Goal: Task Accomplishment & Management: Manage account settings

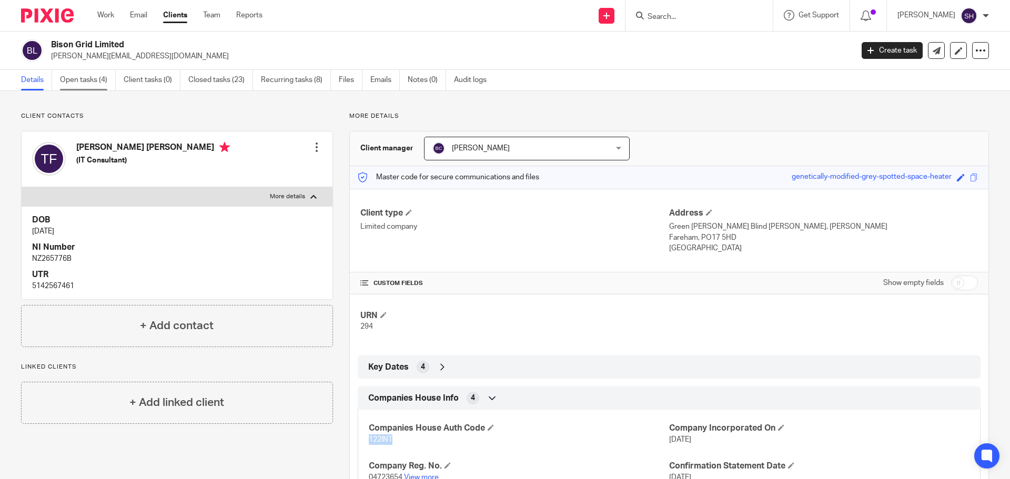
click at [96, 84] on link "Open tasks (4)" at bounding box center [88, 80] width 56 height 21
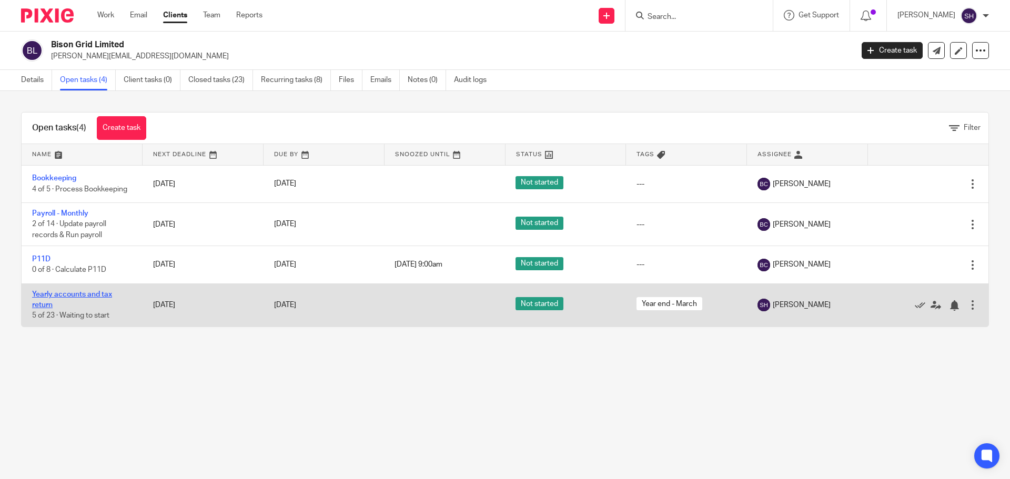
click at [63, 294] on link "Yearly accounts and tax return" at bounding box center [72, 300] width 80 height 18
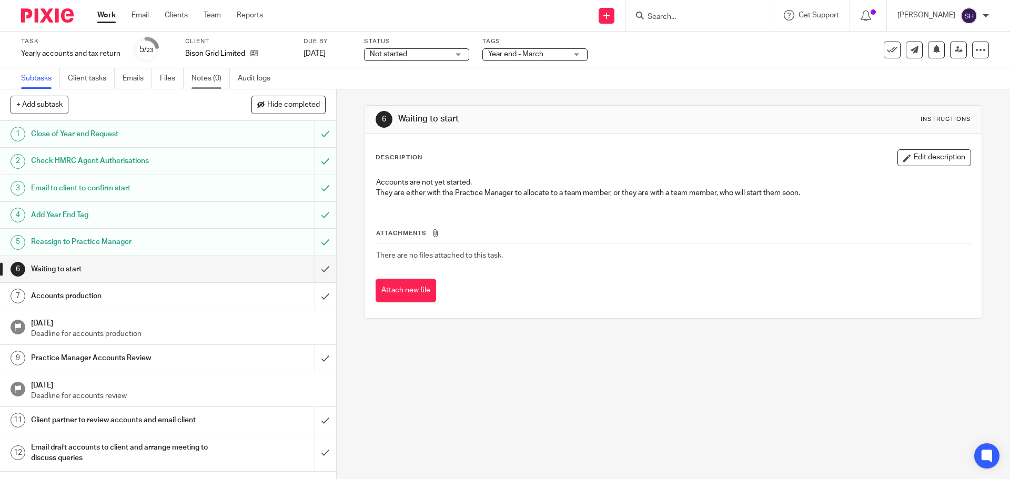
click at [210, 78] on link "Notes (0)" at bounding box center [211, 78] width 38 height 21
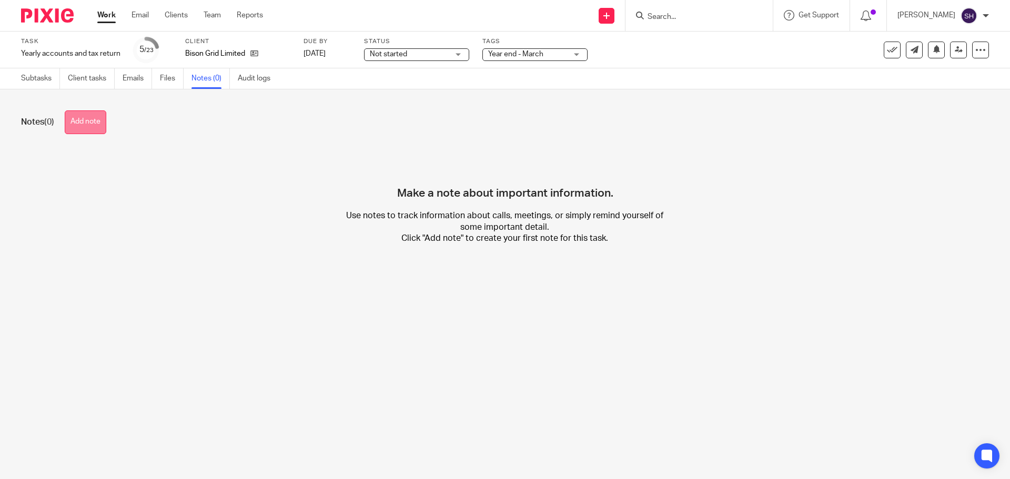
click at [98, 123] on button "Add note" at bounding box center [86, 122] width 42 height 24
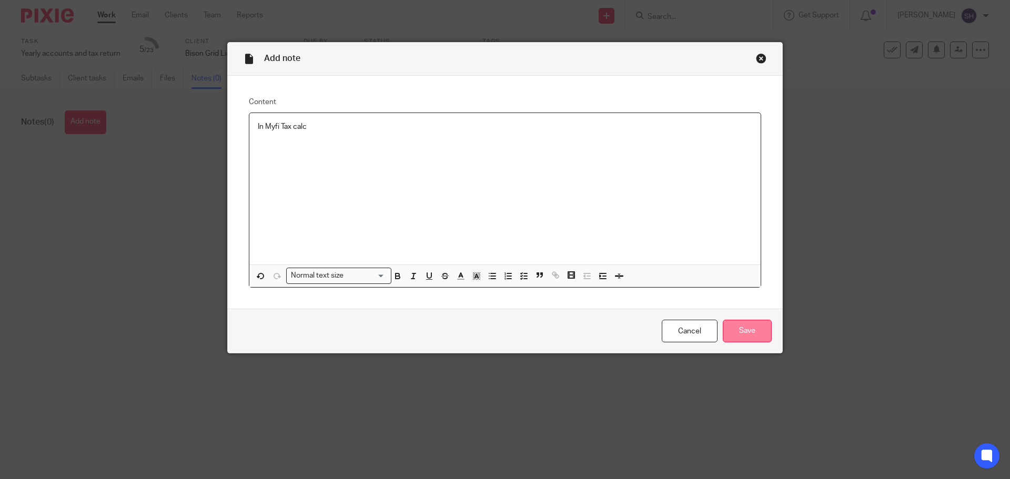
click at [737, 326] on input "Save" at bounding box center [747, 331] width 49 height 23
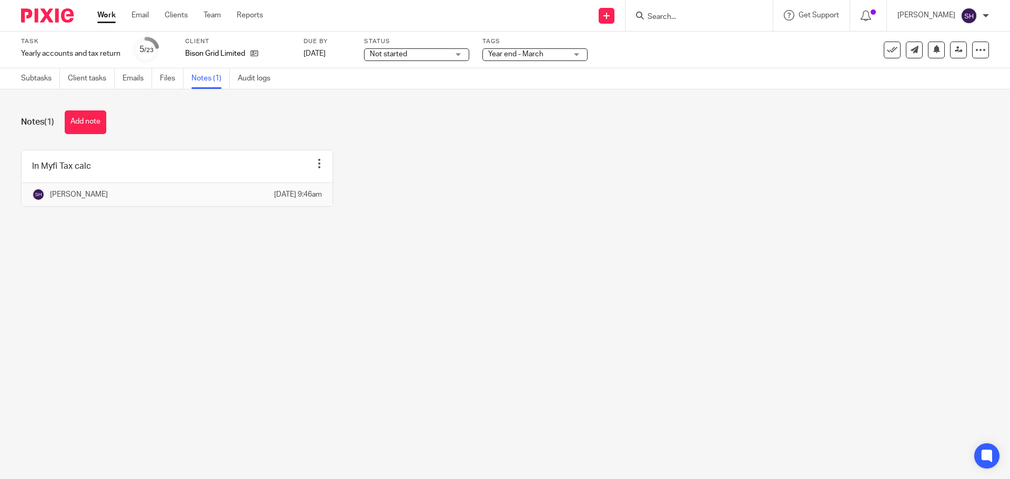
click at [690, 19] on input "Search" at bounding box center [694, 17] width 95 height 9
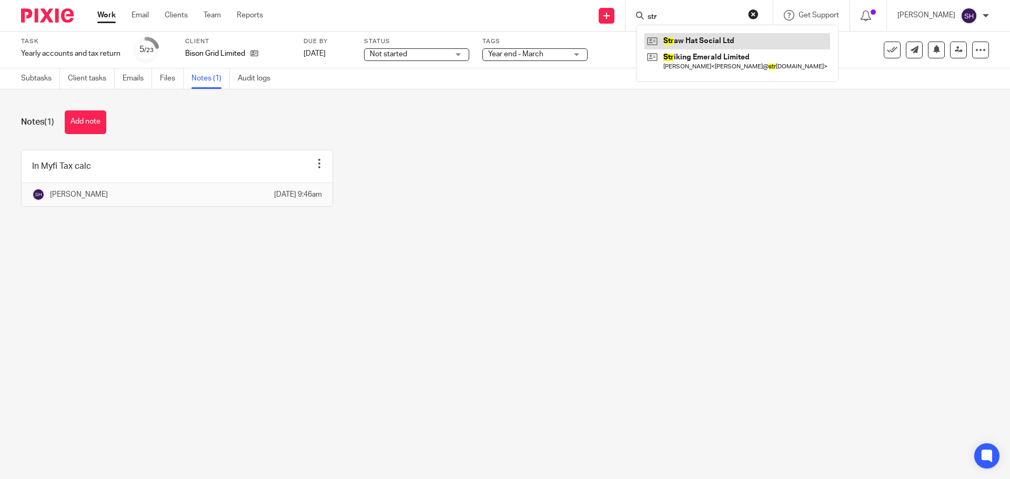
type input "str"
click at [686, 38] on link at bounding box center [738, 41] width 186 height 16
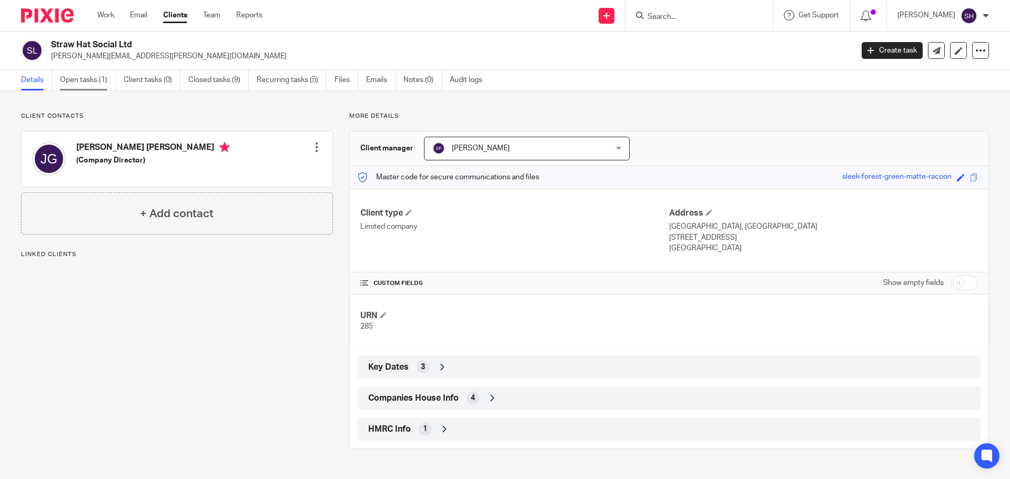
click at [95, 83] on link "Open tasks (1)" at bounding box center [88, 80] width 56 height 21
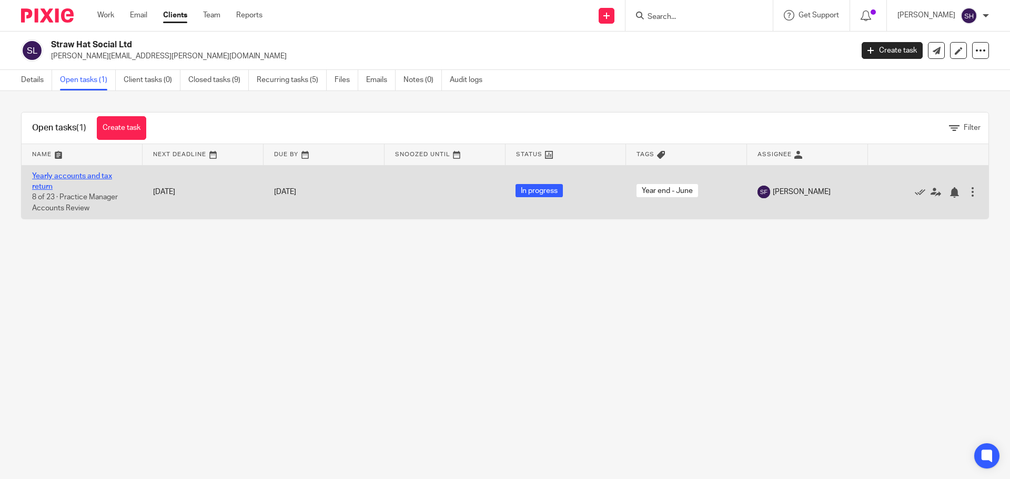
click at [75, 176] on link "Yearly accounts and tax return" at bounding box center [72, 182] width 80 height 18
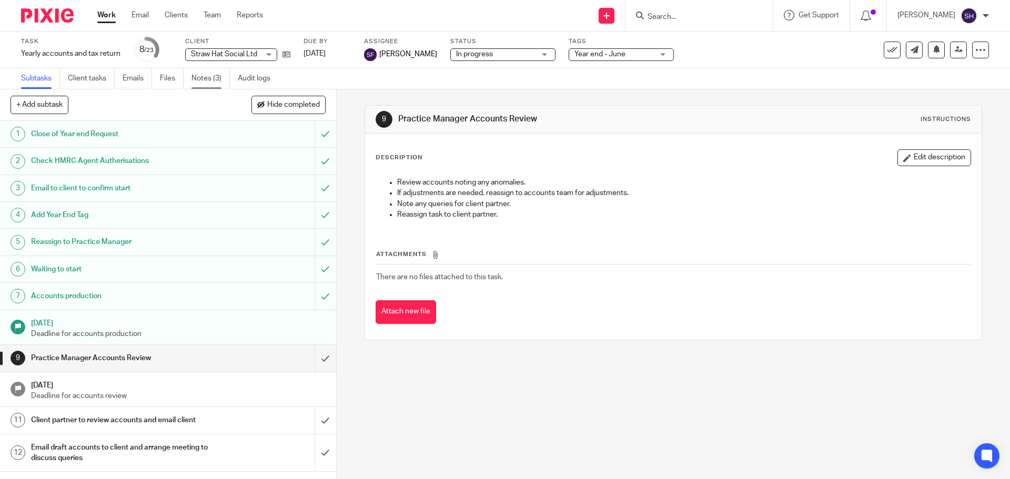
click at [213, 83] on link "Notes (3)" at bounding box center [211, 78] width 38 height 21
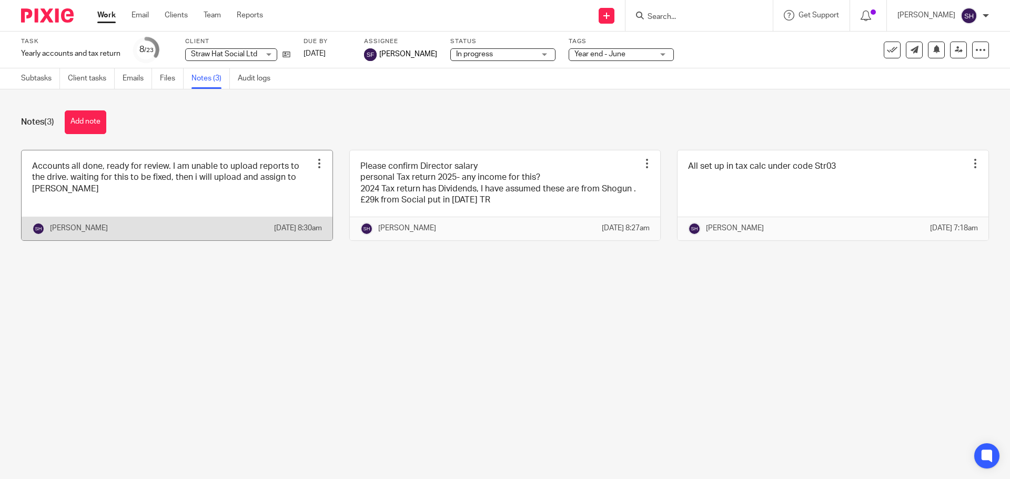
click at [112, 197] on link at bounding box center [177, 195] width 311 height 90
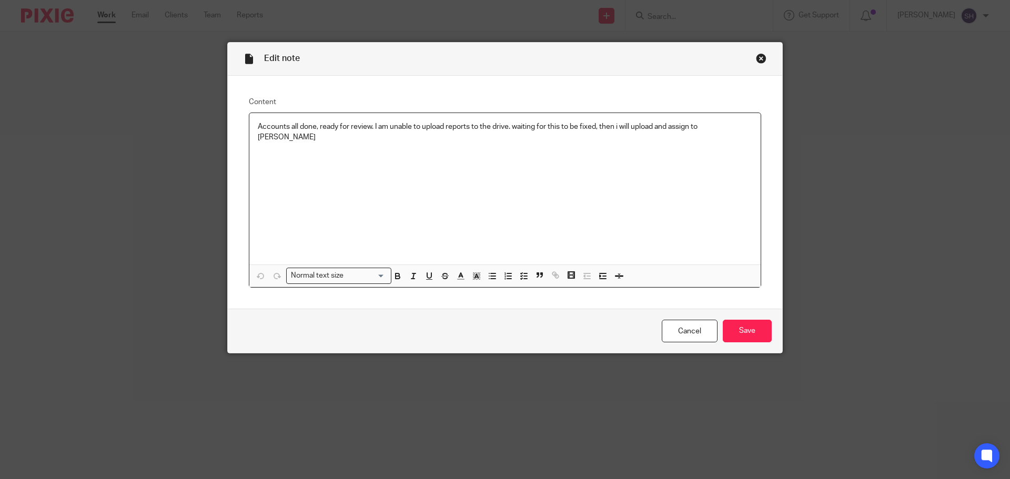
click at [738, 127] on p "Accounts all done, ready for review. I am unable to upload reports to the drive…" at bounding box center [505, 133] width 495 height 22
click at [750, 326] on input "Save" at bounding box center [747, 331] width 49 height 23
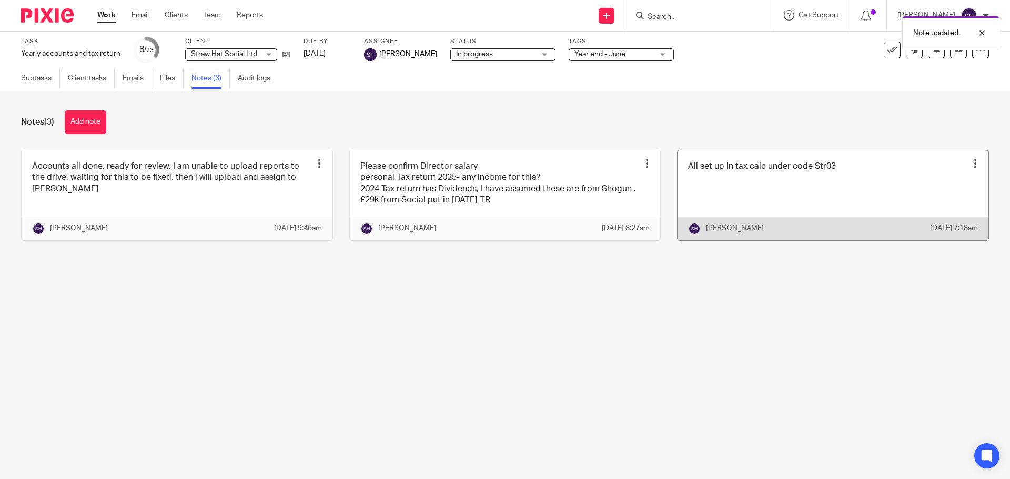
click at [720, 196] on link at bounding box center [833, 195] width 311 height 90
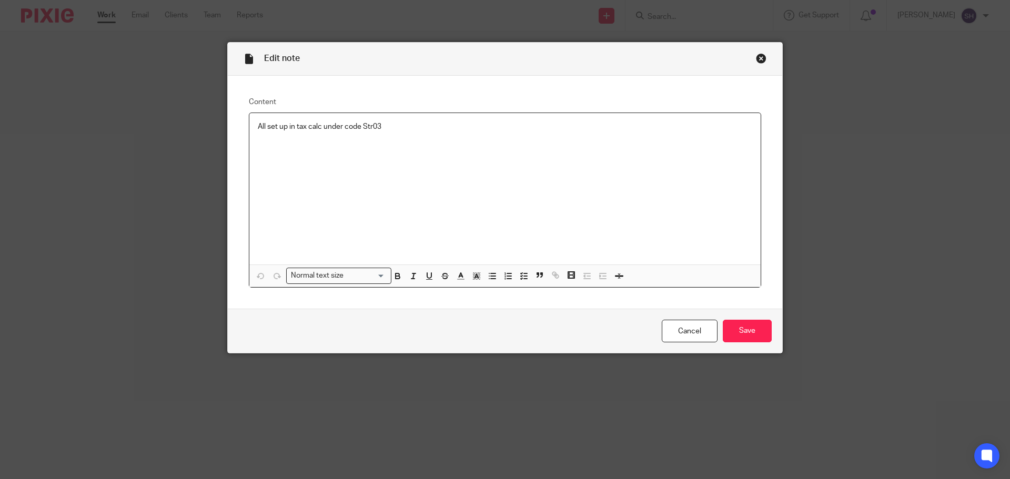
click at [403, 120] on div "All set up in tax calc under code Str03" at bounding box center [504, 189] width 511 height 152
click at [745, 330] on input "Save" at bounding box center [747, 331] width 49 height 23
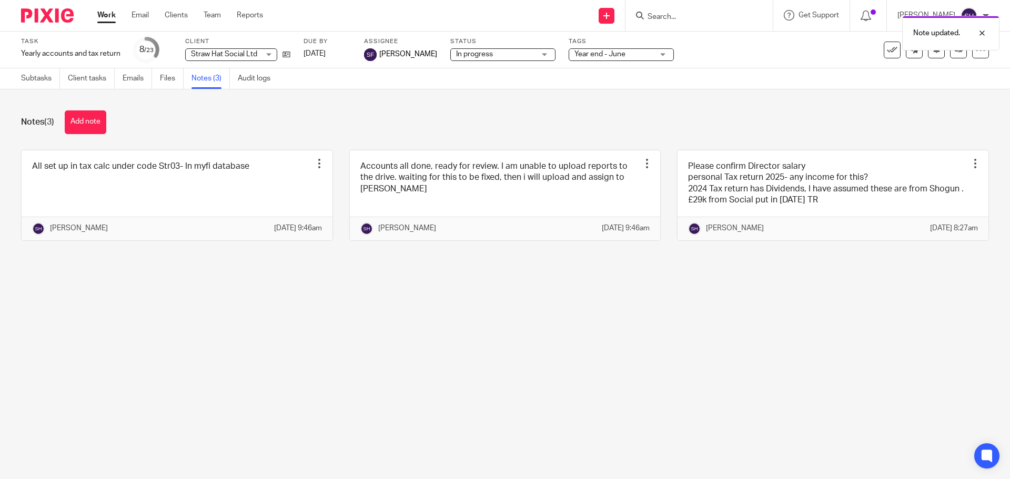
click at [670, 15] on div "Note updated." at bounding box center [752, 31] width 495 height 40
click at [681, 16] on div "Note updated." at bounding box center [752, 31] width 495 height 40
click at [666, 17] on div "Note updated." at bounding box center [752, 31] width 495 height 40
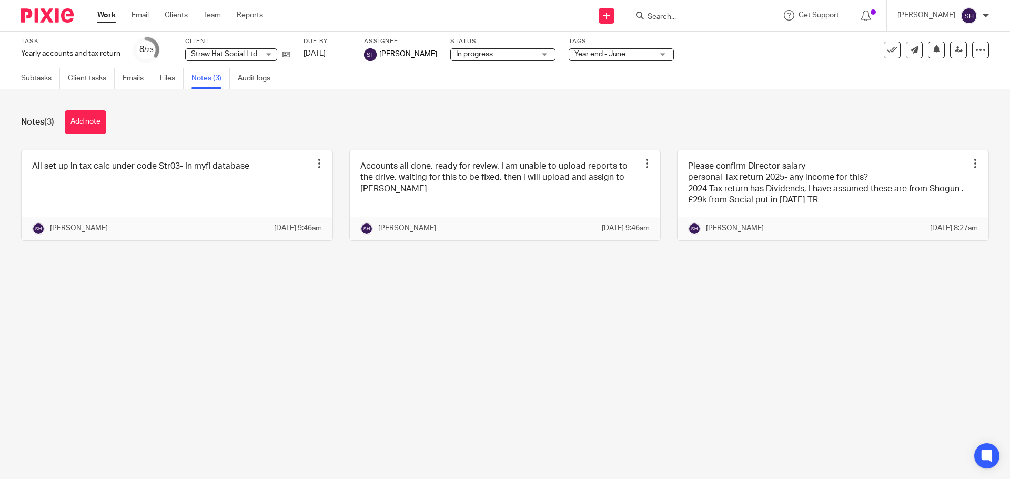
click at [671, 13] on input "Search" at bounding box center [694, 17] width 95 height 9
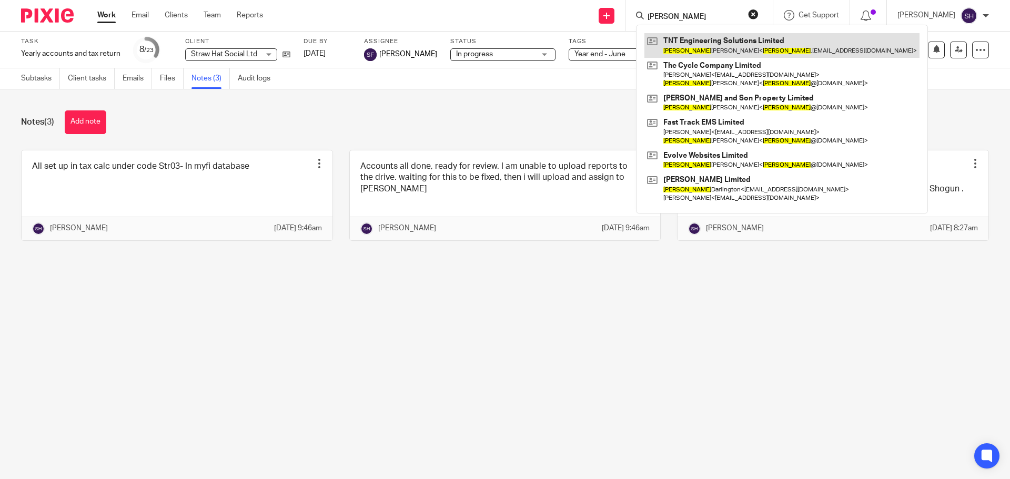
type input "tom"
click at [700, 40] on link at bounding box center [782, 45] width 275 height 24
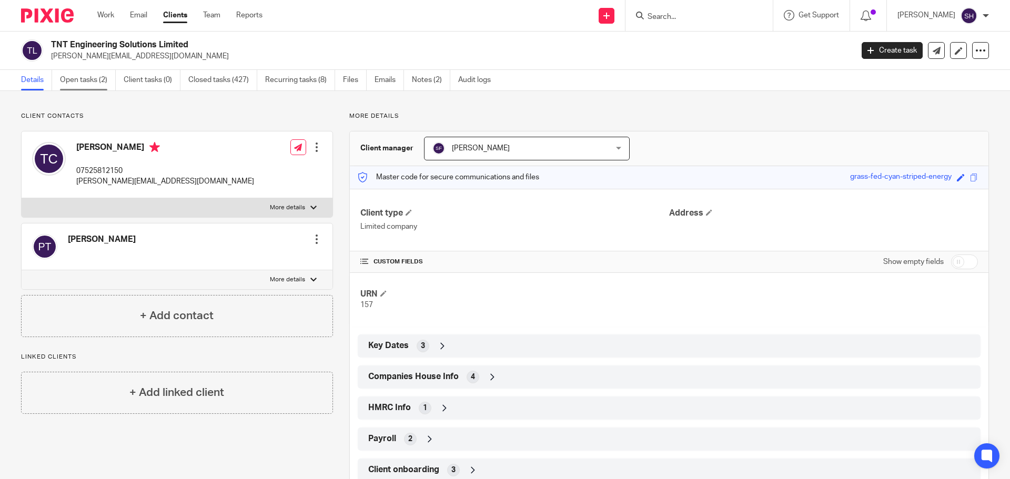
click at [64, 78] on link "Open tasks (2)" at bounding box center [88, 80] width 56 height 21
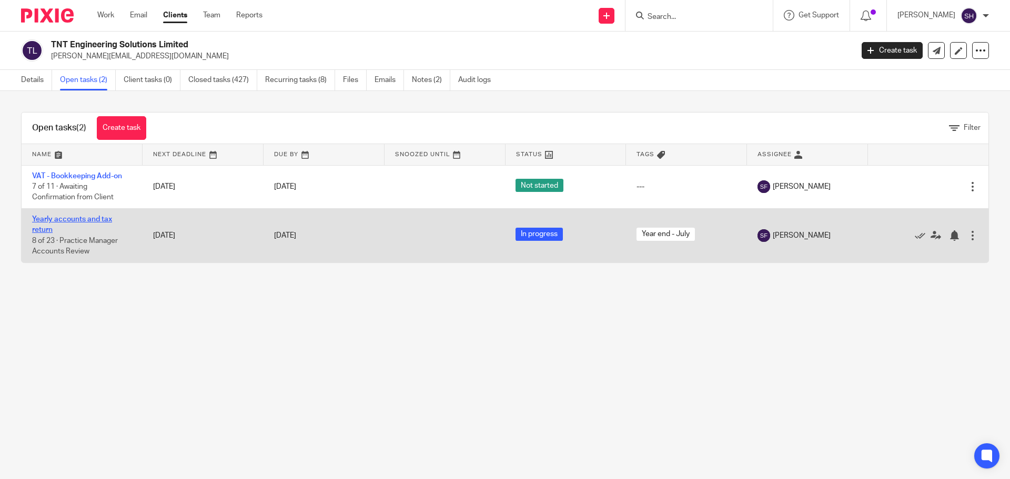
click at [68, 220] on link "Yearly accounts and tax return" at bounding box center [72, 225] width 80 height 18
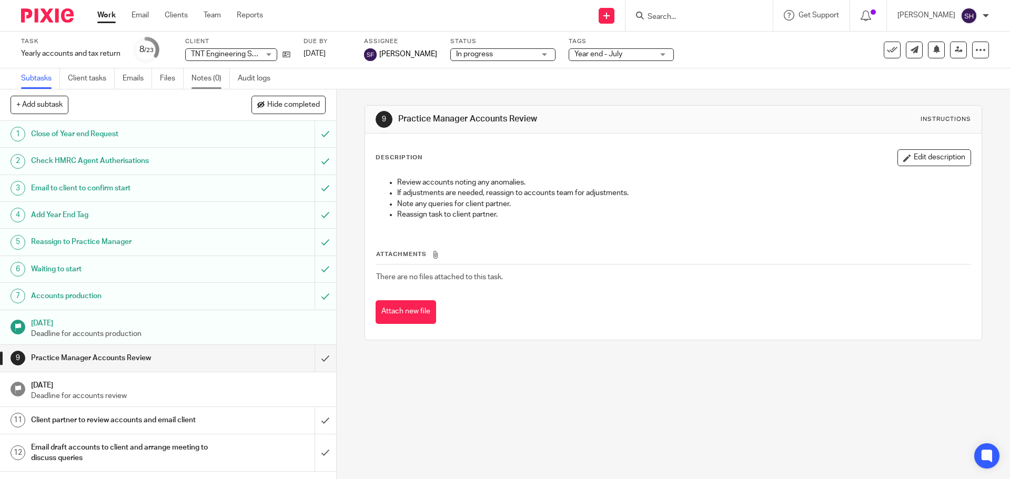
click at [208, 82] on link "Notes (0)" at bounding box center [211, 78] width 38 height 21
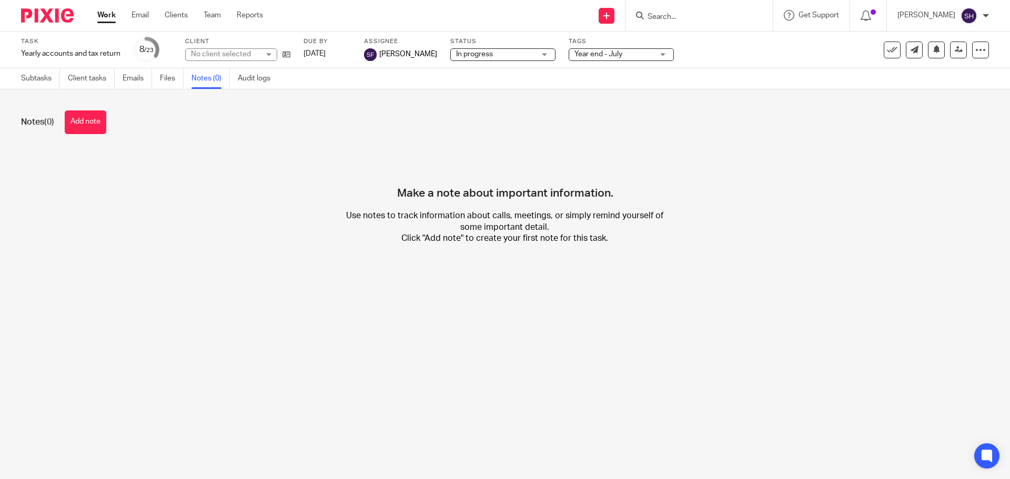
click at [102, 117] on button "Add note" at bounding box center [86, 122] width 42 height 24
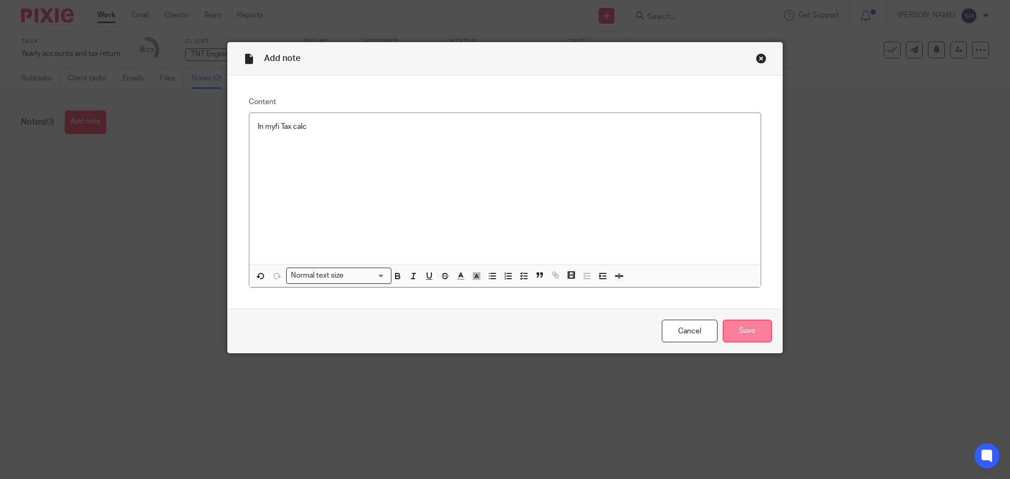
click at [729, 325] on input "Save" at bounding box center [747, 331] width 49 height 23
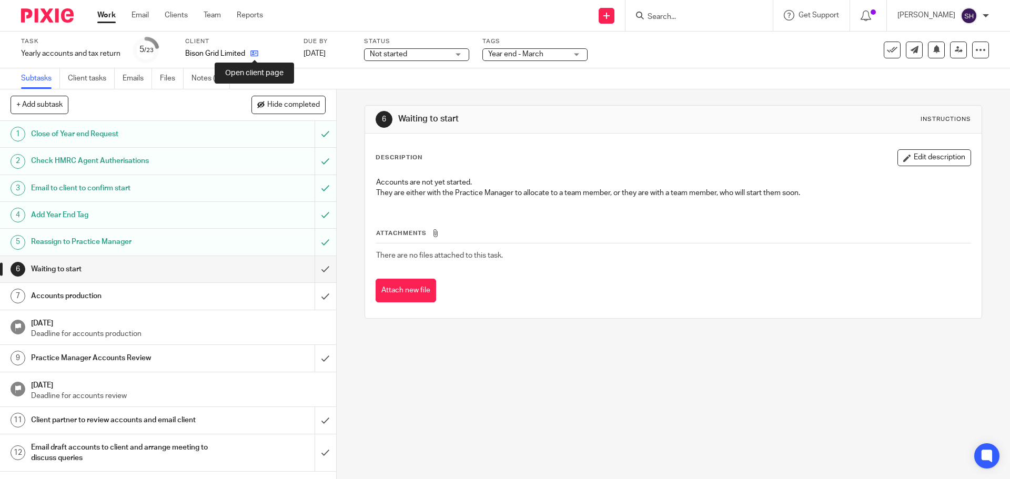
click at [257, 52] on icon at bounding box center [254, 53] width 8 height 8
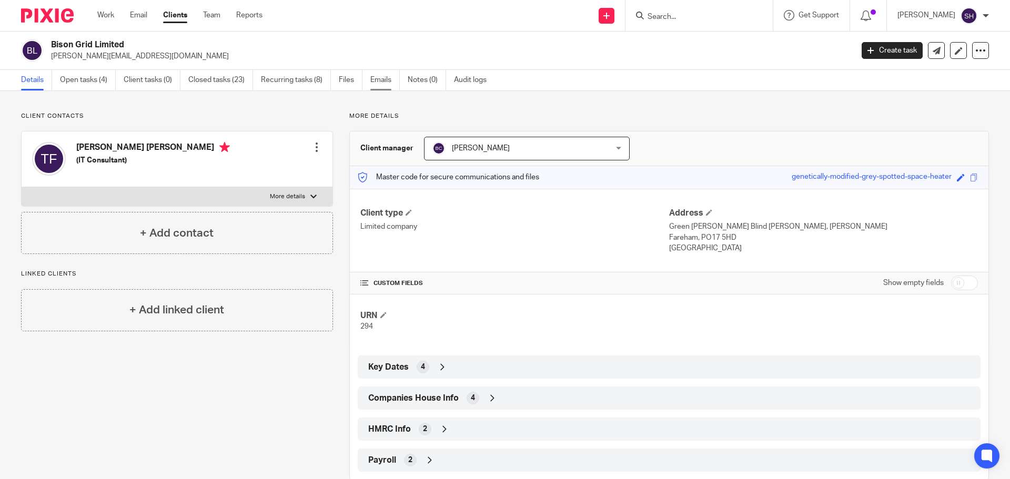
click at [379, 79] on link "Emails" at bounding box center [384, 80] width 29 height 21
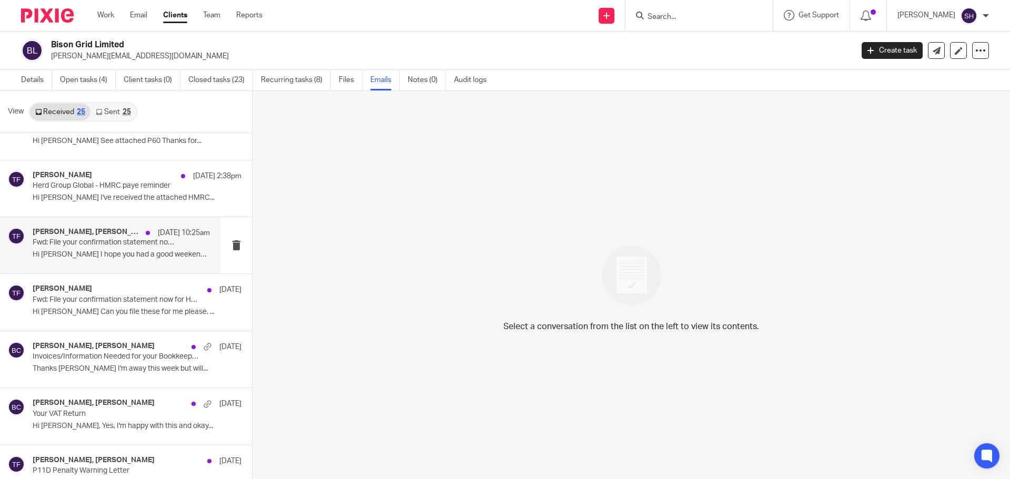
scroll to position [105, 0]
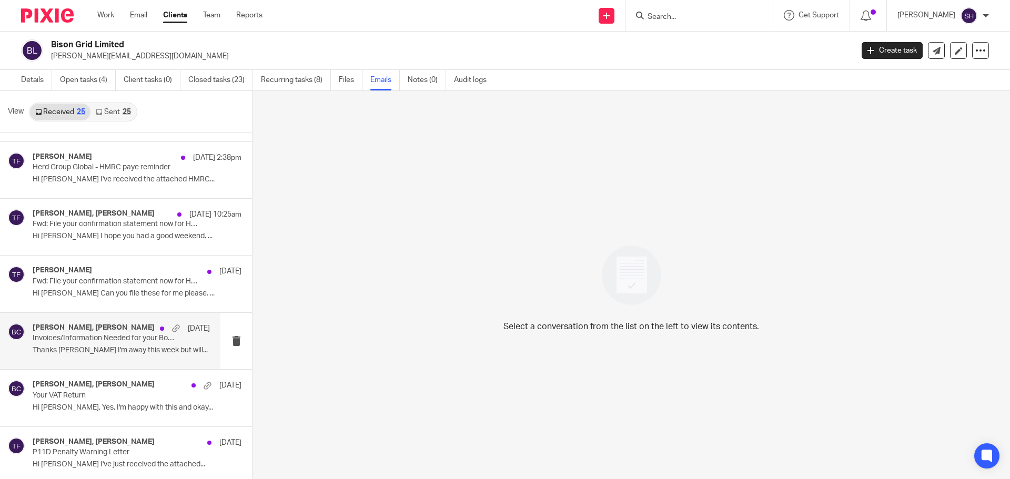
click at [79, 357] on div "[PERSON_NAME], [PERSON_NAME] [DATE] Invoices/Information Needed for your Bookke…" at bounding box center [121, 341] width 177 height 35
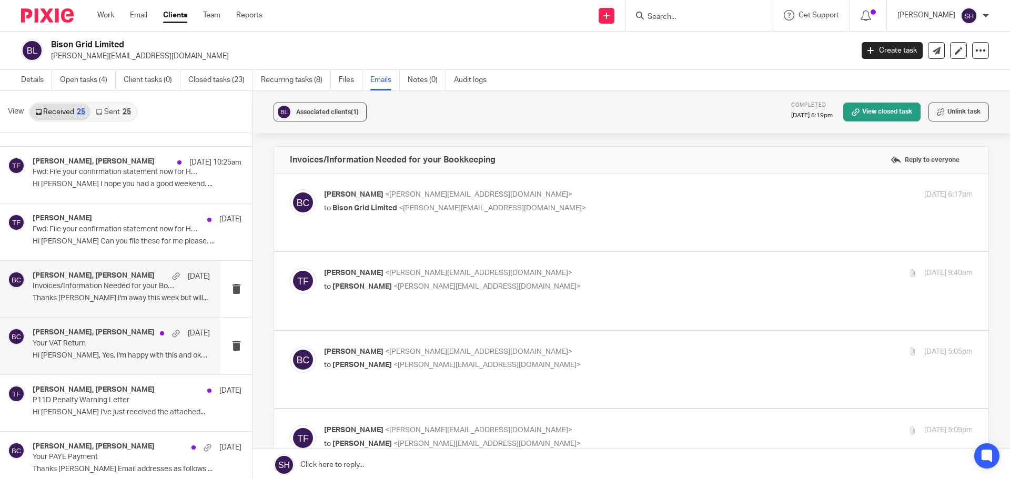
scroll to position [263, 0]
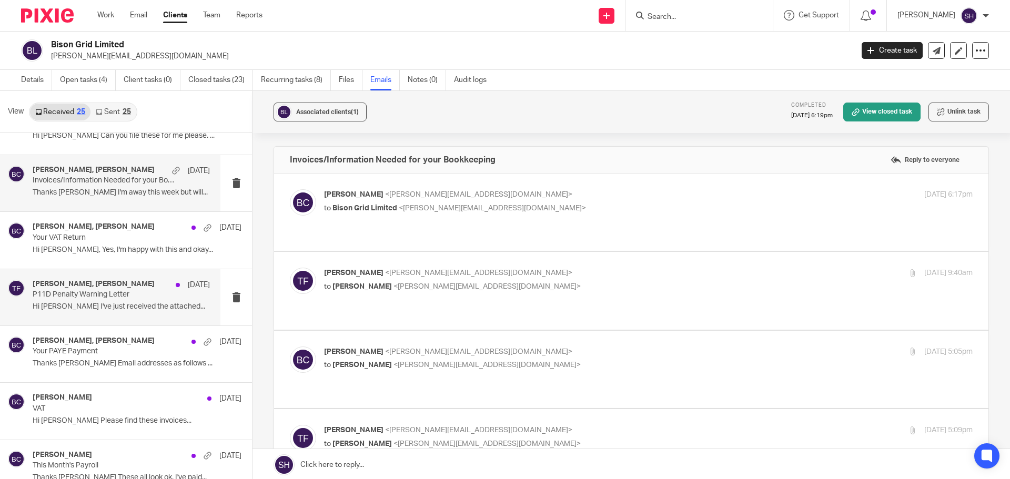
click at [101, 321] on div "[PERSON_NAME], [PERSON_NAME] [DATE] P11D Penalty Warning Letter Hi [PERSON_NAME…" at bounding box center [110, 297] width 220 height 56
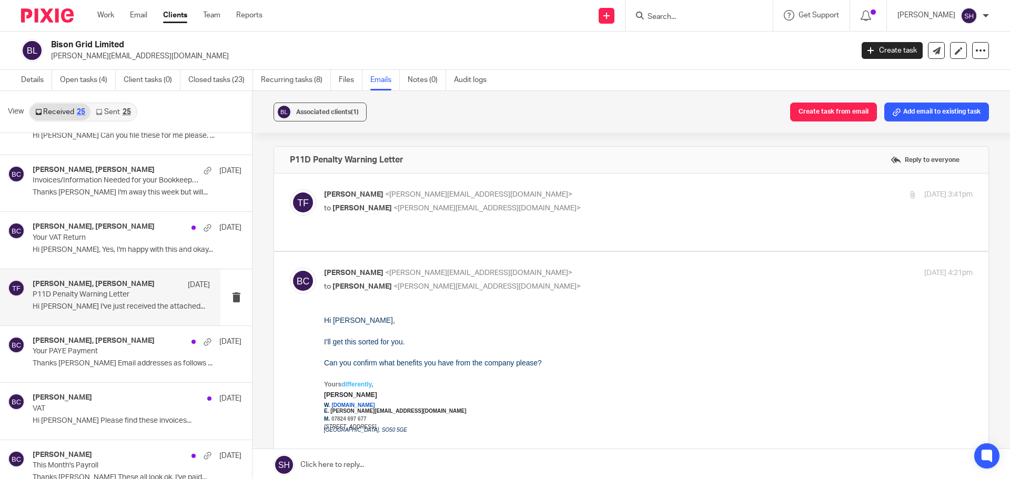
scroll to position [0, 0]
click at [532, 213] on p "to [PERSON_NAME] <[PERSON_NAME][EMAIL_ADDRESS][DOMAIN_NAME]>" at bounding box center [540, 208] width 433 height 11
checkbox input "true"
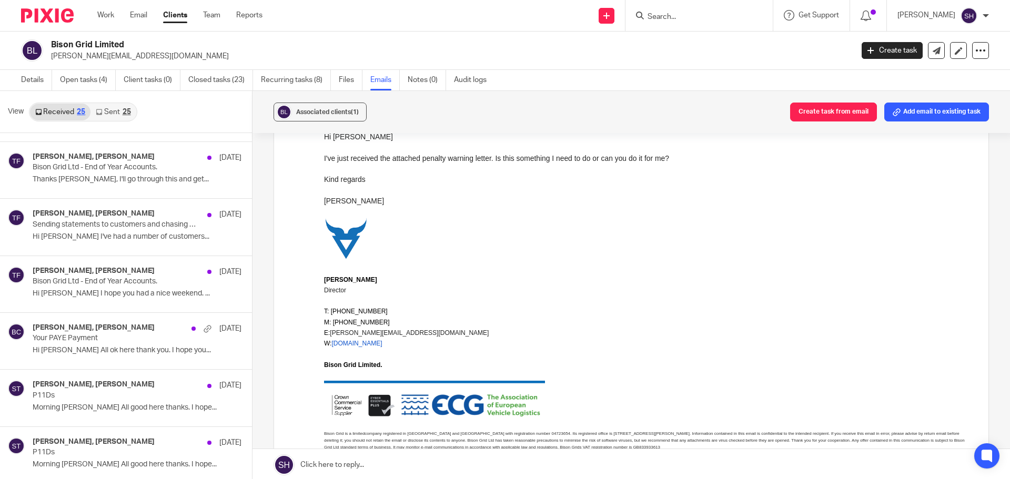
scroll to position [894, 0]
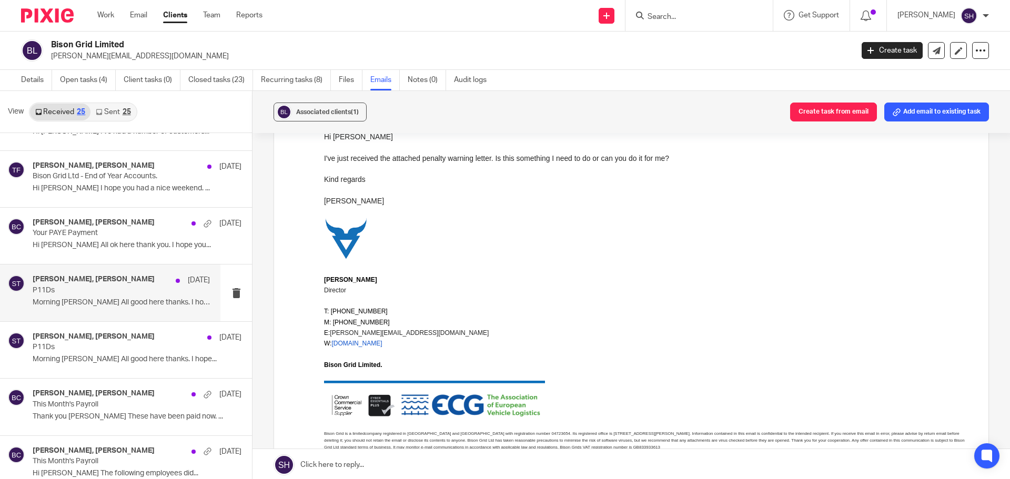
click at [119, 314] on div "[PERSON_NAME], [PERSON_NAME] [DATE] P11Ds Morning [PERSON_NAME] All good here t…" at bounding box center [110, 293] width 220 height 56
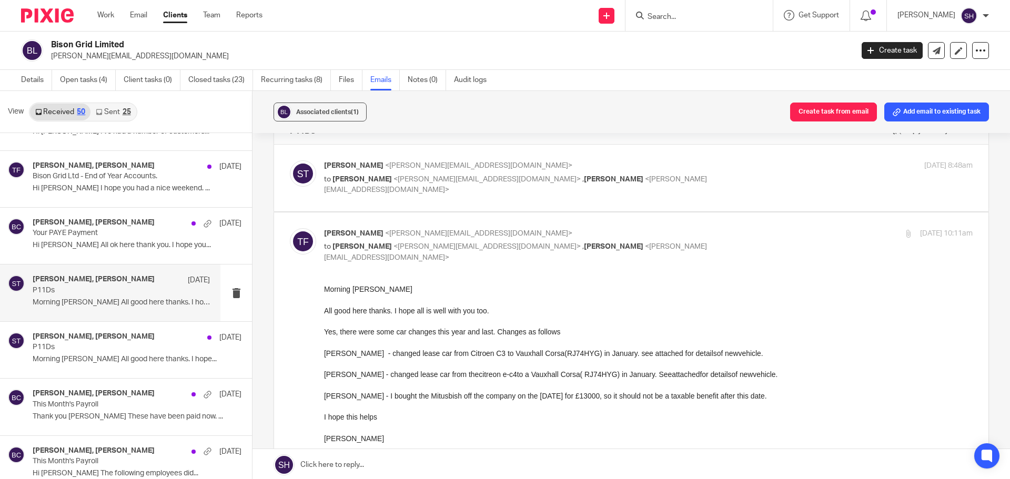
scroll to position [53, 0]
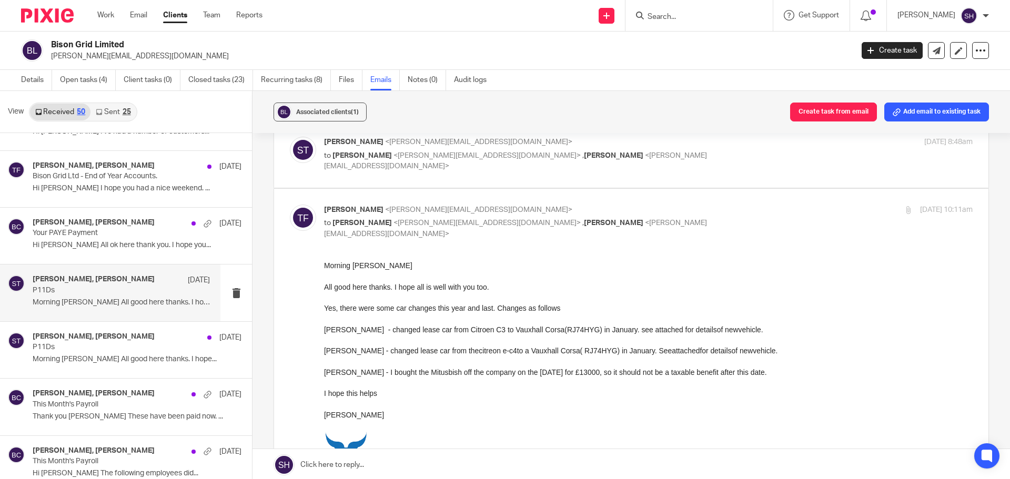
click at [545, 179] on label at bounding box center [631, 154] width 715 height 67
click at [290, 137] on input "checkbox" at bounding box center [289, 136] width 1 height 1
checkbox input "true"
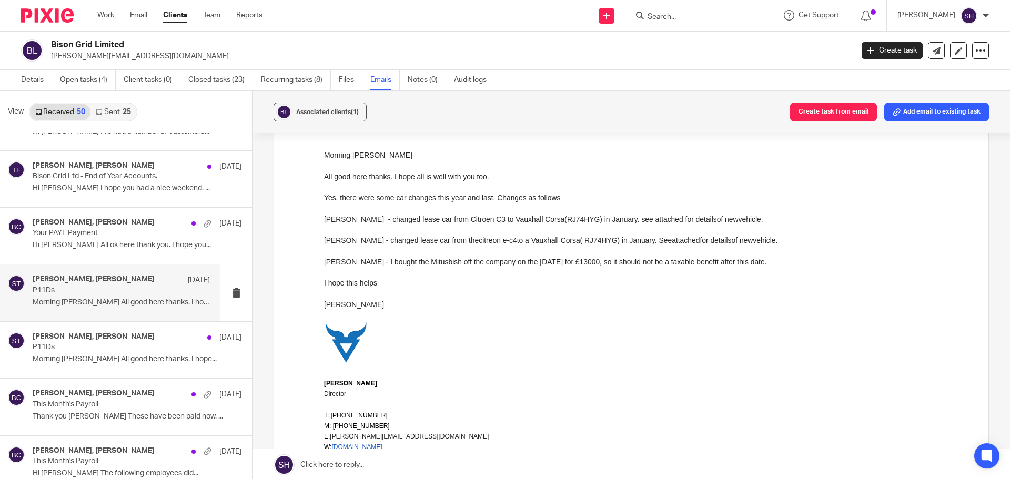
scroll to position [579, 0]
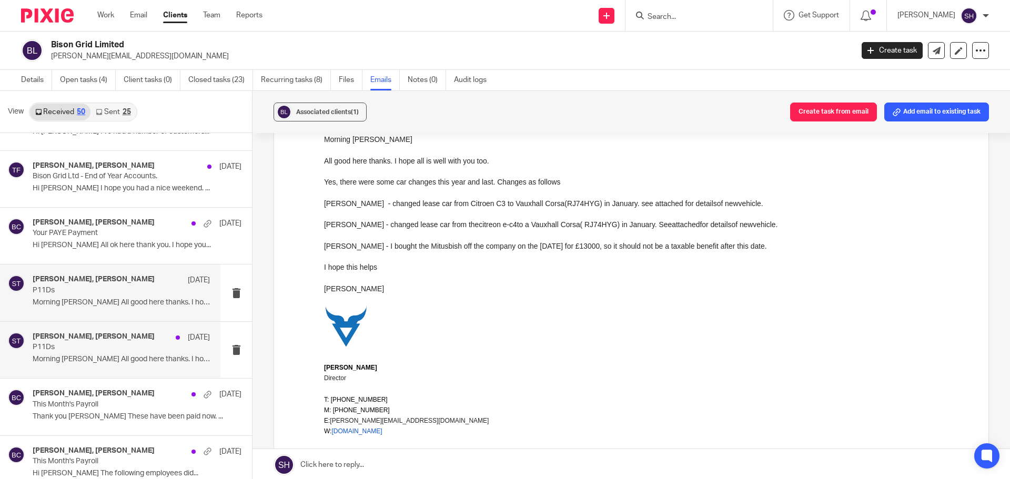
click at [107, 350] on p "P11Ds" at bounding box center [104, 347] width 142 height 9
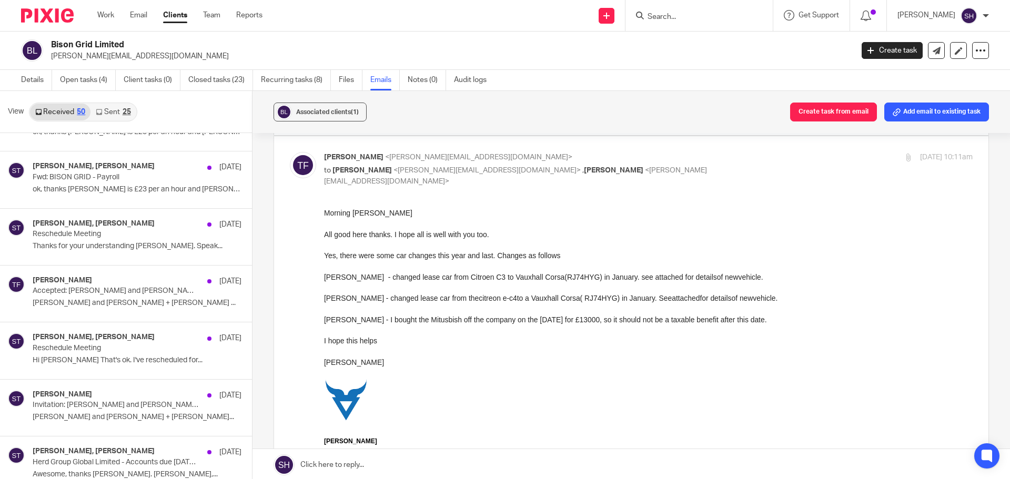
scroll to position [2263, 0]
click at [76, 203] on div "[PERSON_NAME], [PERSON_NAME] [DATE] Fwd: BISON GRID - Payroll ok, thanks [PERSO…" at bounding box center [110, 179] width 220 height 56
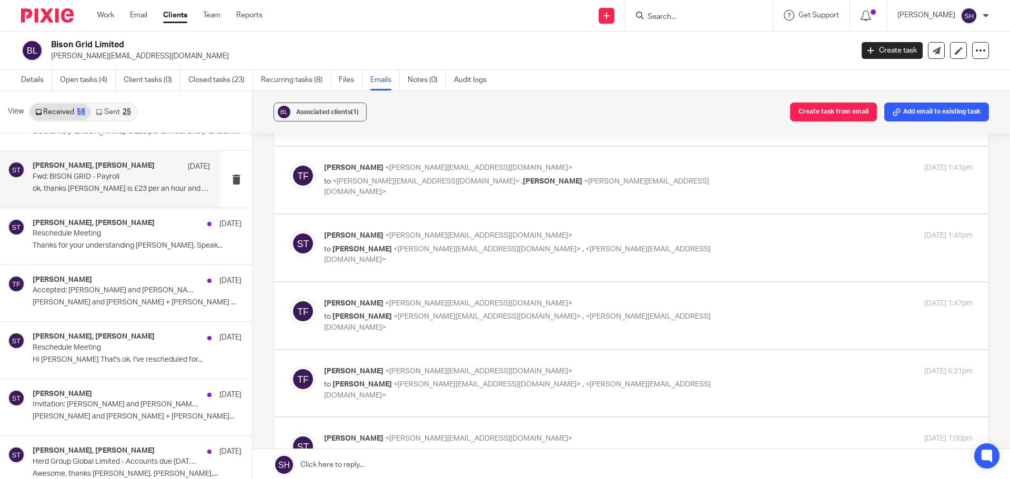
scroll to position [0, 0]
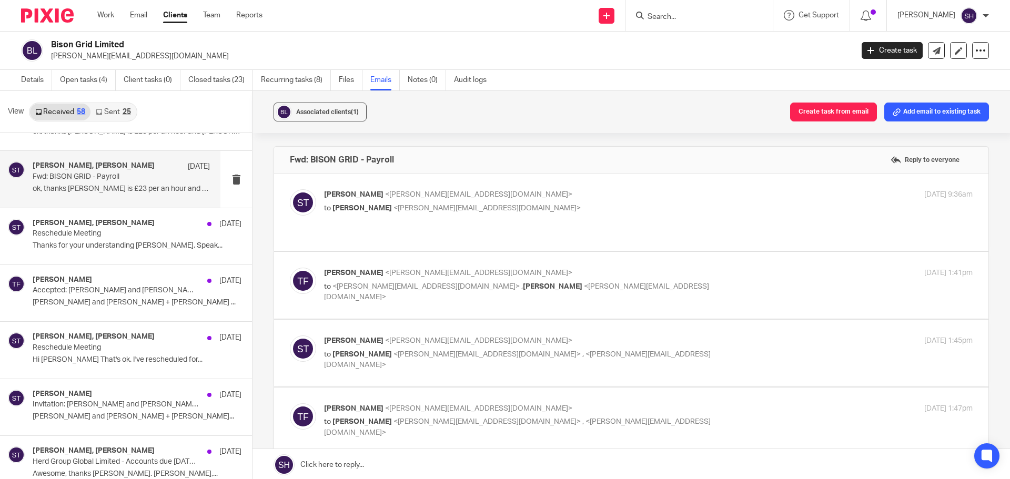
click at [470, 215] on div "[PERSON_NAME] <[PERSON_NAME][EMAIL_ADDRESS][DOMAIN_NAME]> to [PERSON_NAME] <[PE…" at bounding box center [648, 202] width 649 height 26
checkbox input "true"
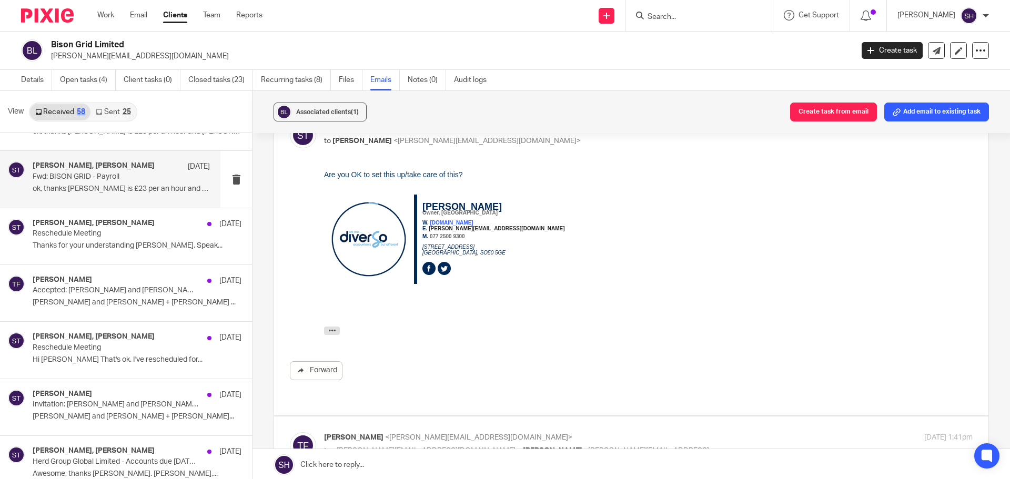
scroll to position [158, 0]
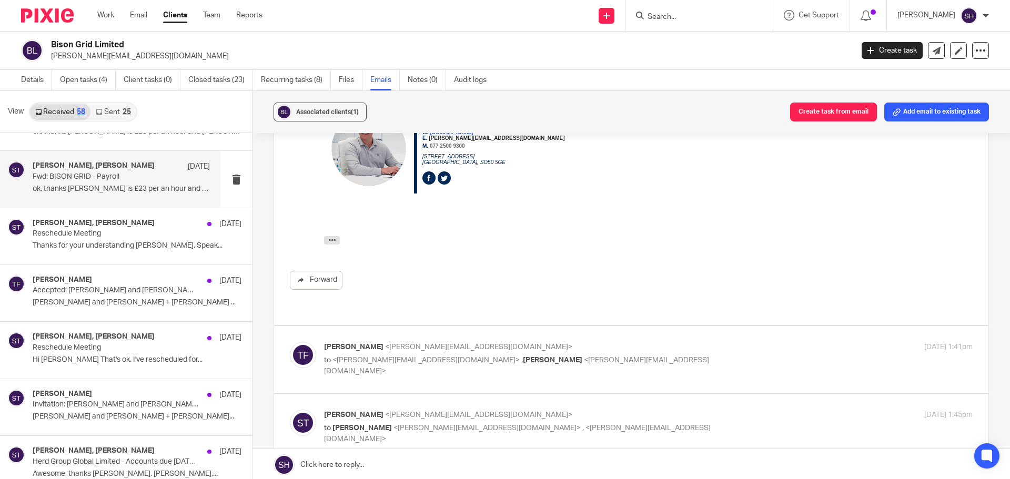
click at [477, 328] on label at bounding box center [631, 359] width 715 height 67
click at [290, 341] on input "checkbox" at bounding box center [289, 341] width 1 height 1
checkbox input "true"
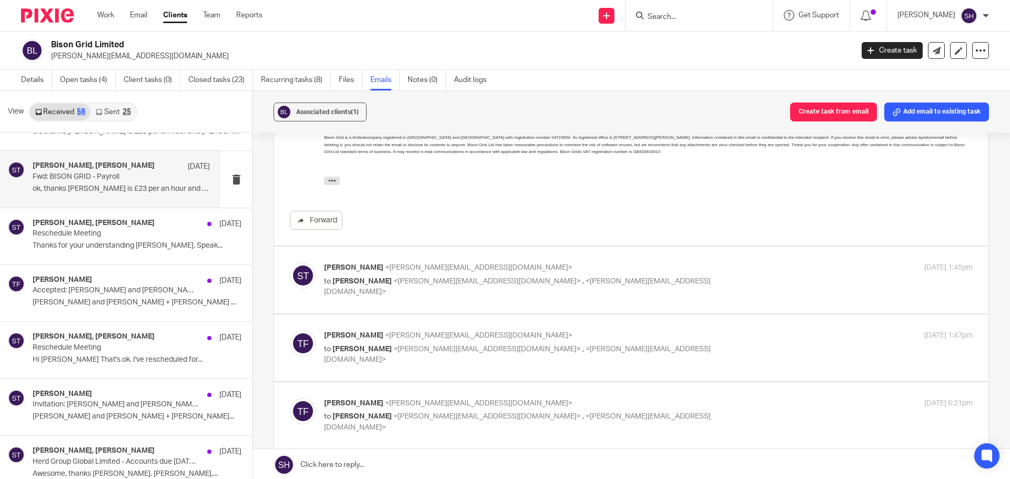
scroll to position [789, 0]
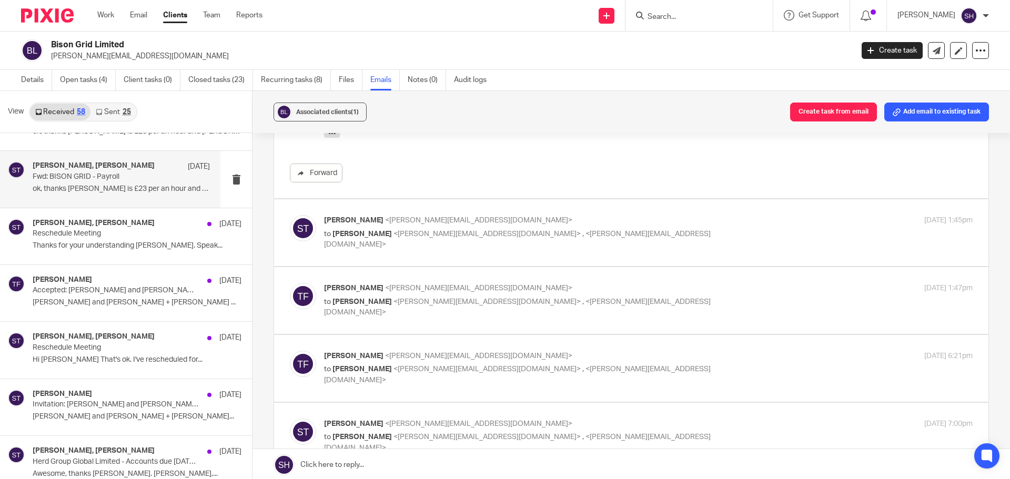
click at [511, 243] on label at bounding box center [631, 232] width 715 height 67
click at [290, 215] on input "checkbox" at bounding box center [289, 215] width 1 height 1
checkbox input "true"
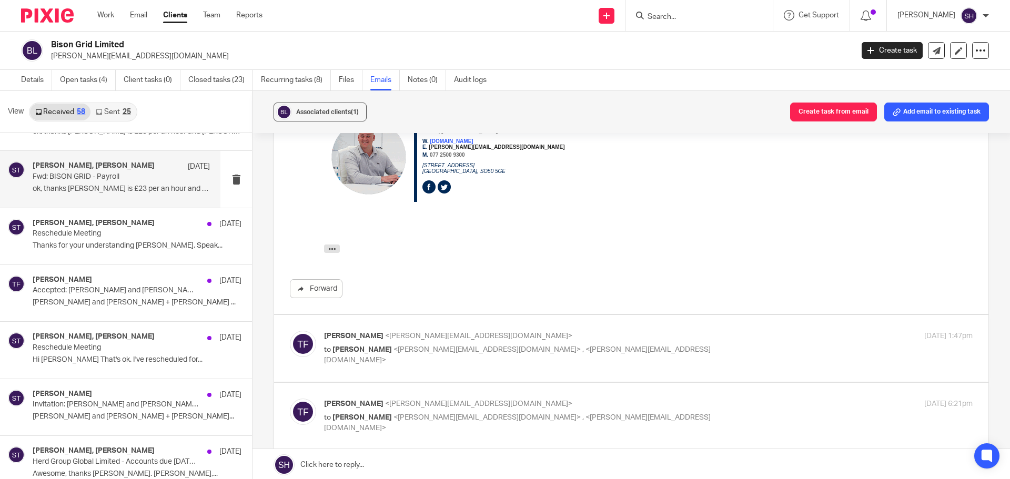
scroll to position [1052, 0]
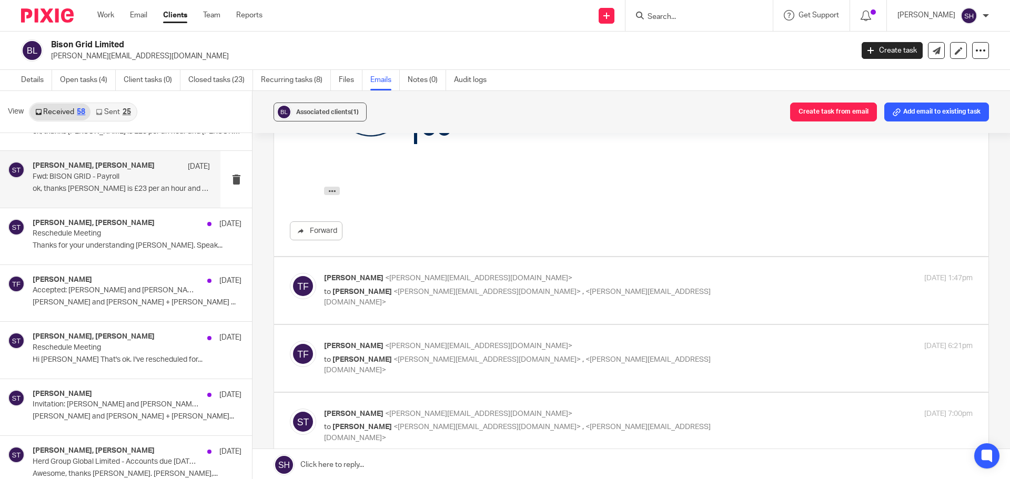
click at [487, 304] on label at bounding box center [631, 290] width 715 height 67
click at [290, 273] on input "checkbox" at bounding box center [289, 273] width 1 height 1
checkbox input "true"
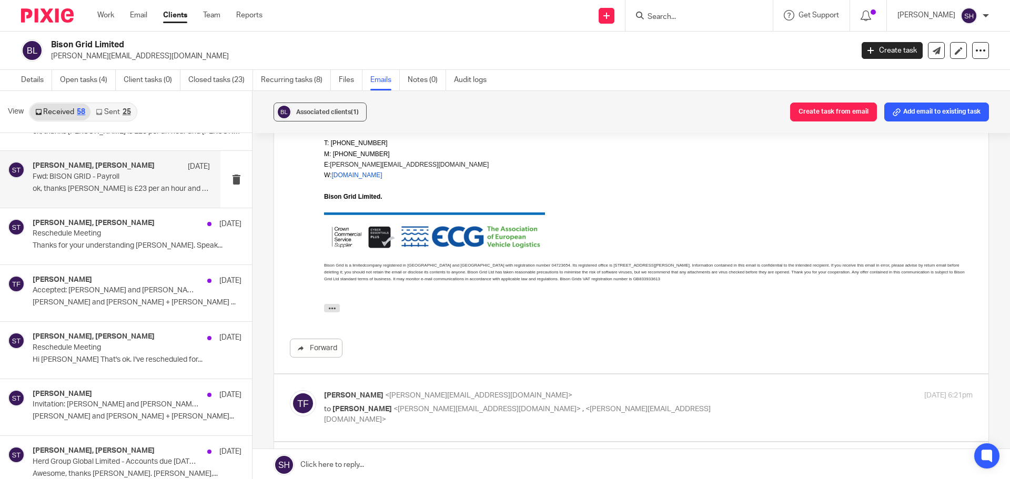
scroll to position [1473, 0]
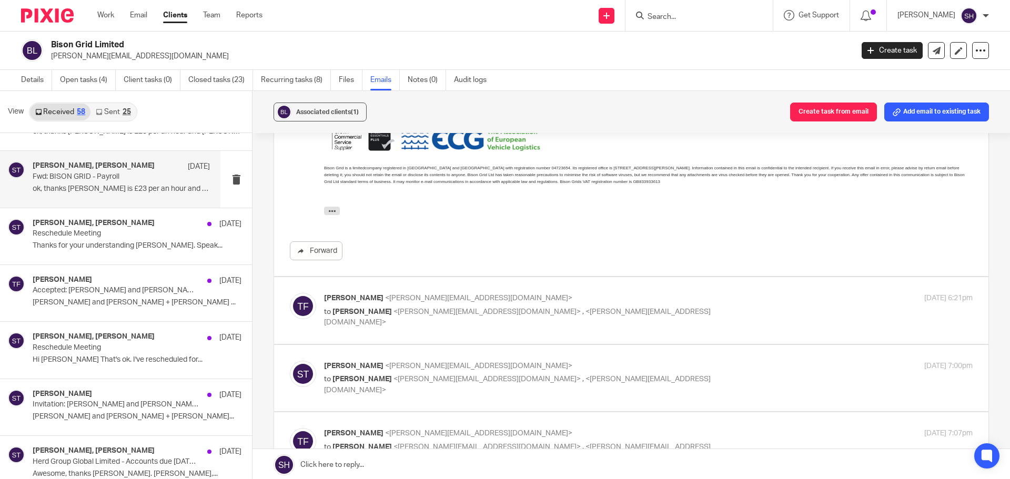
click at [510, 293] on p "[PERSON_NAME] <[PERSON_NAME][EMAIL_ADDRESS][DOMAIN_NAME]>" at bounding box center [540, 298] width 433 height 11
checkbox input "true"
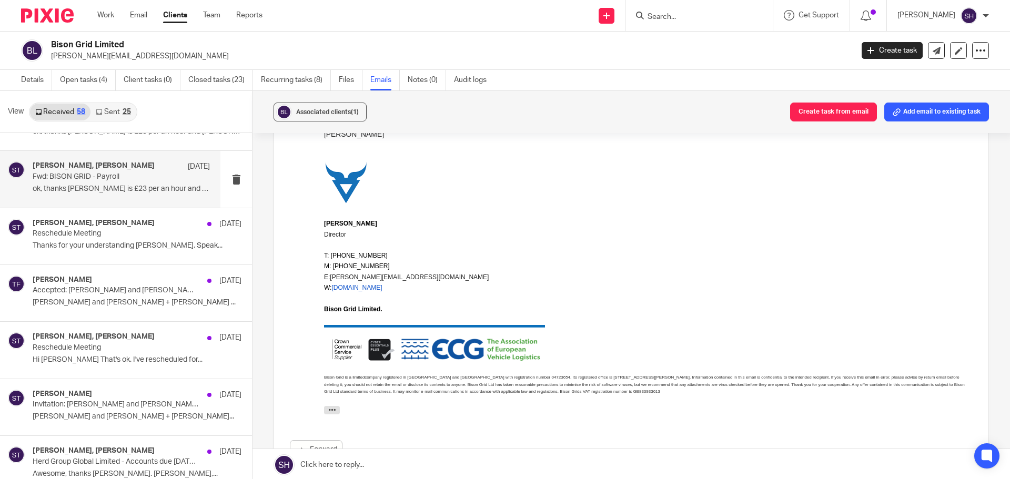
scroll to position [1894, 0]
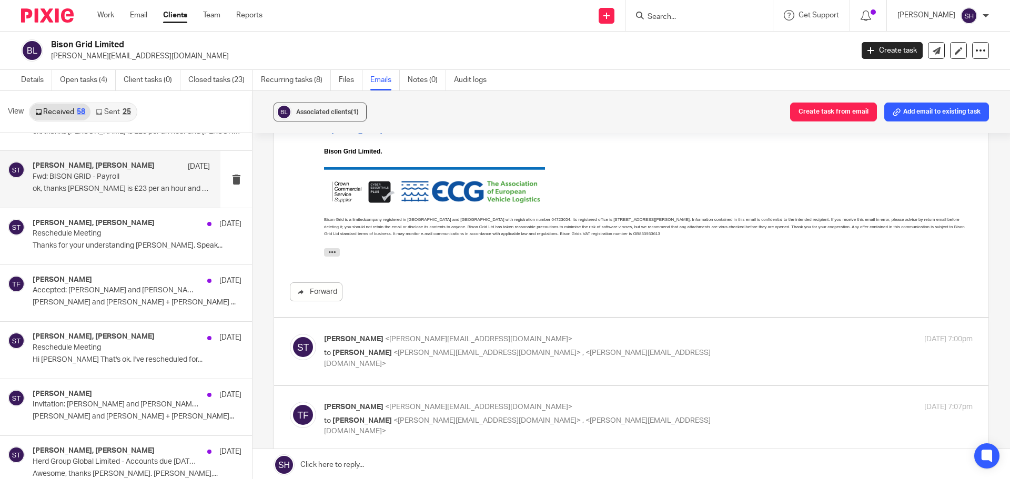
click at [491, 363] on label at bounding box center [631, 351] width 715 height 67
click at [290, 334] on input "checkbox" at bounding box center [289, 334] width 1 height 1
checkbox input "true"
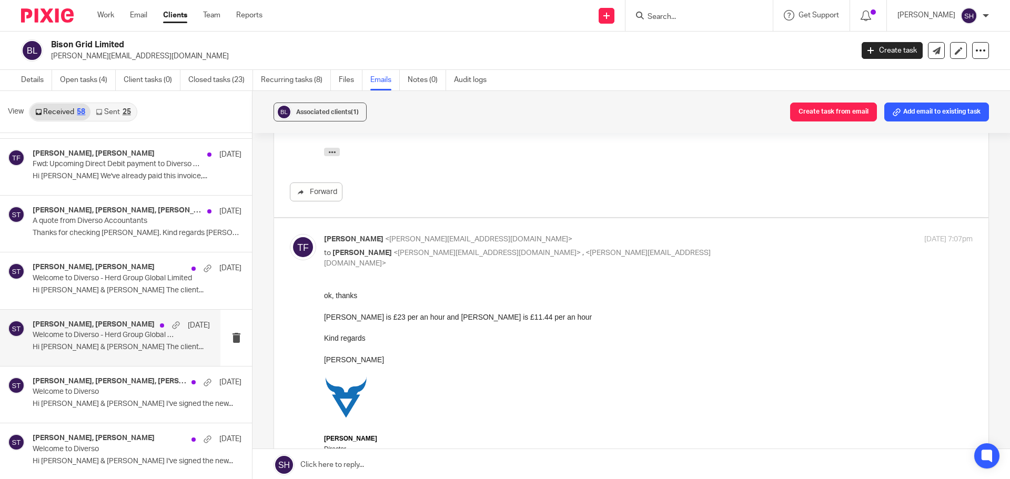
scroll to position [2, 0]
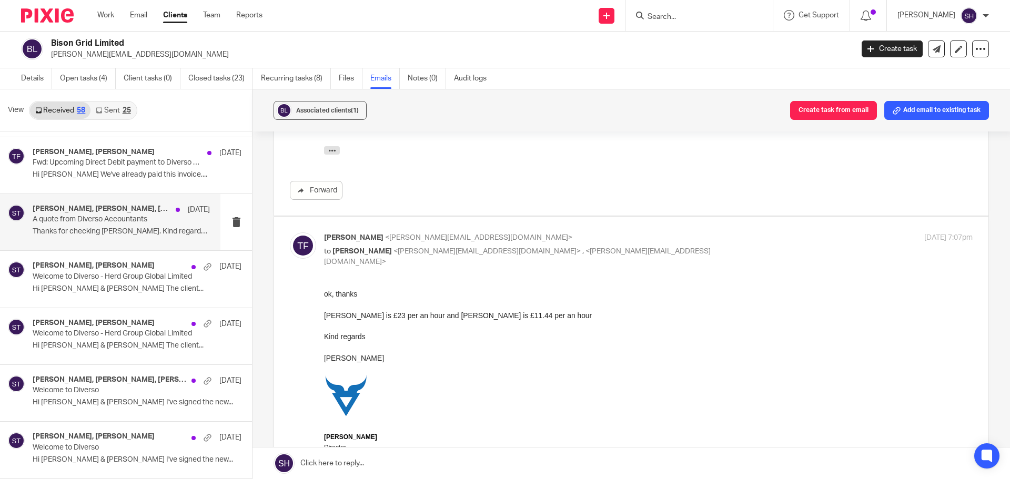
click at [92, 237] on div "[PERSON_NAME], [PERSON_NAME], [PERSON_NAME] [DATE] A quote from Diverso Account…" at bounding box center [121, 222] width 177 height 35
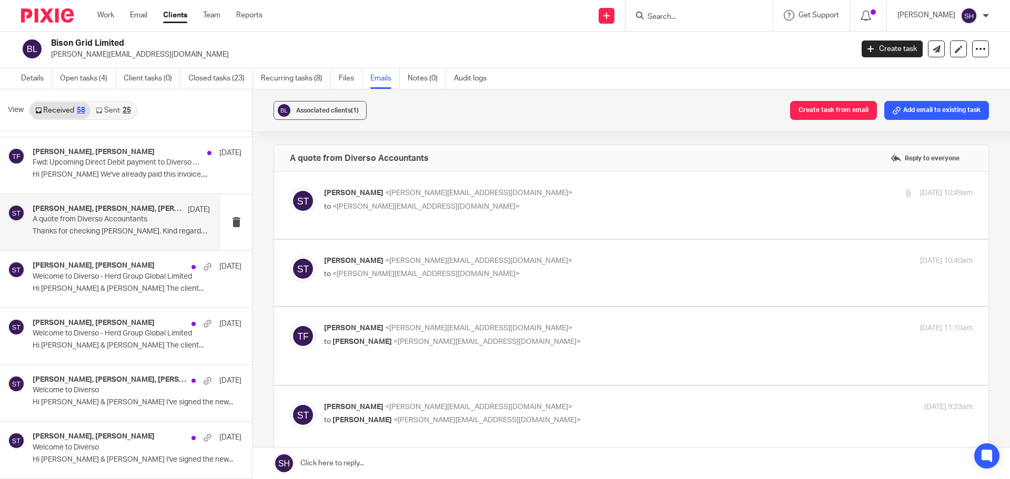
scroll to position [0, 0]
click at [530, 202] on p "to <[PERSON_NAME][EMAIL_ADDRESS][DOMAIN_NAME]>" at bounding box center [540, 207] width 433 height 11
checkbox input "true"
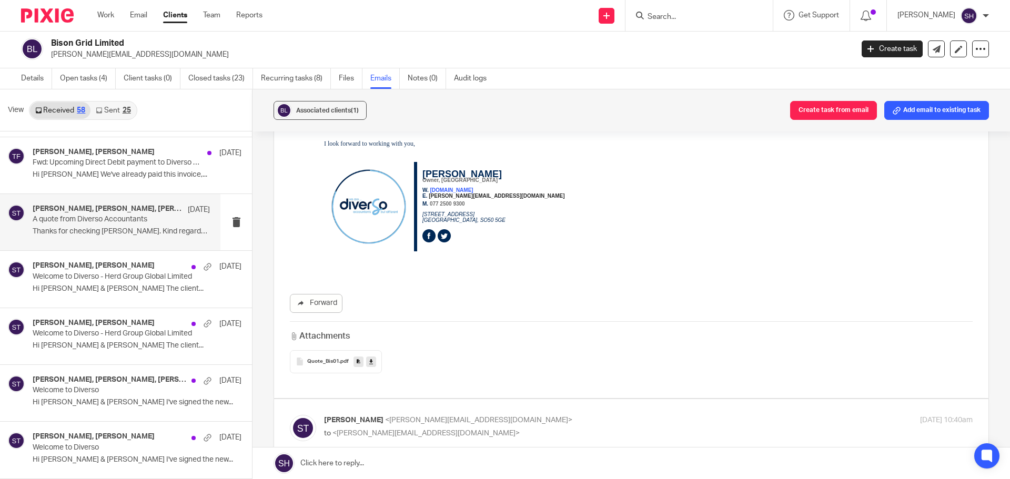
scroll to position [263, 0]
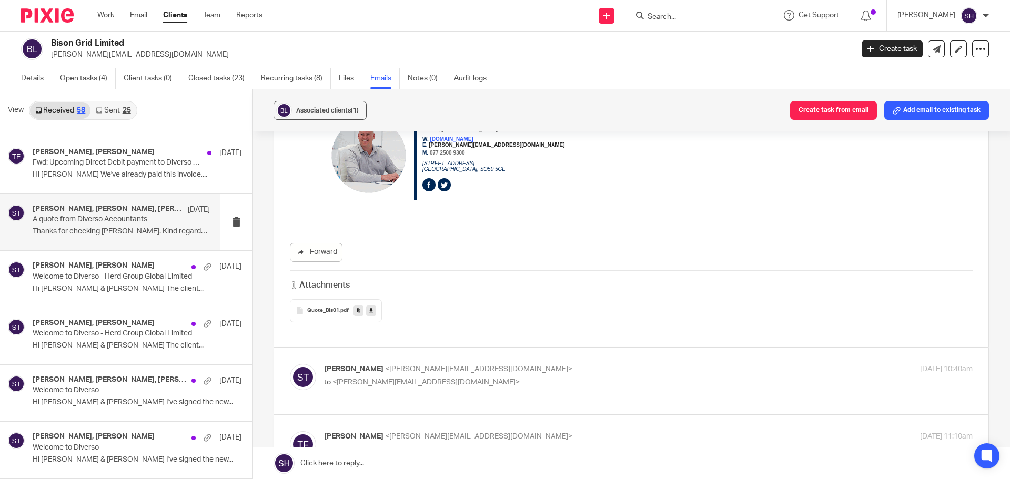
click at [529, 383] on div "[PERSON_NAME] <[PERSON_NAME][EMAIL_ADDRESS][DOMAIN_NAME]> to <[PERSON_NAME][EMA…" at bounding box center [631, 381] width 683 height 35
click at [508, 364] on p "[PERSON_NAME] <[PERSON_NAME][EMAIL_ADDRESS][DOMAIN_NAME]>" at bounding box center [540, 369] width 433 height 11
checkbox input "true"
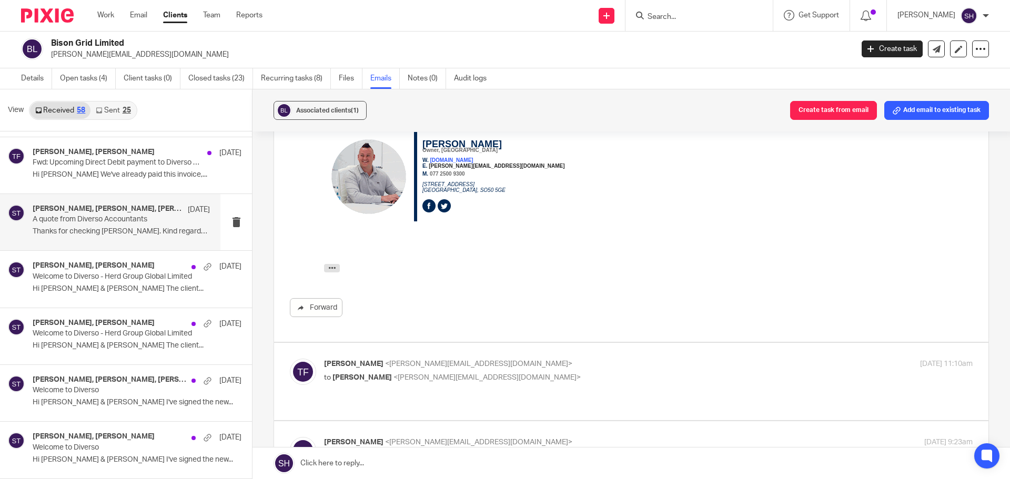
scroll to position [631, 0]
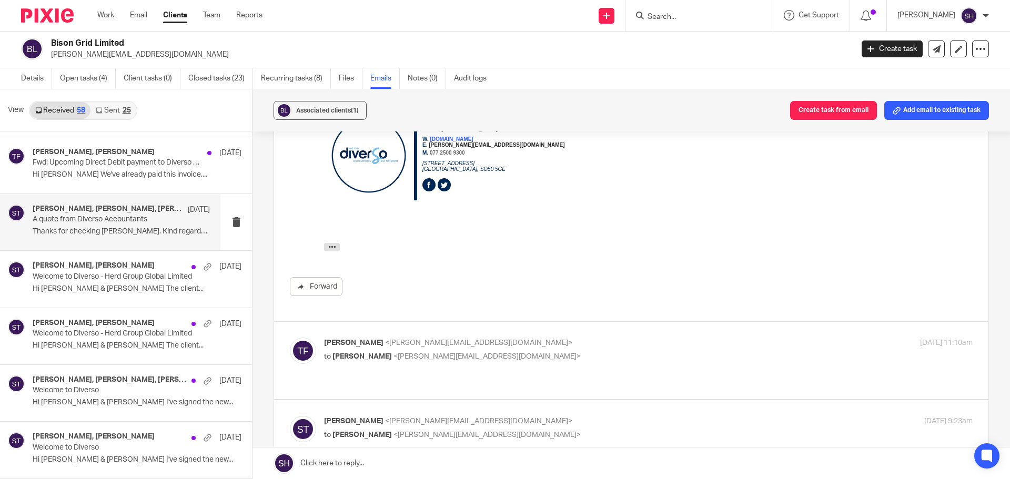
click at [505, 338] on p "[PERSON_NAME] <[PERSON_NAME][EMAIL_ADDRESS][DOMAIN_NAME]>" at bounding box center [540, 343] width 433 height 11
checkbox input "true"
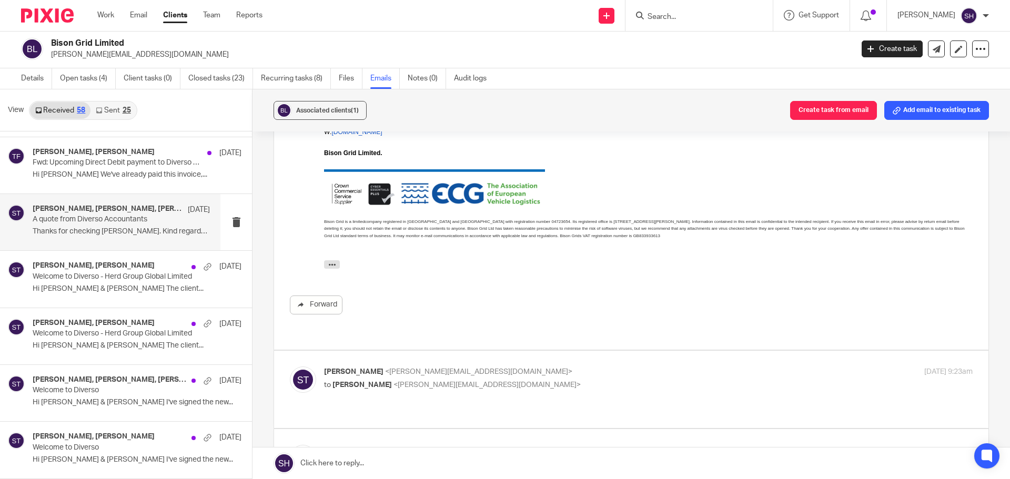
scroll to position [1210, 0]
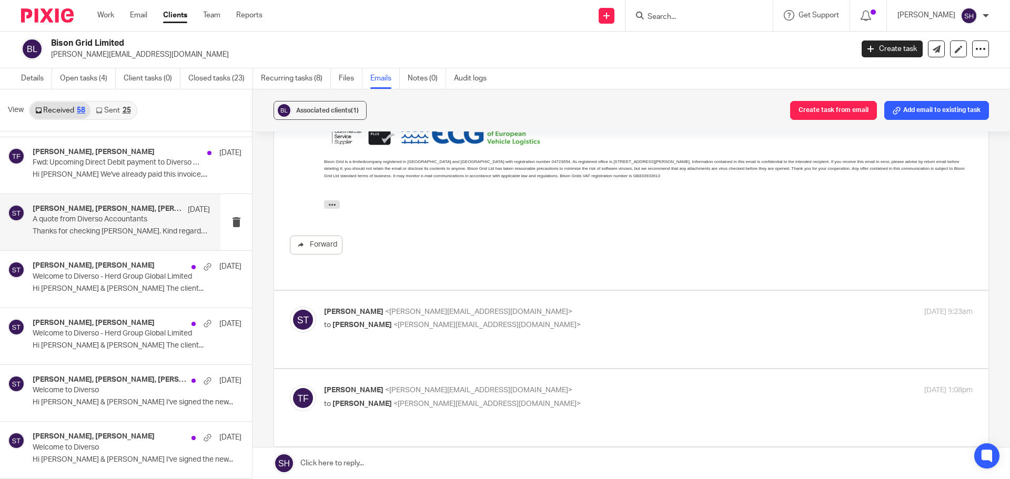
click at [509, 320] on p "to [PERSON_NAME] <[PERSON_NAME][EMAIL_ADDRESS][DOMAIN_NAME]>" at bounding box center [540, 325] width 433 height 11
checkbox input "true"
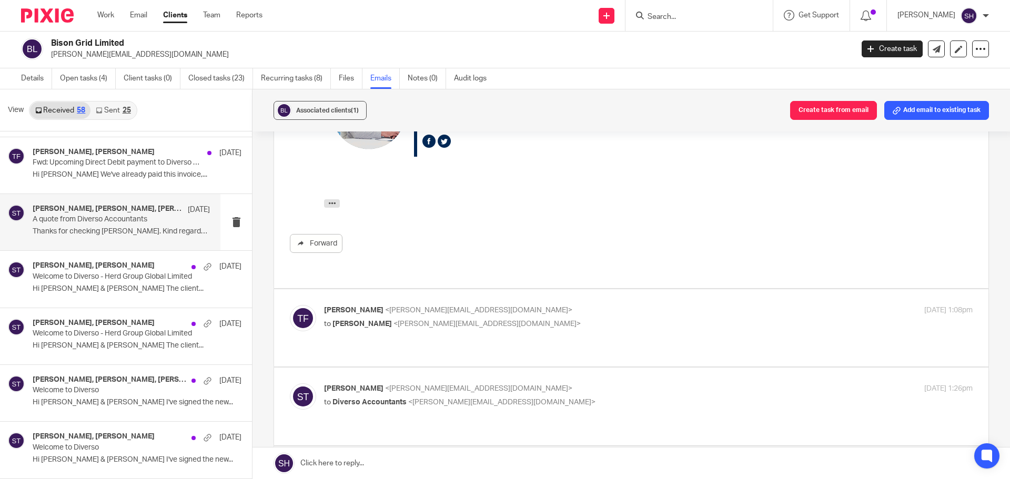
scroll to position [1579, 0]
click at [591, 302] on div "[PERSON_NAME] <[PERSON_NAME][EMAIL_ADDRESS][DOMAIN_NAME]> to [PERSON_NAME] <[PE…" at bounding box center [631, 325] width 683 height 46
click at [560, 316] on p "to [PERSON_NAME] <[PERSON_NAME][EMAIL_ADDRESS][DOMAIN_NAME]>" at bounding box center [540, 321] width 433 height 11
checkbox input "true"
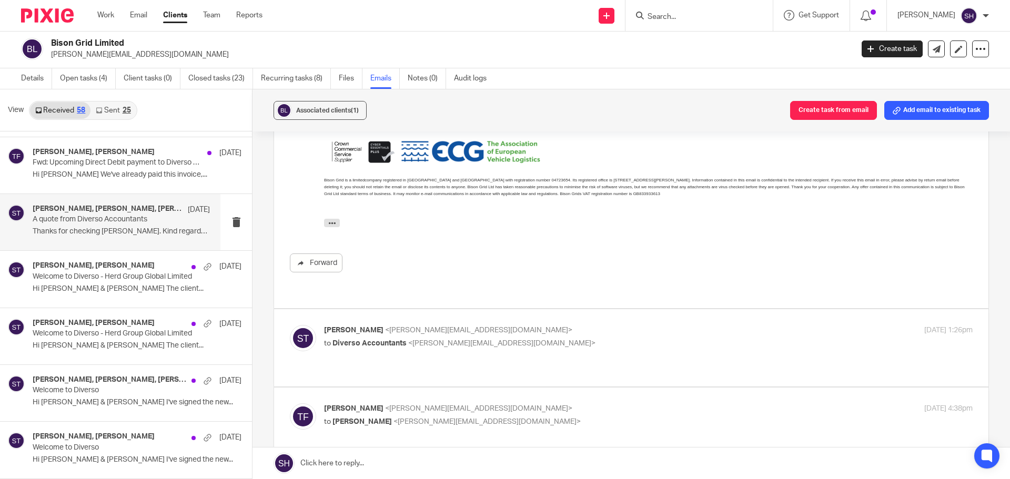
scroll to position [2052, 0]
click at [536, 323] on p "[PERSON_NAME] <[PERSON_NAME][EMAIL_ADDRESS][DOMAIN_NAME]>" at bounding box center [540, 328] width 433 height 11
checkbox input "true"
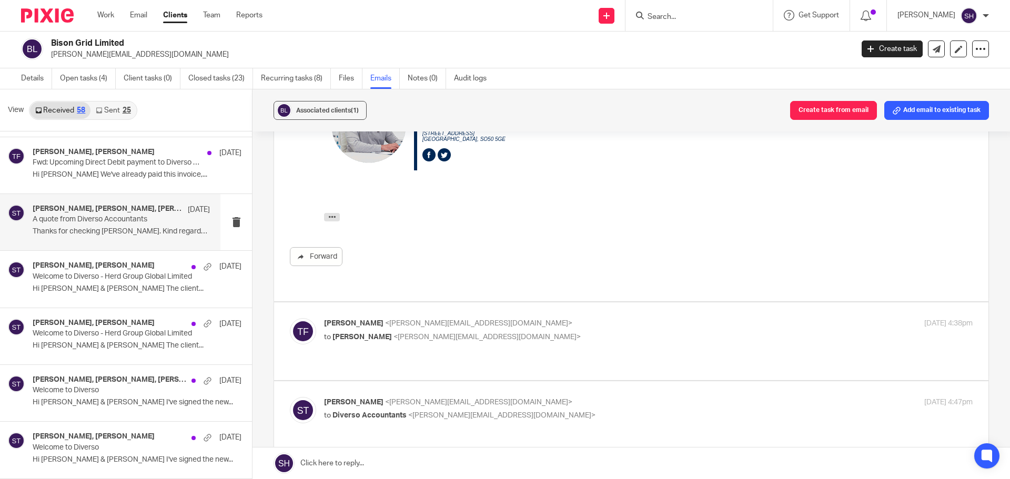
scroll to position [2368, 0]
click at [515, 317] on p "[PERSON_NAME] <[PERSON_NAME][EMAIL_ADDRESS][DOMAIN_NAME]>" at bounding box center [540, 322] width 433 height 11
checkbox input "true"
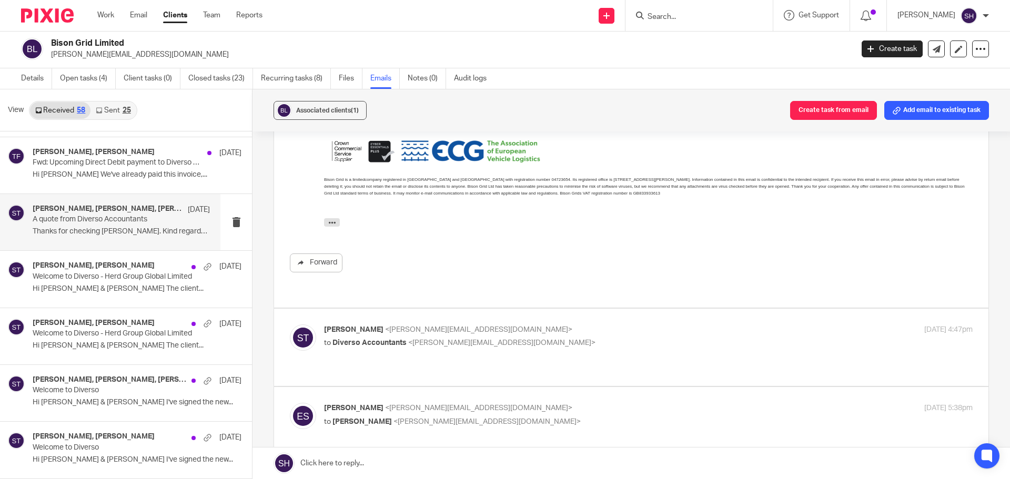
scroll to position [2894, 0]
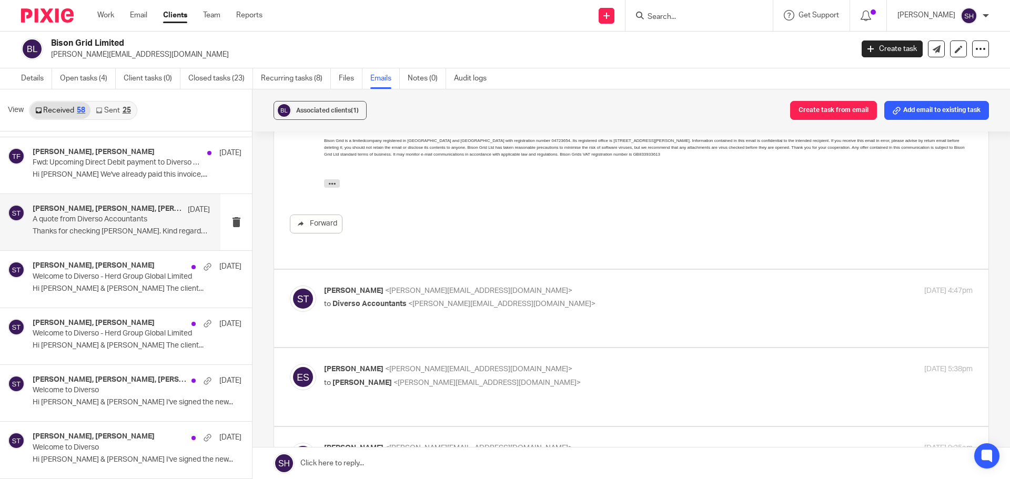
click at [530, 299] on p "to Diverso Accountants <[PERSON_NAME][EMAIL_ADDRESS][DOMAIN_NAME]>" at bounding box center [540, 304] width 433 height 11
checkbox input "true"
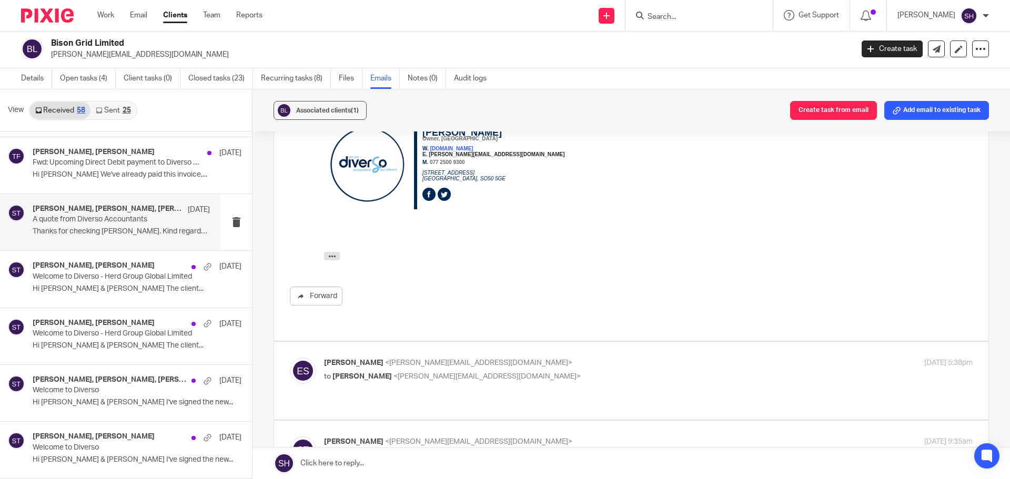
scroll to position [3157, 0]
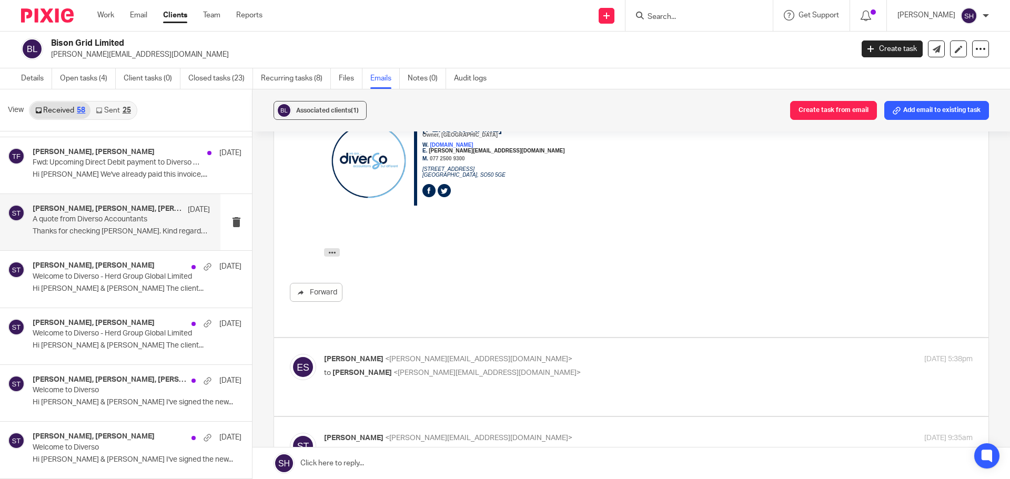
click at [525, 354] on div "[PERSON_NAME] <[PERSON_NAME][EMAIL_ADDRESS][DOMAIN_NAME]> to [PERSON_NAME] <[PE…" at bounding box center [540, 366] width 433 height 24
checkbox input "true"
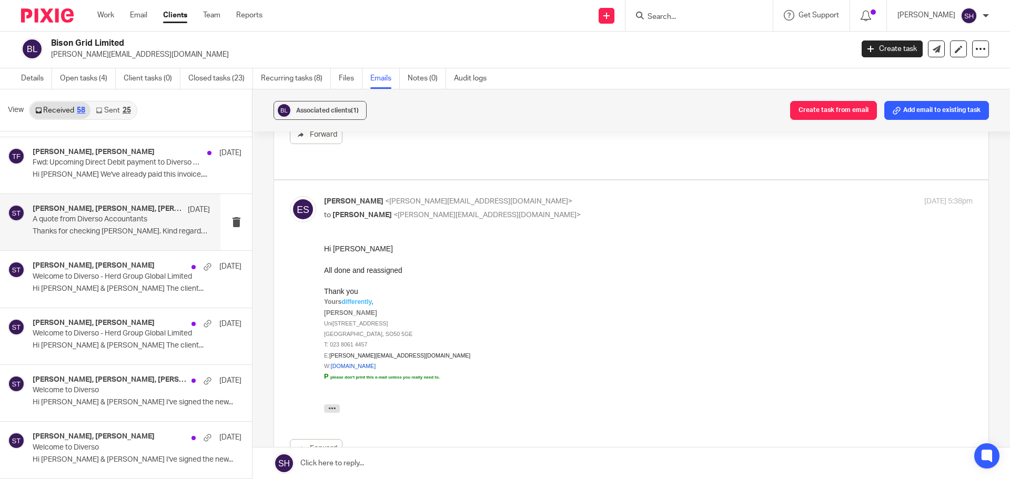
scroll to position [3473, 0]
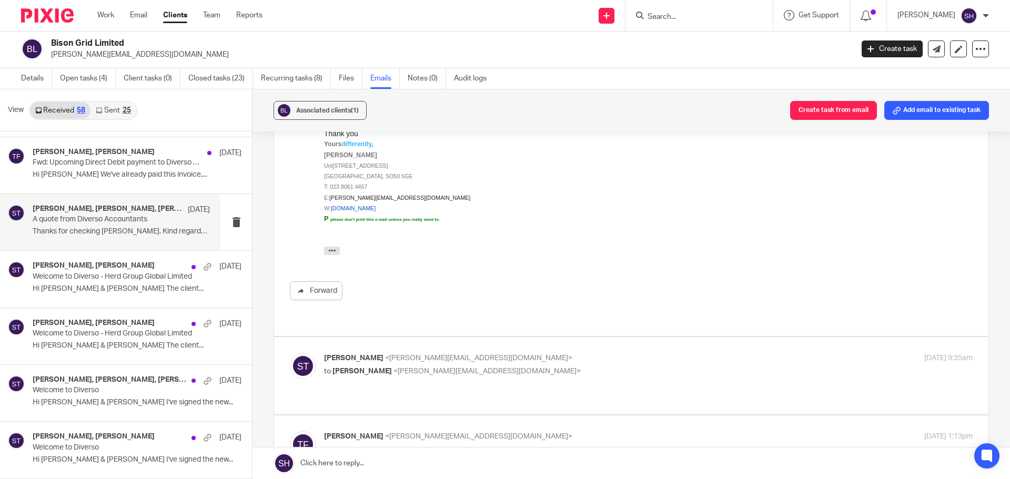
click at [524, 353] on div "[PERSON_NAME] <[PERSON_NAME][EMAIL_ADDRESS][DOMAIN_NAME]> to [PERSON_NAME] <[PE…" at bounding box center [540, 365] width 433 height 24
checkbox input "true"
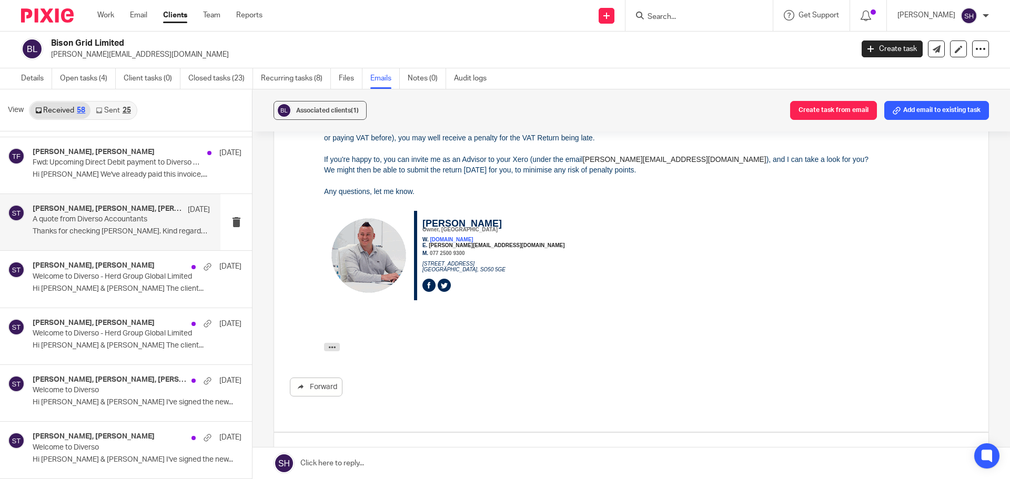
scroll to position [3894, 0]
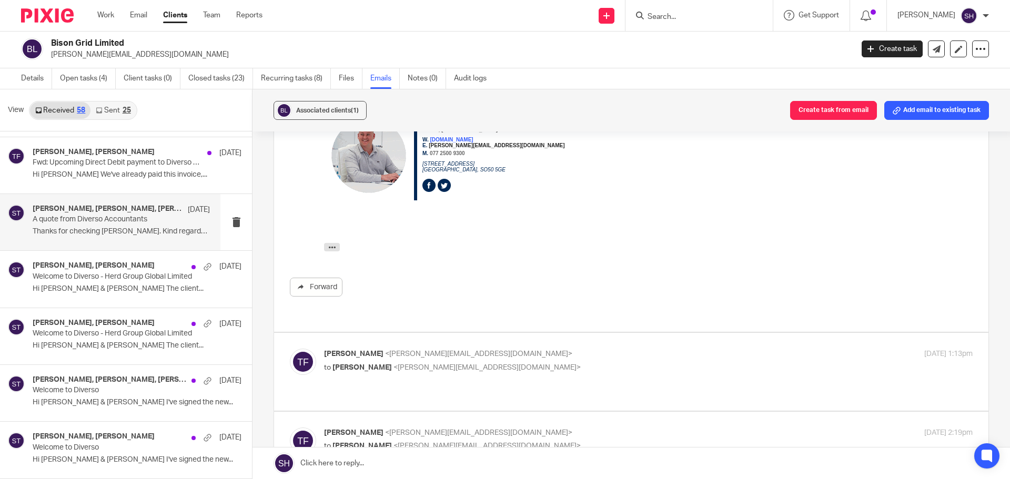
click at [528, 349] on p "[PERSON_NAME] <[PERSON_NAME][EMAIL_ADDRESS][DOMAIN_NAME]>" at bounding box center [540, 354] width 433 height 11
checkbox input "true"
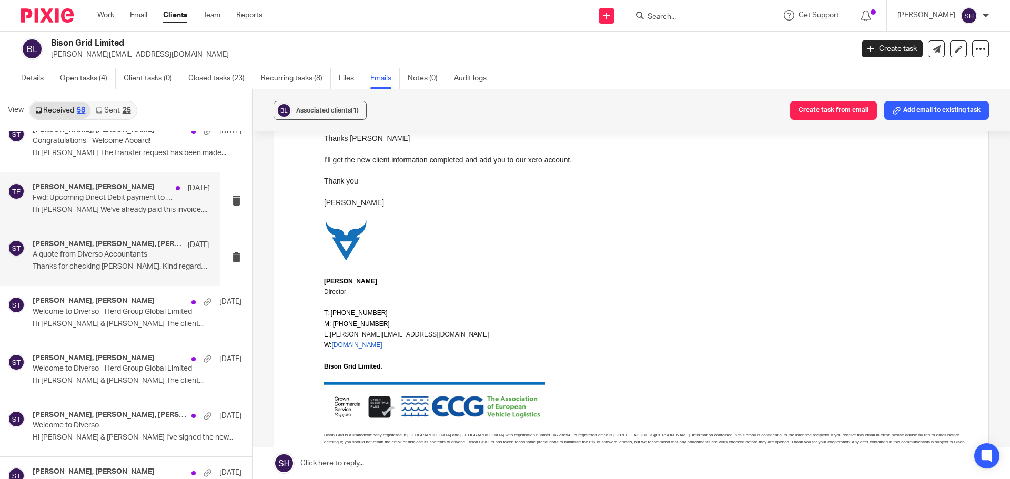
scroll to position [2907, 0]
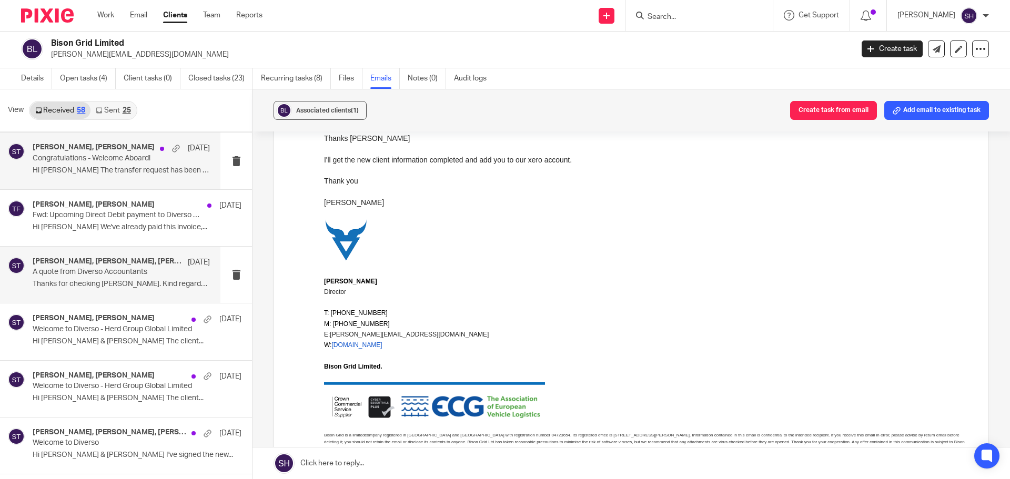
click at [117, 183] on div "[PERSON_NAME], [PERSON_NAME] [DATE] Congratulations - Welcome Aboard! Hi [PERSO…" at bounding box center [110, 161] width 220 height 56
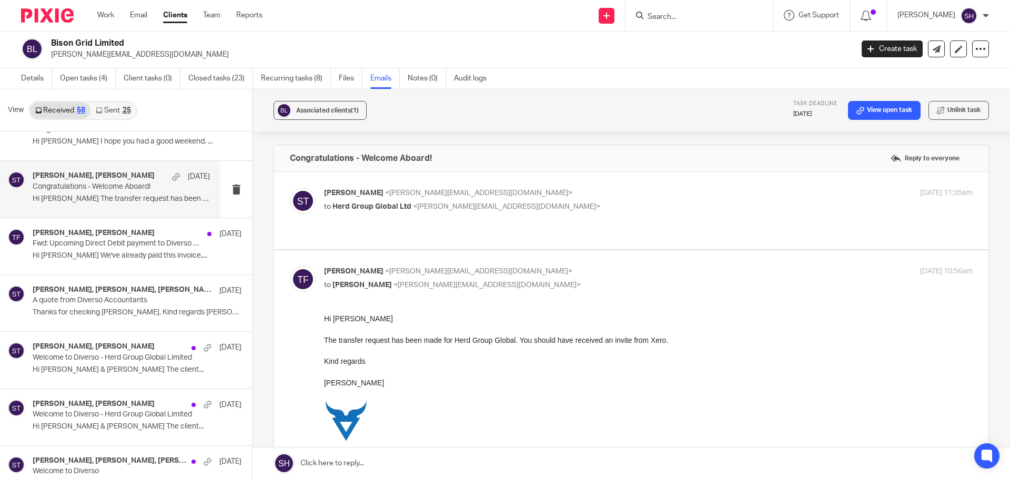
scroll to position [2854, 0]
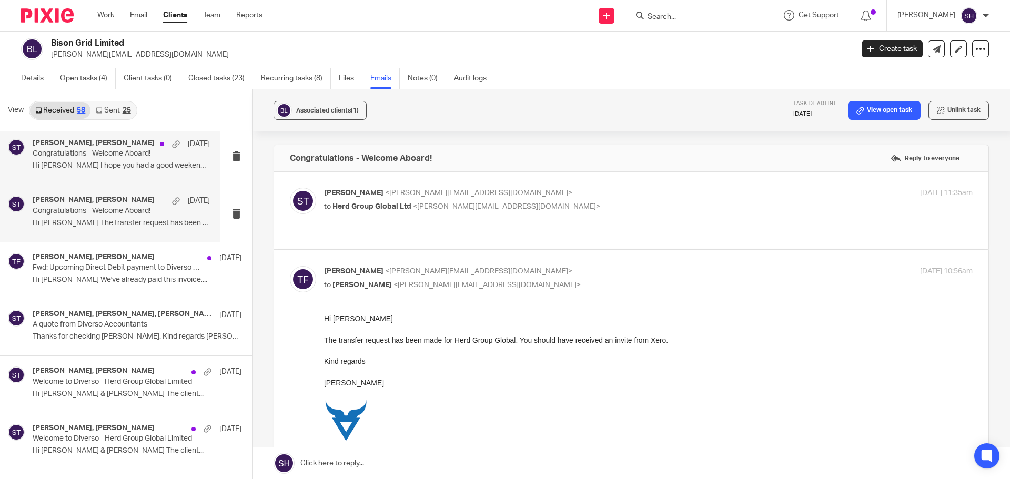
click at [120, 178] on div "[PERSON_NAME], [PERSON_NAME] [DATE] Congratulations - Welcome Aboard! Hi [PERSO…" at bounding box center [110, 156] width 220 height 56
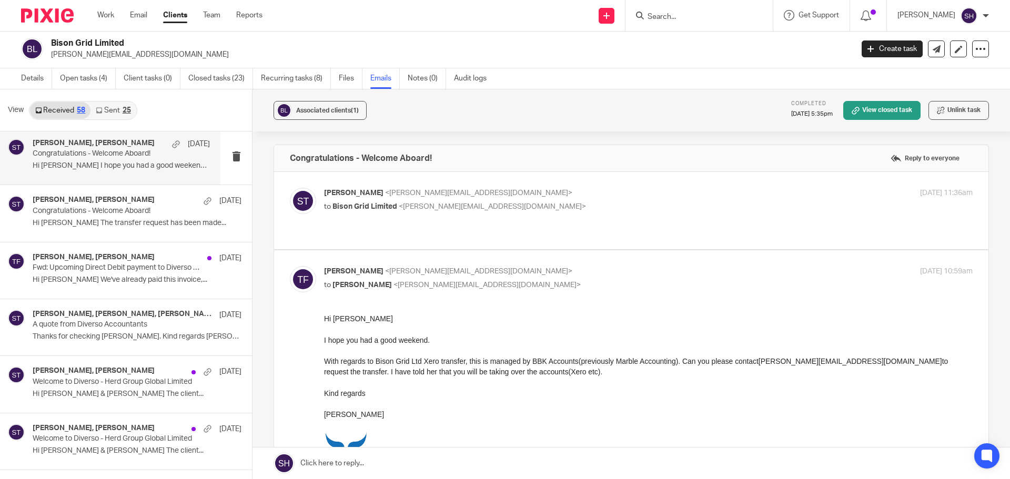
scroll to position [0, 0]
click at [501, 191] on p "[PERSON_NAME] <[PERSON_NAME][EMAIL_ADDRESS][DOMAIN_NAME]>" at bounding box center [540, 193] width 433 height 11
checkbox input "true"
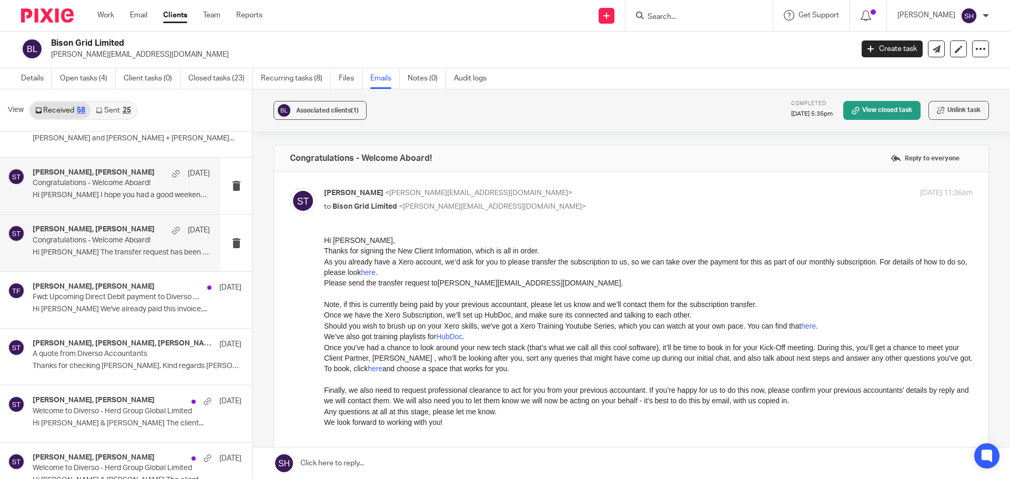
scroll to position [2801, 0]
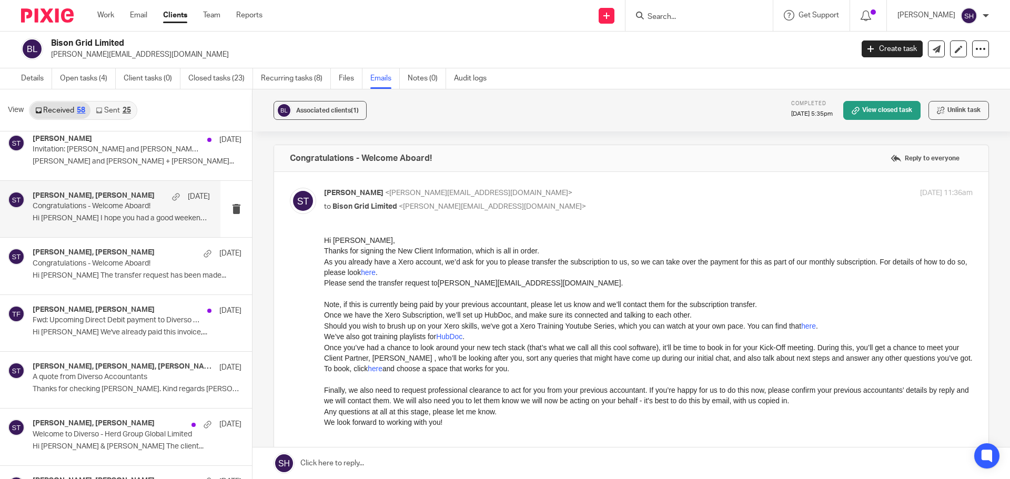
click at [109, 229] on div "[PERSON_NAME], [PERSON_NAME] [DATE] Congratulations - Welcome Aboard! Hi [PERSO…" at bounding box center [110, 209] width 220 height 56
click at [109, 165] on p "[PERSON_NAME] and [PERSON_NAME] + [PERSON_NAME]..." at bounding box center [121, 161] width 177 height 9
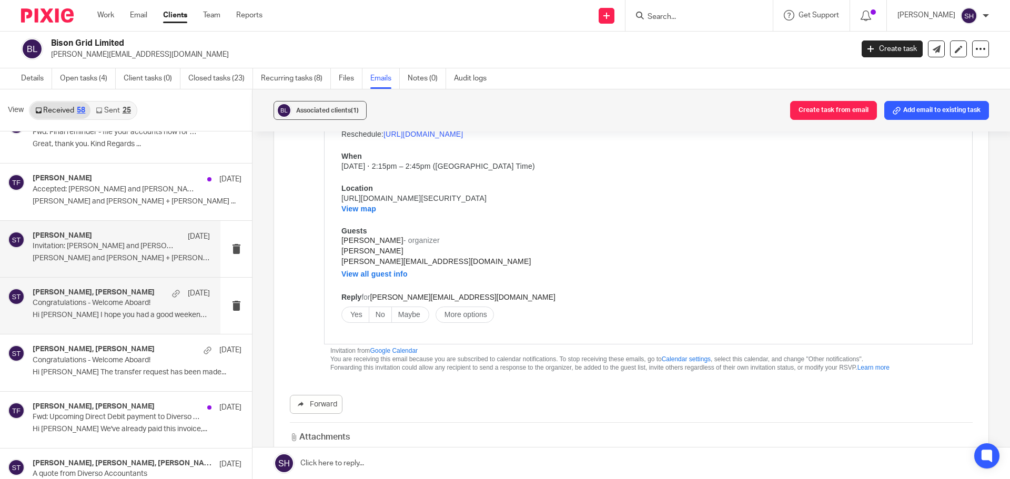
scroll to position [2696, 0]
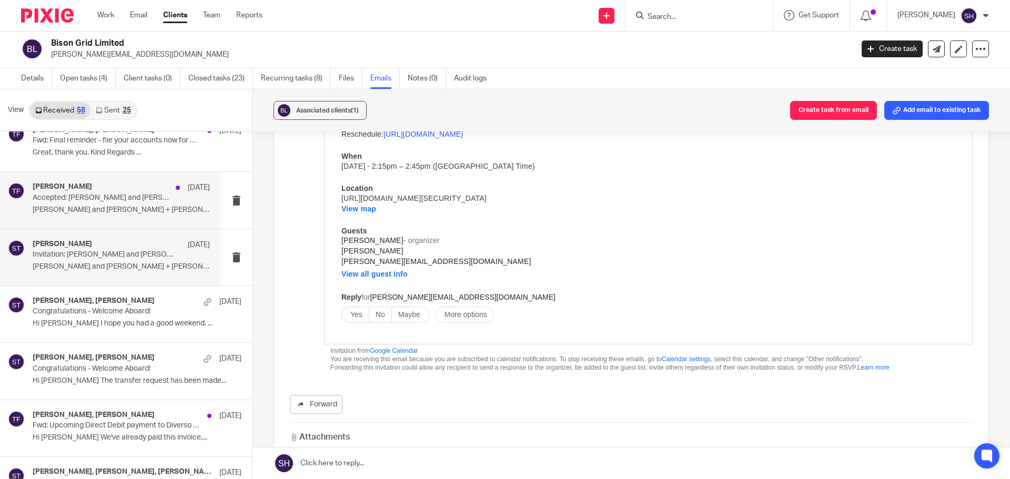
click at [91, 217] on div "[PERSON_NAME] [DATE] Accepted: [PERSON_NAME] and [PERSON_NAME] + [PERSON_NAME] …" at bounding box center [121, 200] width 177 height 35
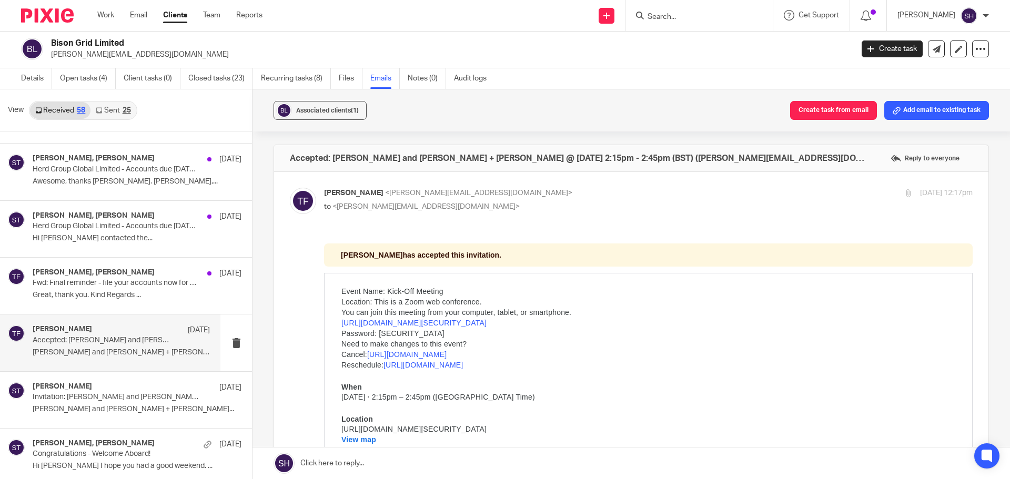
scroll to position [2538, 0]
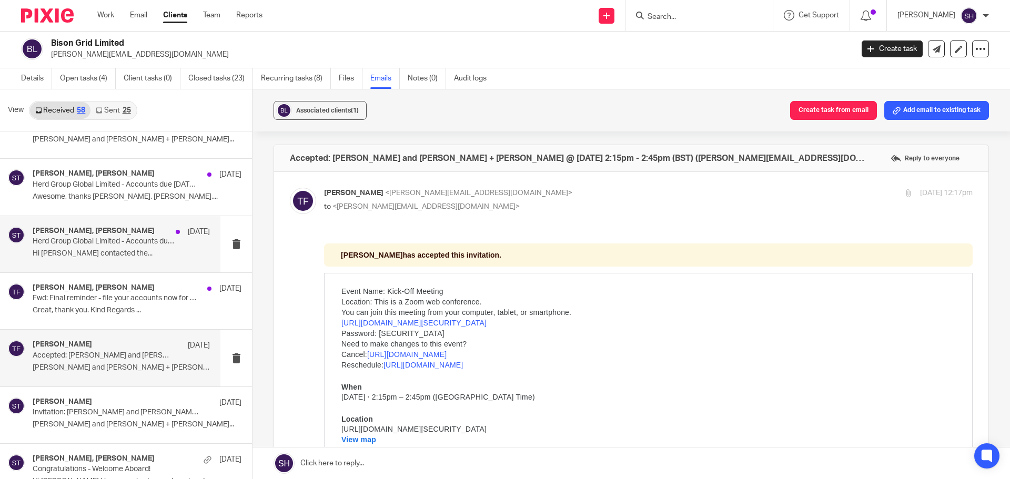
click at [91, 262] on div "[PERSON_NAME], [PERSON_NAME] [DATE] Herd Group Global Limited - Accounts due [D…" at bounding box center [121, 244] width 177 height 35
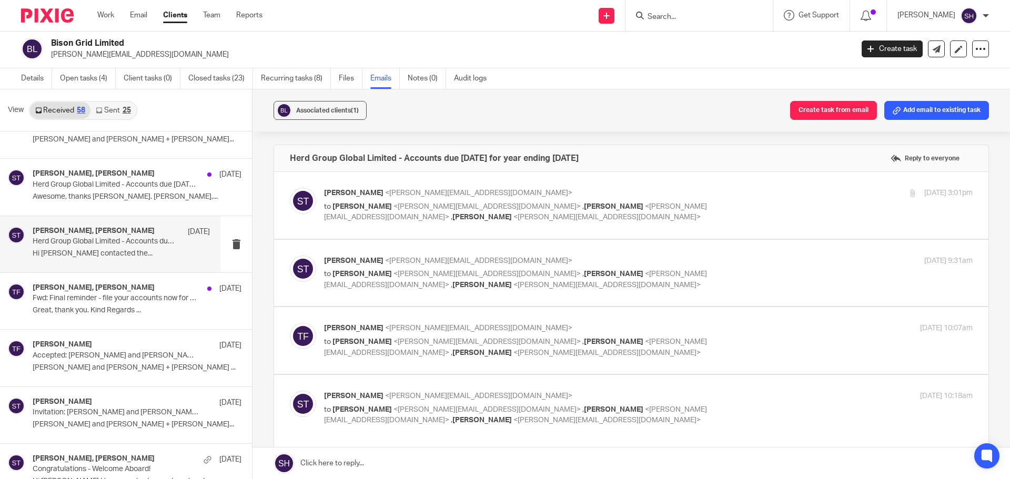
scroll to position [0, 0]
click at [433, 229] on label at bounding box center [631, 205] width 715 height 67
click at [290, 188] on input "checkbox" at bounding box center [289, 187] width 1 height 1
checkbox input "true"
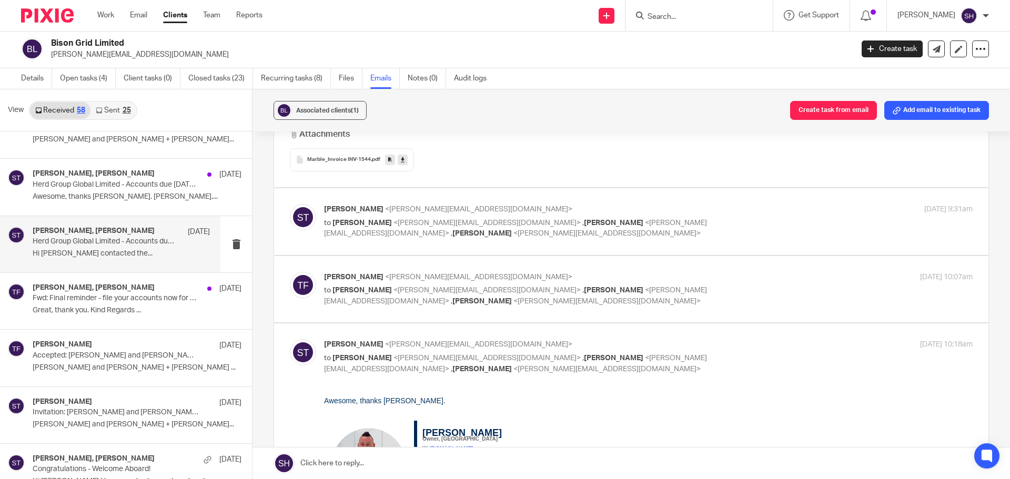
scroll to position [474, 0]
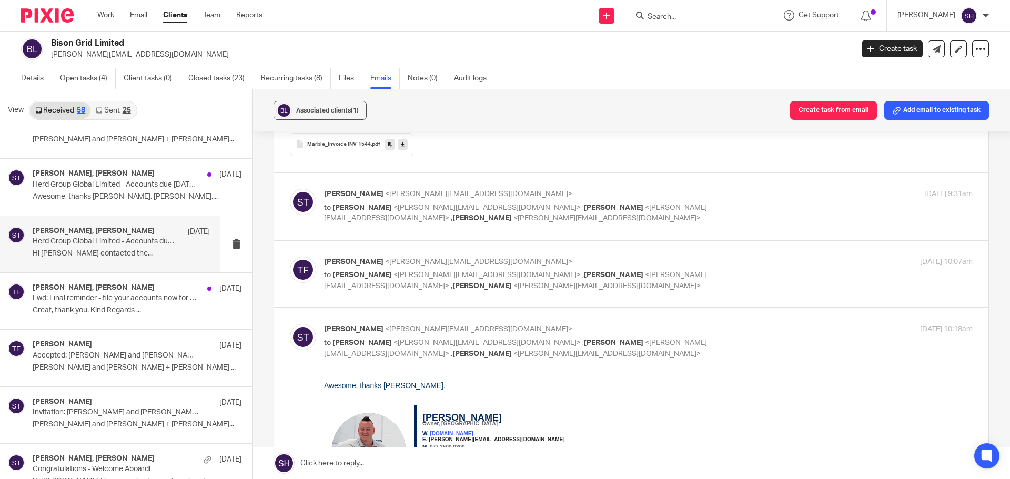
click at [527, 231] on label at bounding box center [631, 206] width 715 height 67
click at [290, 189] on input "checkbox" at bounding box center [289, 188] width 1 height 1
checkbox input "true"
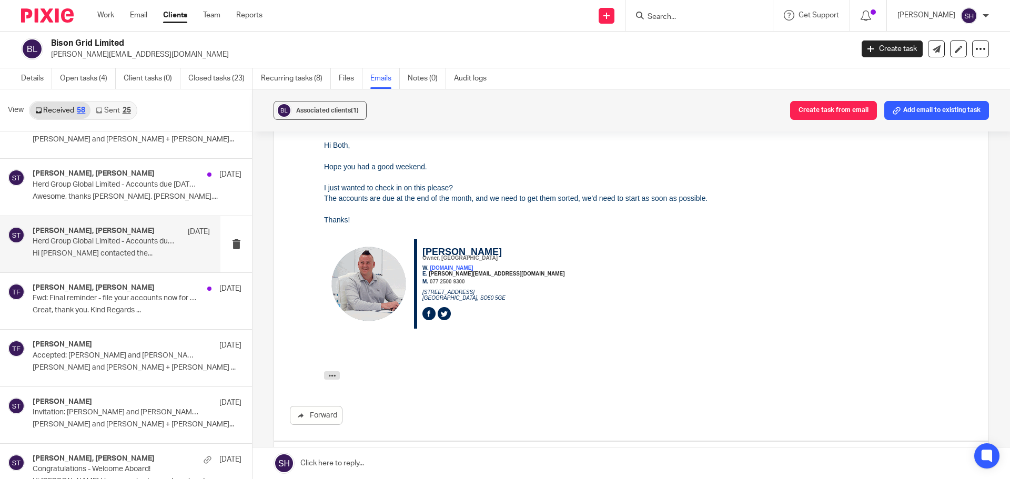
scroll to position [737, 0]
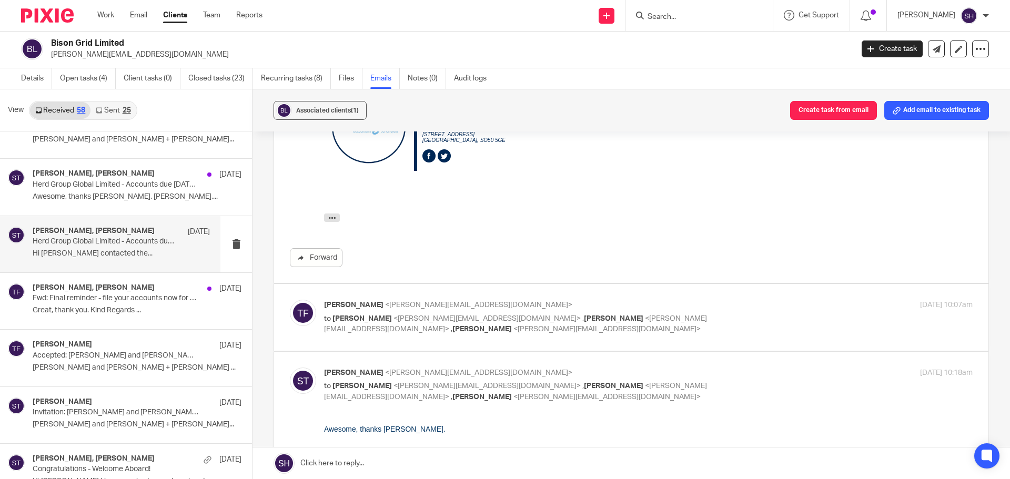
click at [533, 336] on label at bounding box center [631, 317] width 715 height 67
click at [290, 300] on input "checkbox" at bounding box center [289, 299] width 1 height 1
checkbox input "true"
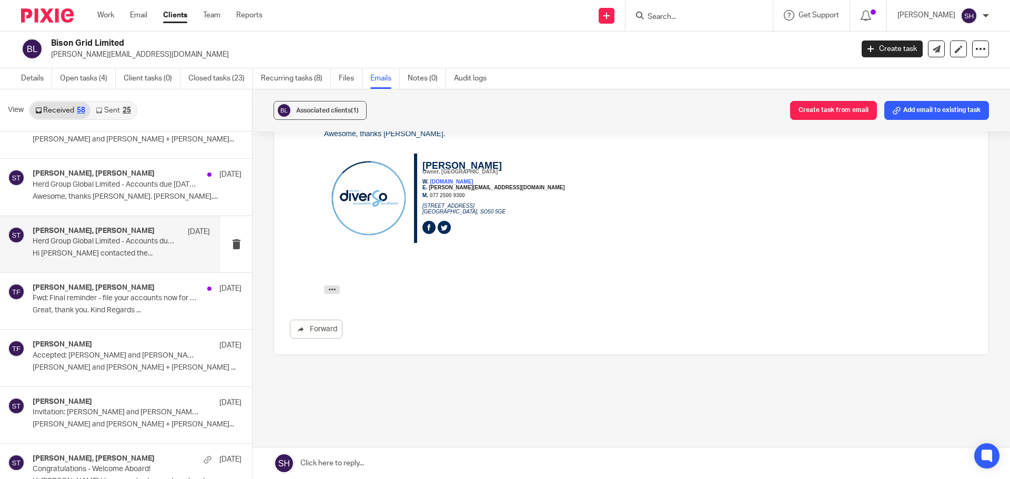
scroll to position [1503, 0]
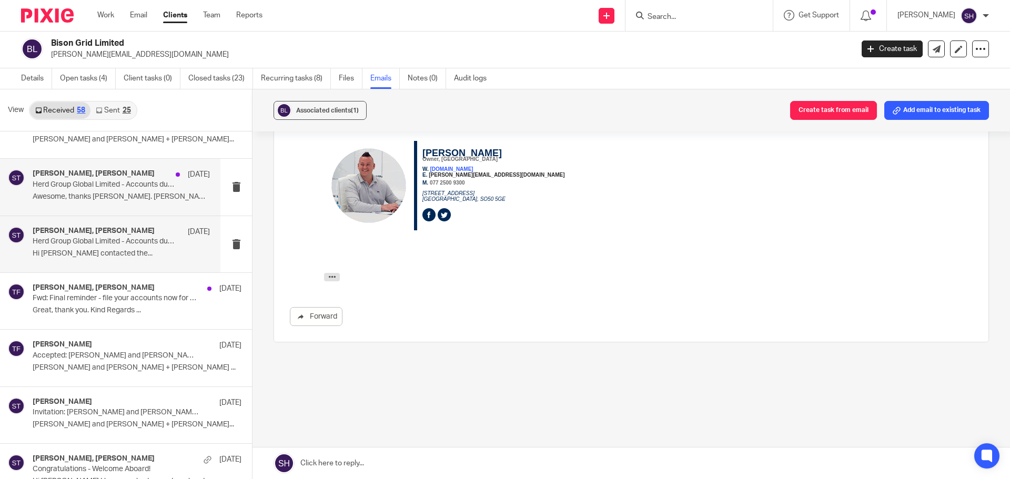
click at [151, 214] on div "[PERSON_NAME], [PERSON_NAME] [DATE] Herd Group Global Limited - Accounts due [D…" at bounding box center [110, 187] width 220 height 56
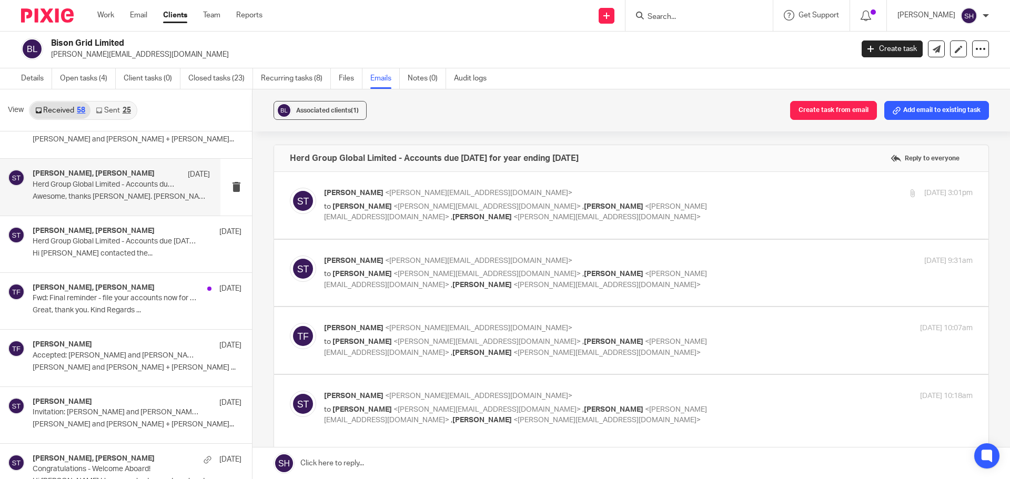
scroll to position [0, 0]
click at [369, 229] on label at bounding box center [631, 205] width 715 height 67
click at [290, 188] on input "checkbox" at bounding box center [289, 187] width 1 height 1
checkbox input "true"
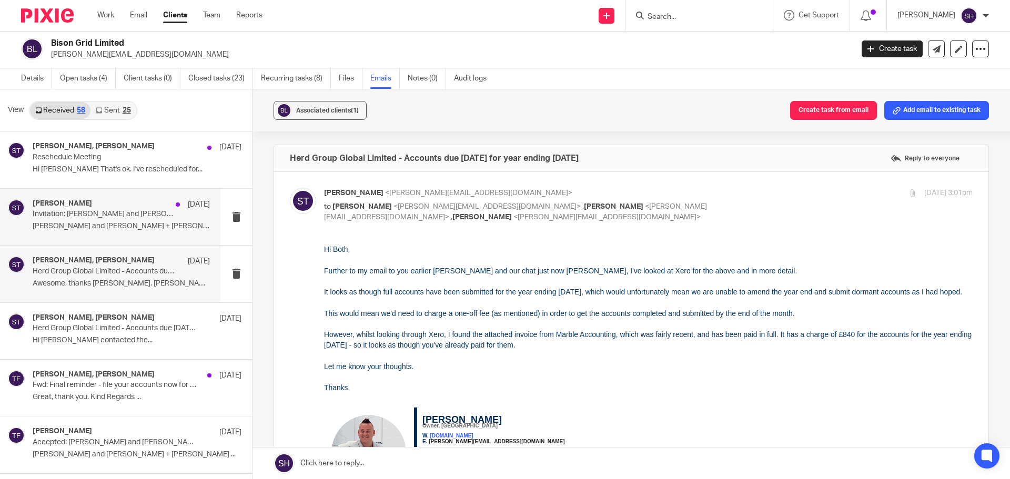
scroll to position [2433, 0]
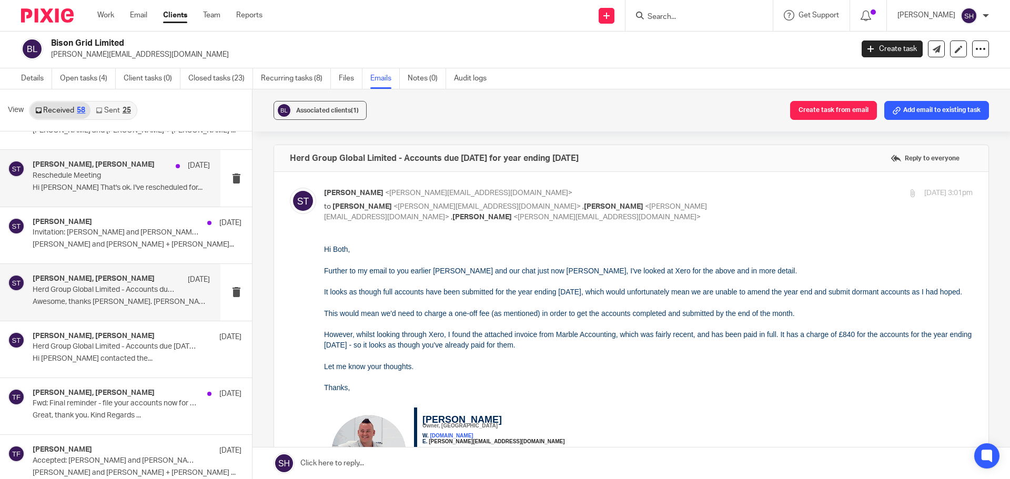
click at [120, 196] on div "[PERSON_NAME], [PERSON_NAME] [DATE] Reschedule Meeting Hi [PERSON_NAME] That's …" at bounding box center [110, 178] width 220 height 56
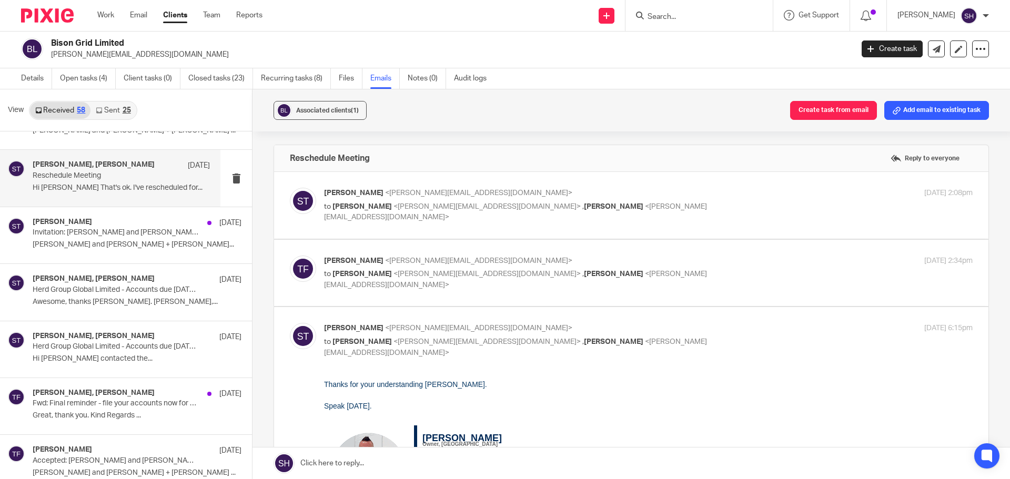
scroll to position [0, 0]
click at [394, 225] on label at bounding box center [631, 205] width 715 height 67
click at [290, 188] on input "checkbox" at bounding box center [289, 187] width 1 height 1
checkbox input "true"
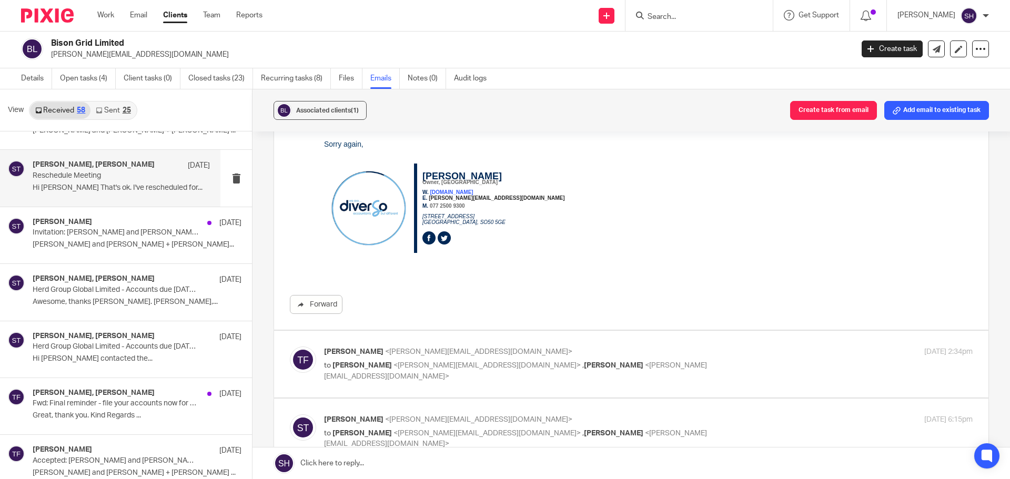
scroll to position [210, 0]
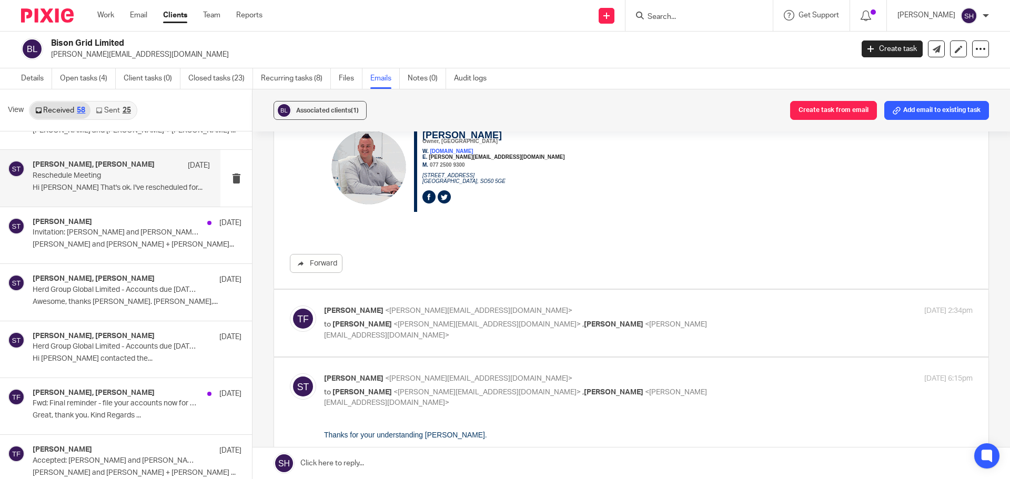
click at [492, 349] on label at bounding box center [631, 323] width 715 height 67
click at [290, 306] on input "checkbox" at bounding box center [289, 305] width 1 height 1
checkbox input "true"
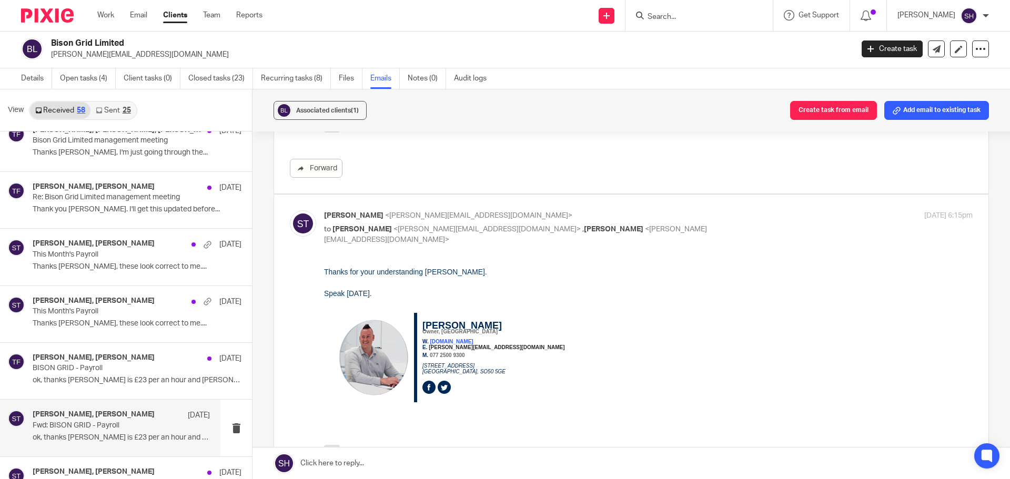
scroll to position [1959, 0]
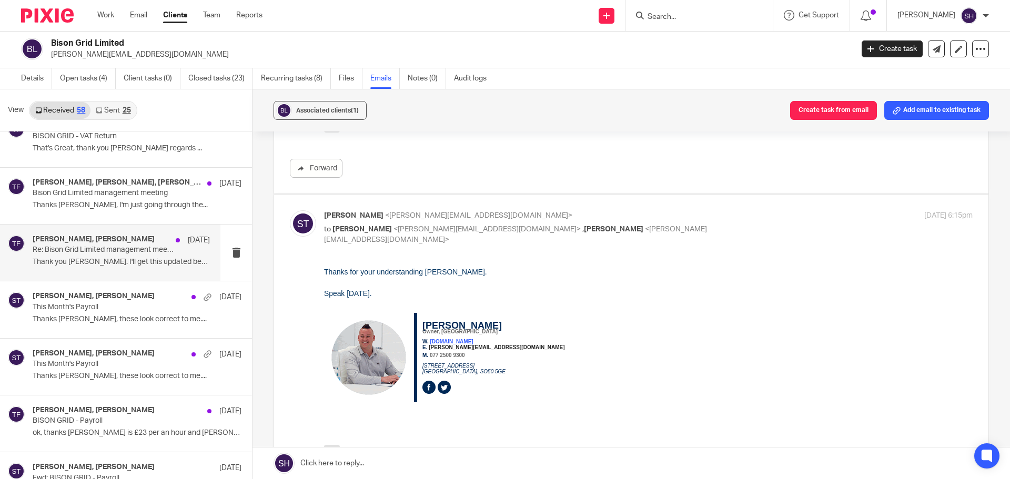
click at [88, 269] on div "[PERSON_NAME], [PERSON_NAME] [DATE] Re: Bison Grid Limited management meeting T…" at bounding box center [121, 252] width 177 height 35
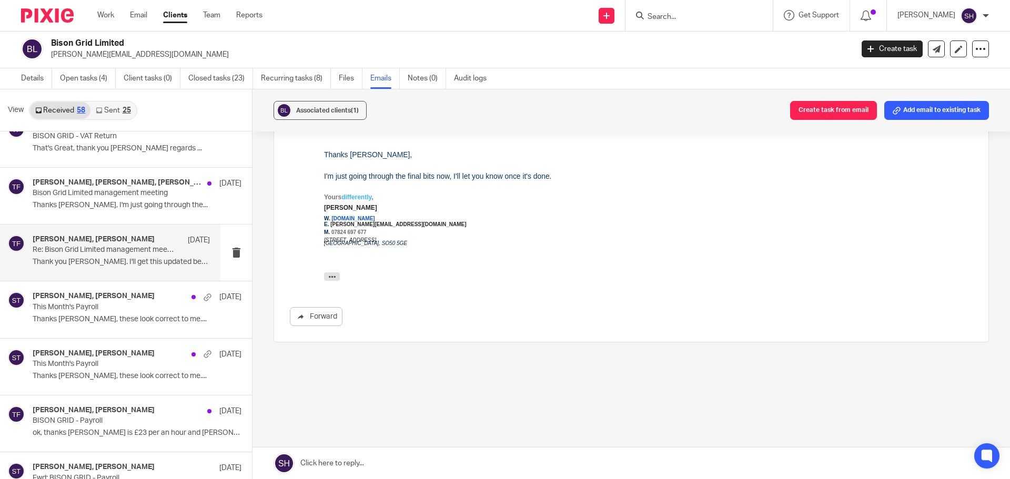
scroll to position [0, 0]
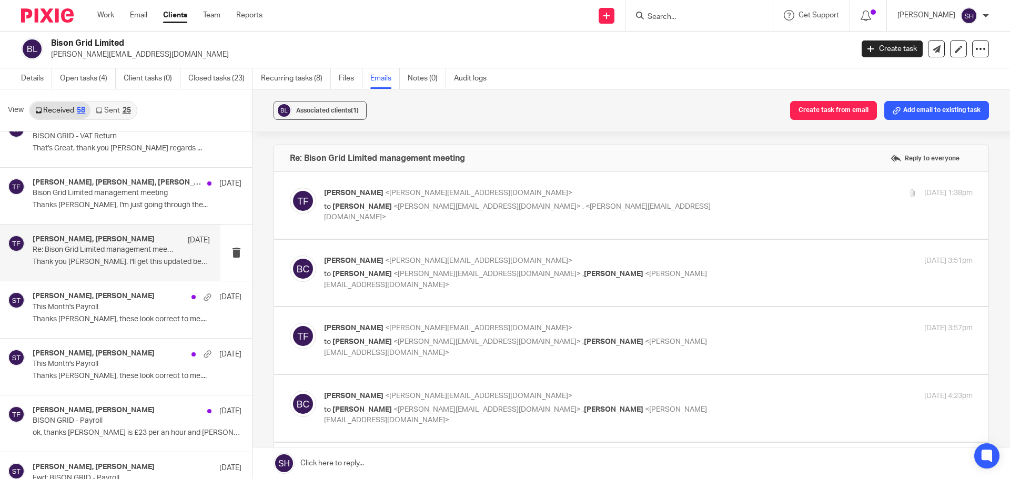
click at [500, 224] on label at bounding box center [631, 205] width 715 height 67
click at [290, 188] on input "checkbox" at bounding box center [289, 187] width 1 height 1
checkbox input "true"
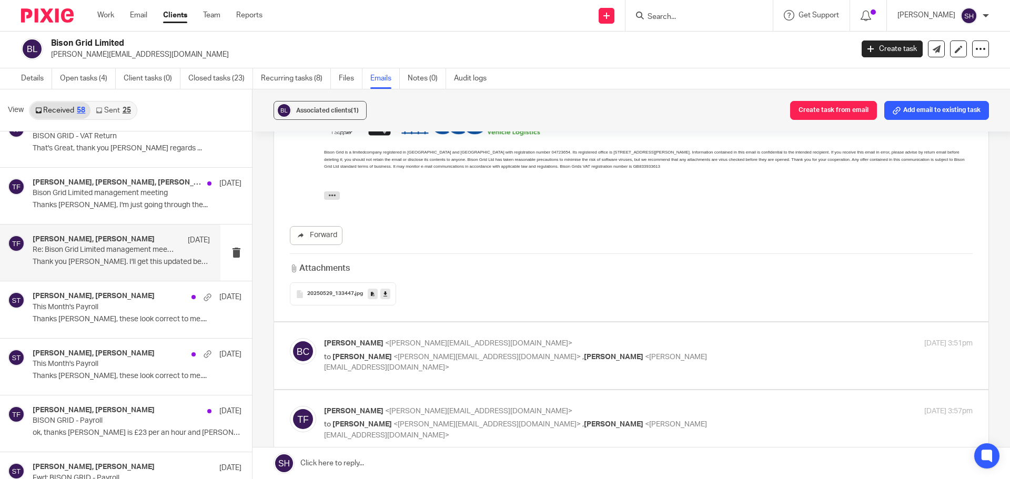
scroll to position [526, 0]
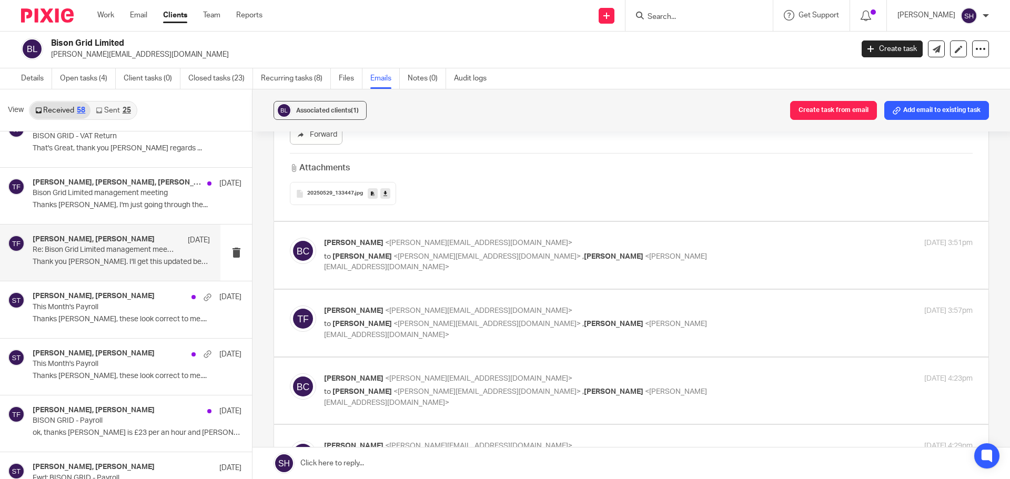
click at [494, 276] on label at bounding box center [631, 255] width 715 height 67
click at [290, 238] on input "checkbox" at bounding box center [289, 237] width 1 height 1
checkbox input "true"
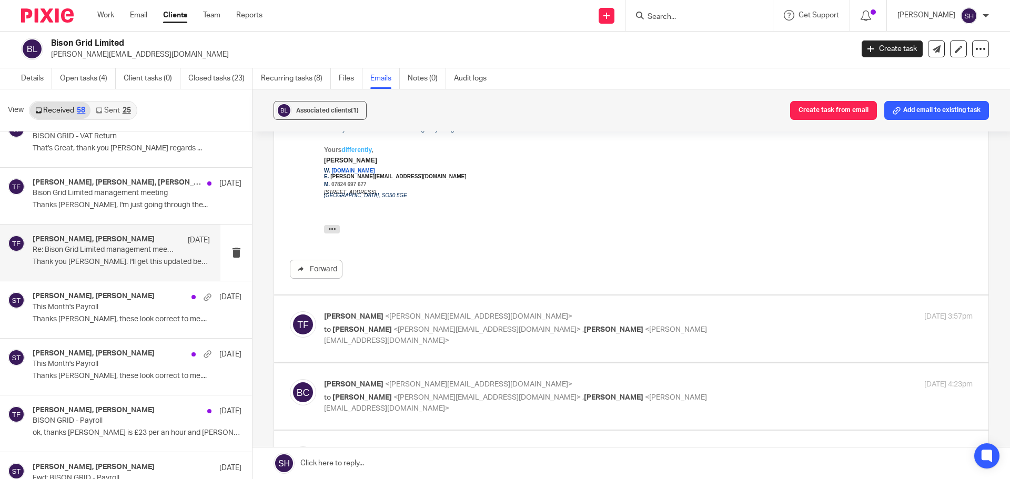
scroll to position [894, 0]
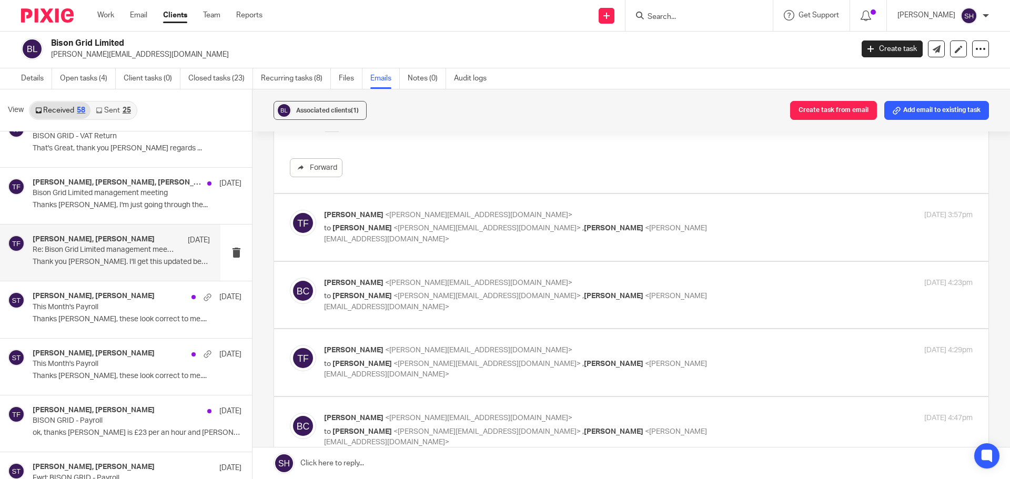
click at [507, 250] on label at bounding box center [631, 227] width 715 height 67
click at [290, 210] on input "checkbox" at bounding box center [289, 209] width 1 height 1
checkbox input "true"
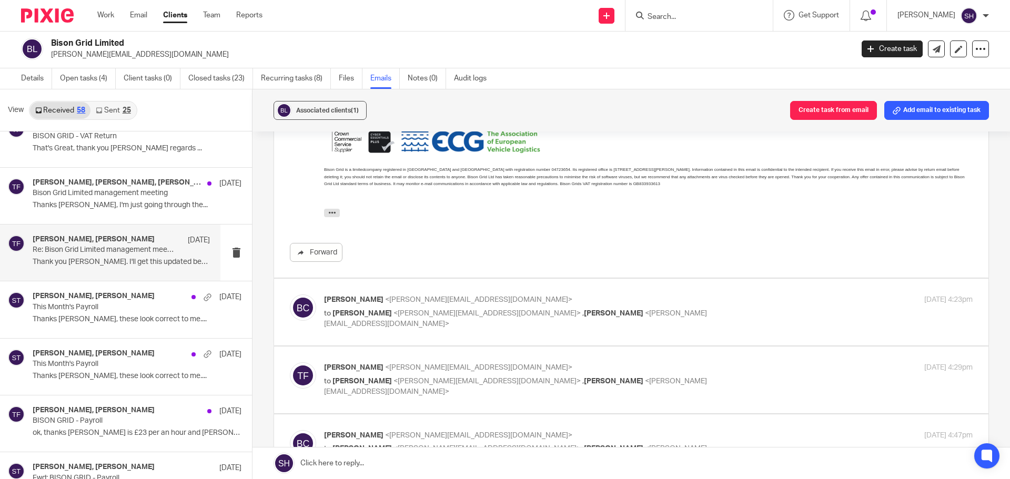
scroll to position [1315, 0]
click at [460, 337] on label at bounding box center [631, 311] width 715 height 67
click at [290, 294] on input "checkbox" at bounding box center [289, 293] width 1 height 1
checkbox input "true"
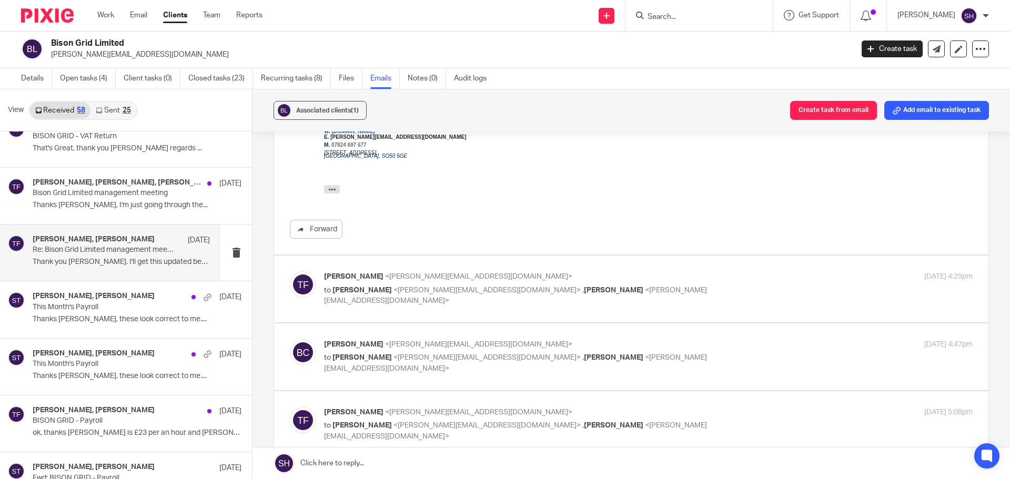
scroll to position [1684, 0]
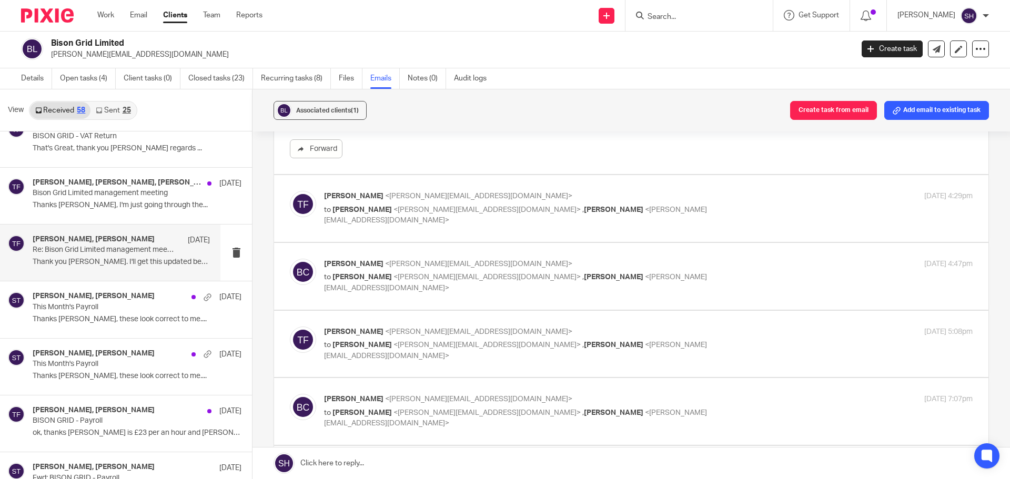
click at [447, 229] on label at bounding box center [631, 208] width 715 height 67
click at [290, 191] on input "checkbox" at bounding box center [289, 190] width 1 height 1
checkbox input "true"
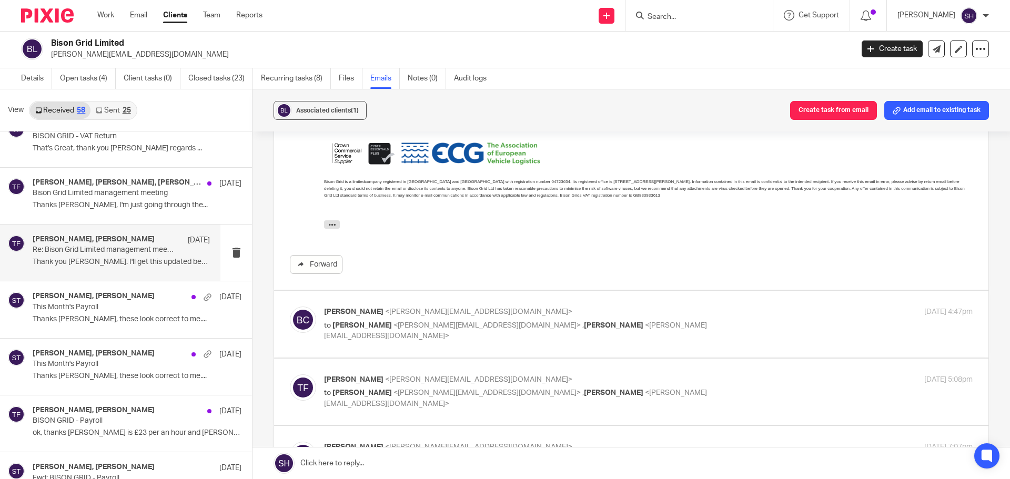
scroll to position [2052, 0]
click at [438, 342] on label at bounding box center [631, 323] width 715 height 67
click at [290, 306] on input "checkbox" at bounding box center [289, 306] width 1 height 1
checkbox input "true"
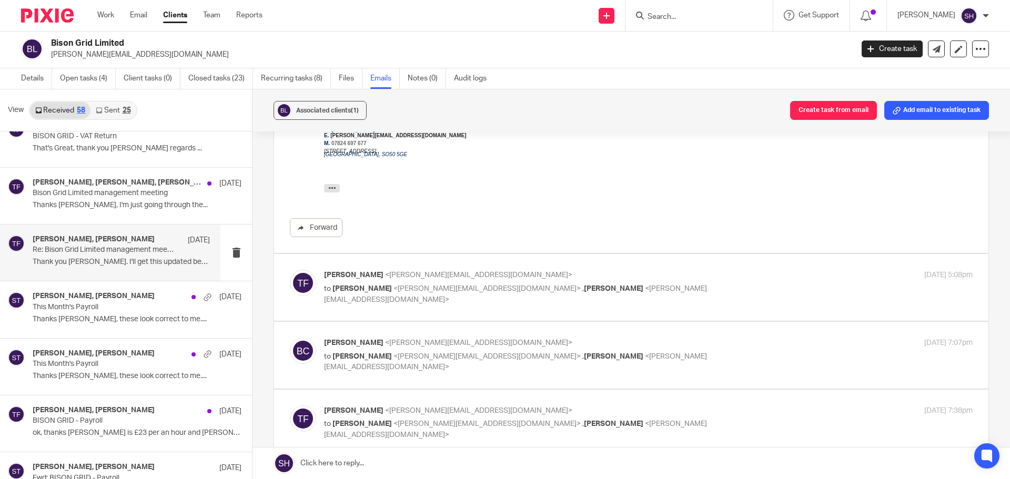
scroll to position [2473, 0]
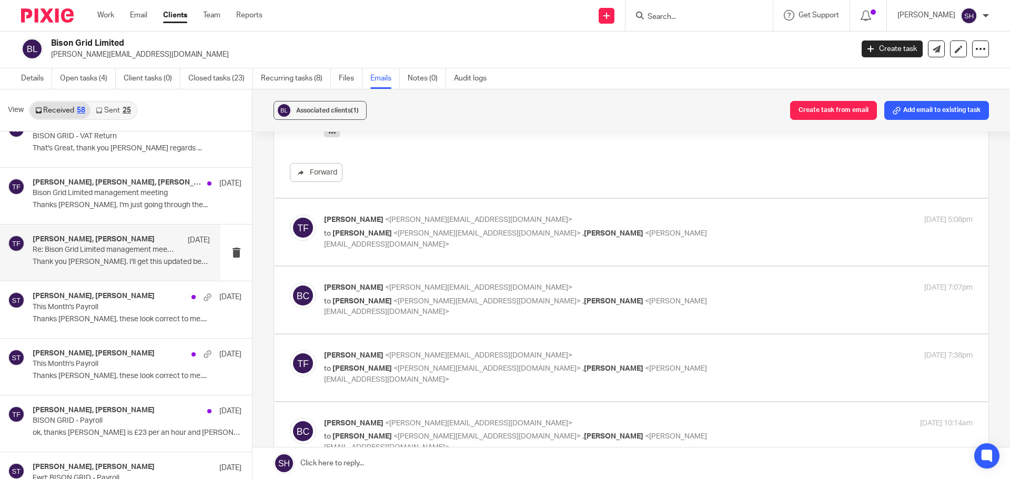
click at [436, 261] on label at bounding box center [631, 232] width 715 height 67
click at [290, 215] on input "checkbox" at bounding box center [289, 214] width 1 height 1
checkbox input "true"
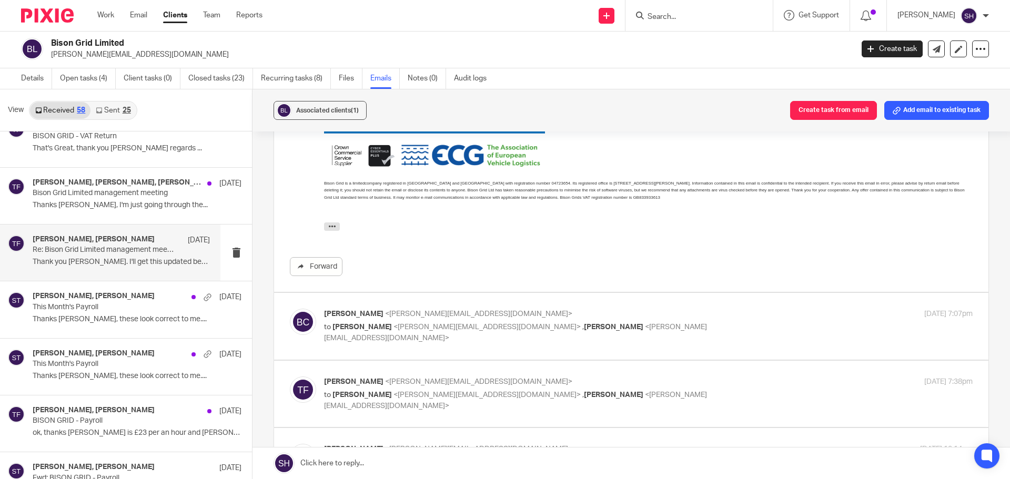
scroll to position [2947, 0]
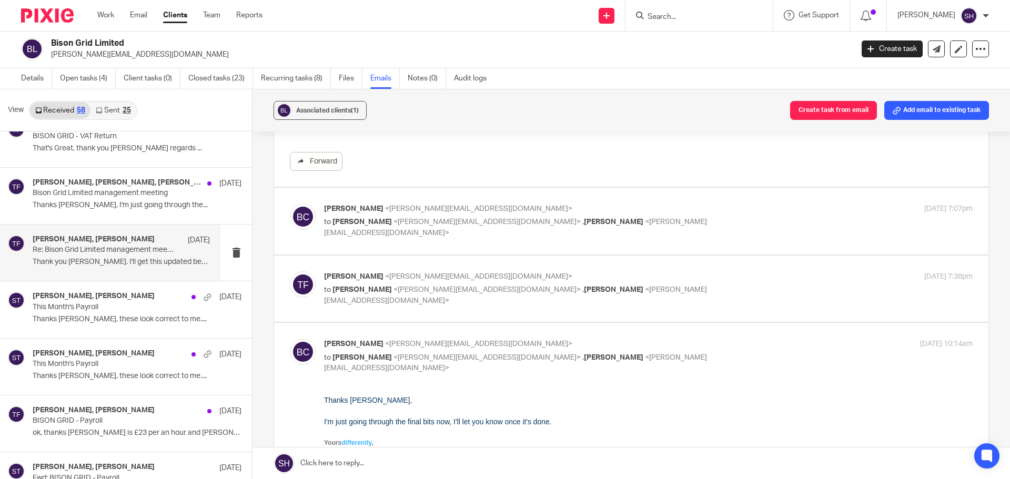
click at [436, 241] on label at bounding box center [631, 221] width 715 height 67
click at [290, 204] on input "checkbox" at bounding box center [289, 203] width 1 height 1
checkbox input "true"
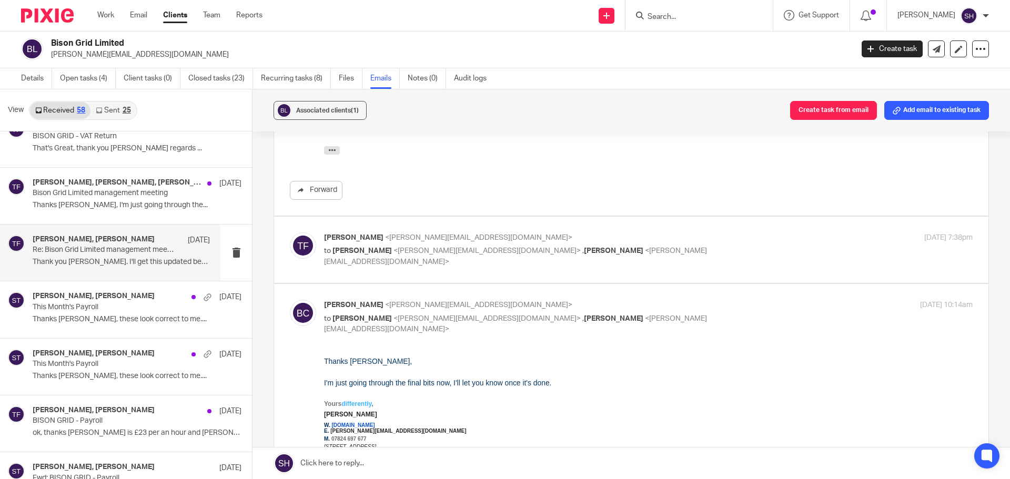
scroll to position [3262, 0]
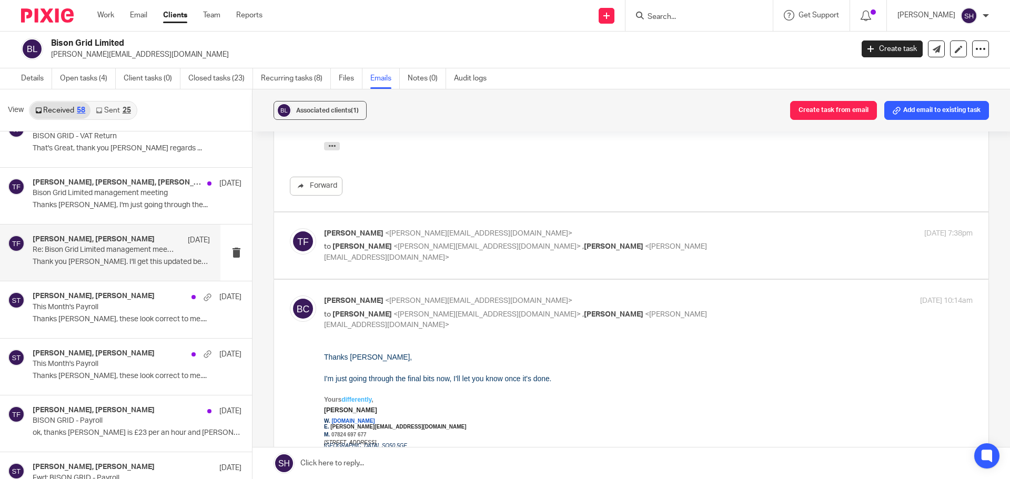
click at [445, 270] on label at bounding box center [631, 246] width 715 height 67
click at [290, 228] on input "checkbox" at bounding box center [289, 228] width 1 height 1
checkbox input "true"
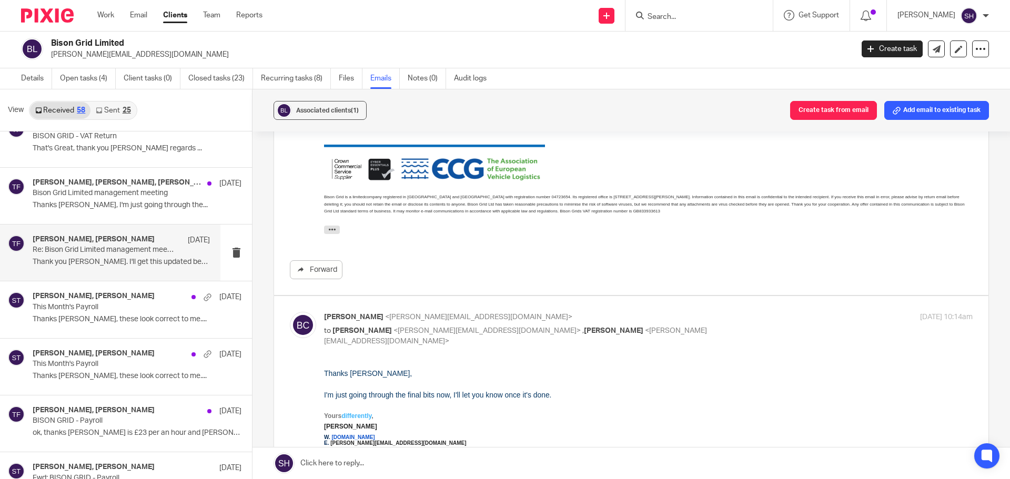
scroll to position [3841, 0]
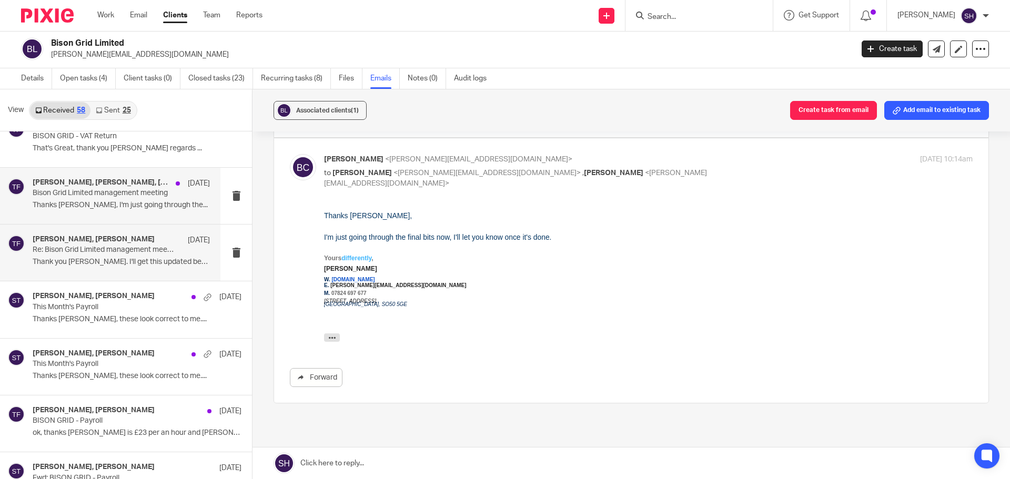
click at [137, 217] on div "[PERSON_NAME], [PERSON_NAME], [PERSON_NAME] [DATE] Bison Grid Limited managemen…" at bounding box center [110, 196] width 220 height 56
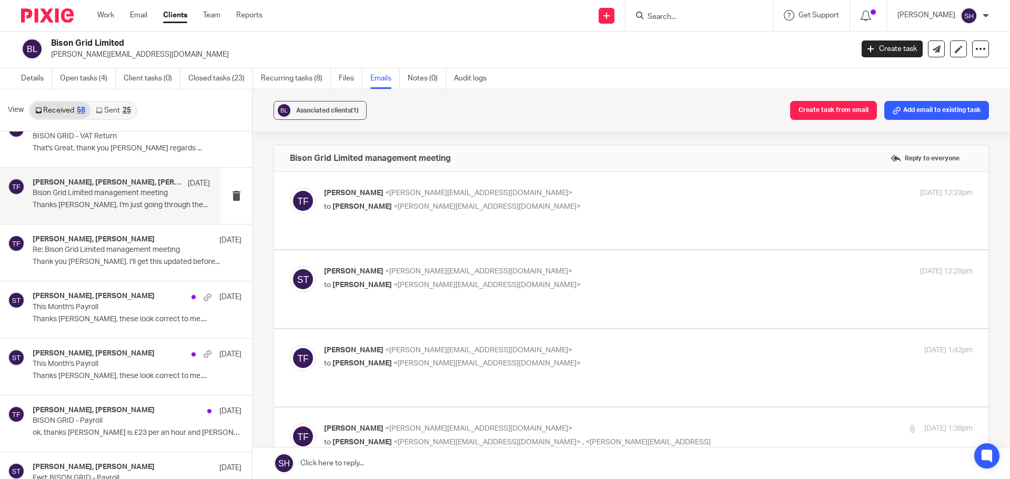
scroll to position [0, 0]
click at [142, 161] on div "[PERSON_NAME], [PERSON_NAME] [DATE] BISON GRID - VAT Return That's Great, thank…" at bounding box center [110, 138] width 220 height 56
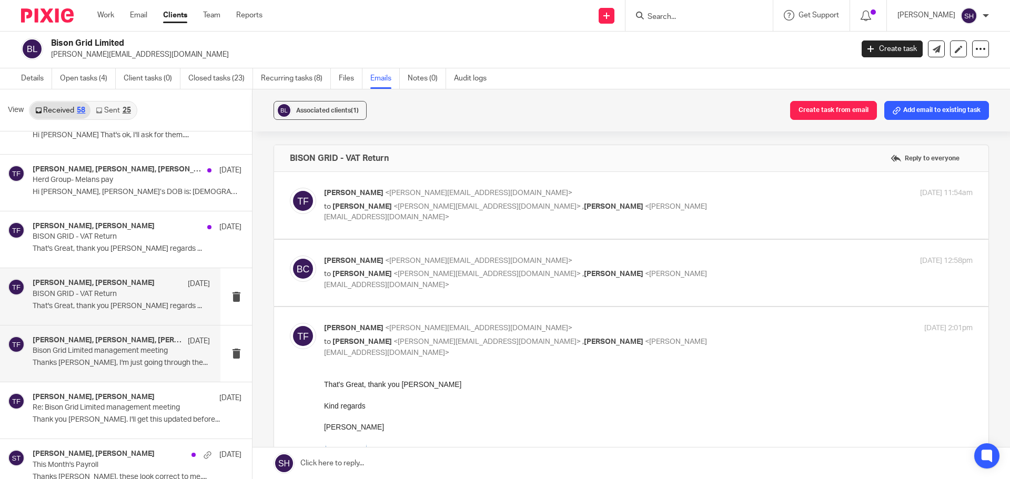
scroll to position [1749, 0]
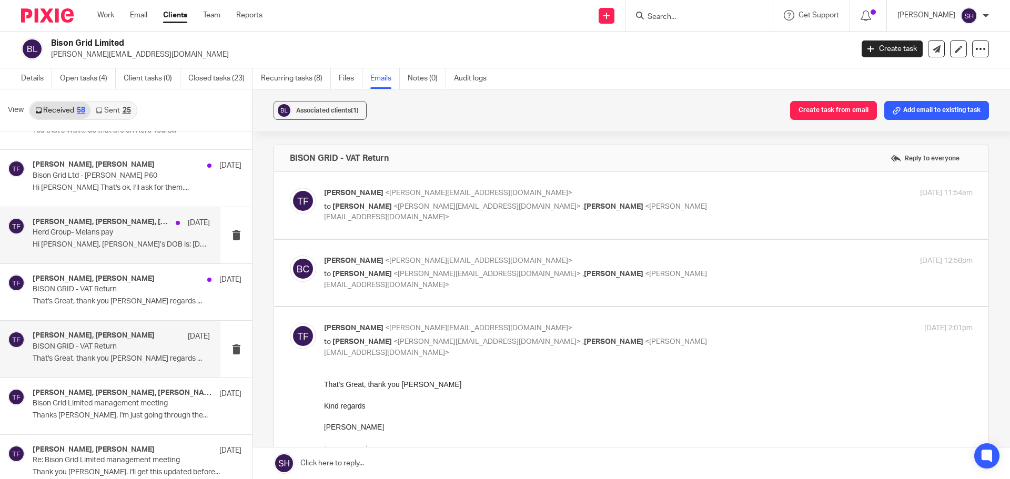
click at [79, 254] on div "[PERSON_NAME], [PERSON_NAME], [PERSON_NAME] [DATE] Herd Group- Melans pay Hi [P…" at bounding box center [110, 235] width 220 height 56
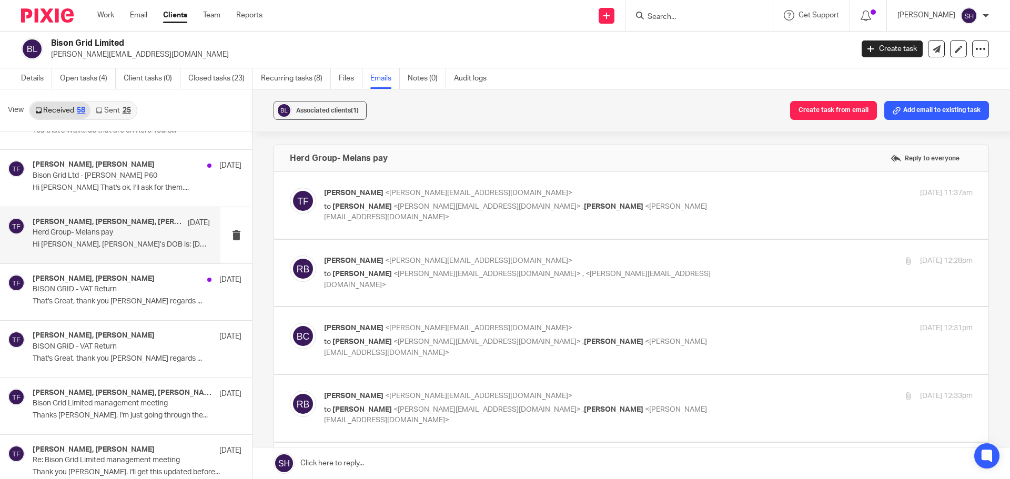
scroll to position [0, 0]
click at [471, 228] on label at bounding box center [631, 205] width 715 height 67
click at [290, 188] on input "checkbox" at bounding box center [289, 187] width 1 height 1
checkbox input "true"
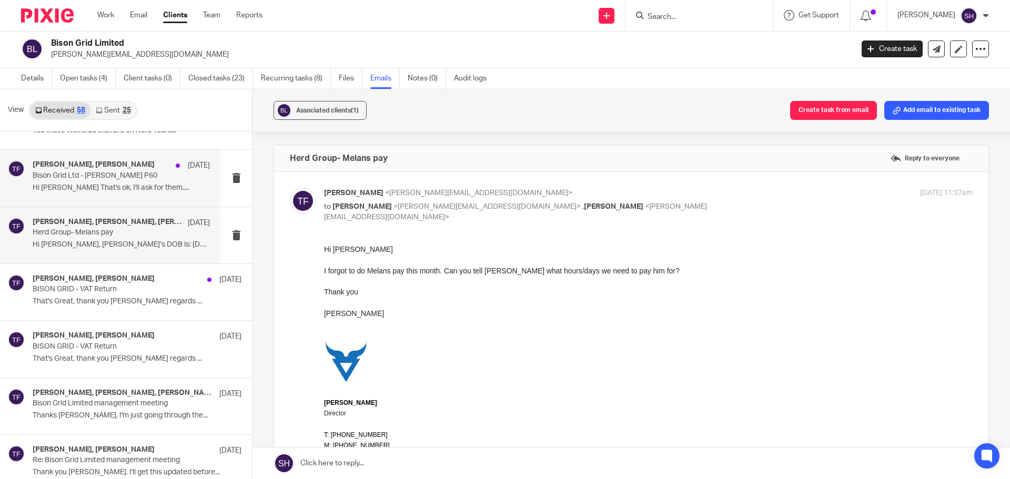
click at [115, 204] on div "[PERSON_NAME], [PERSON_NAME] [DATE] Bison Grid Ltd - [PERSON_NAME] P60 Hi [PERS…" at bounding box center [110, 178] width 220 height 56
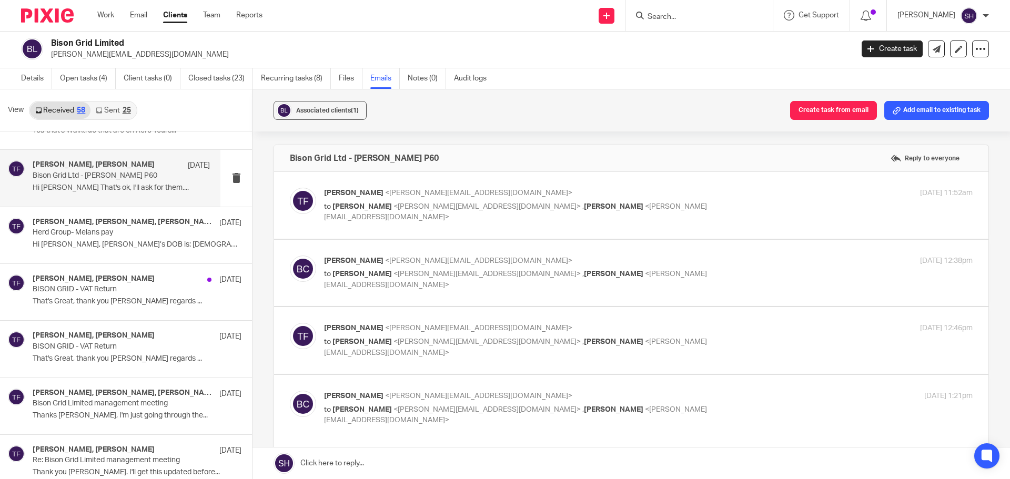
click at [378, 227] on label at bounding box center [631, 205] width 715 height 67
click at [290, 188] on input "checkbox" at bounding box center [289, 187] width 1 height 1
checkbox input "true"
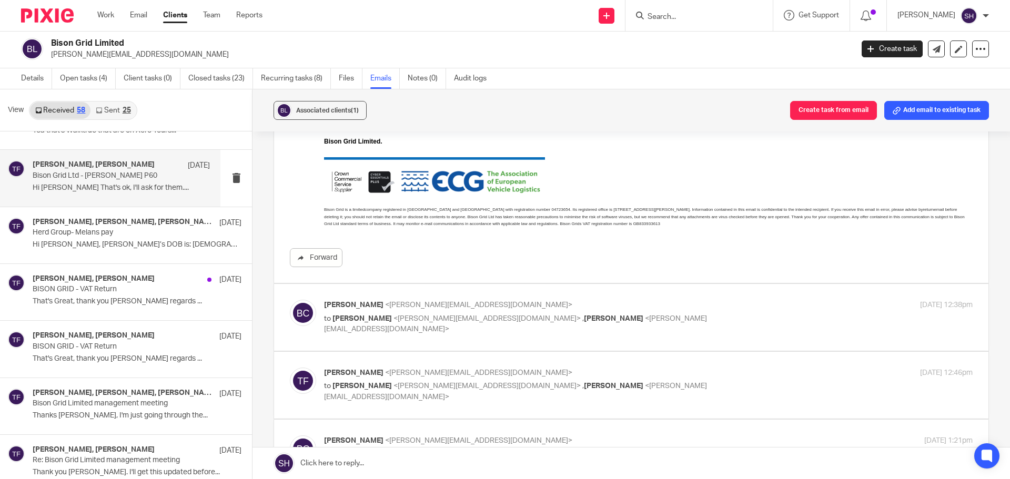
scroll to position [421, 0]
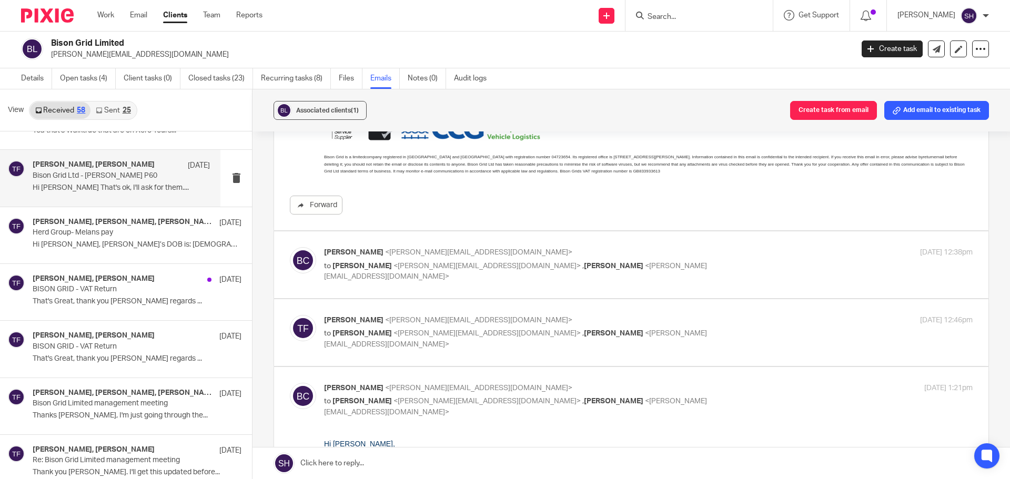
click at [456, 288] on label at bounding box center [631, 265] width 715 height 67
click at [290, 247] on input "checkbox" at bounding box center [289, 247] width 1 height 1
checkbox input "true"
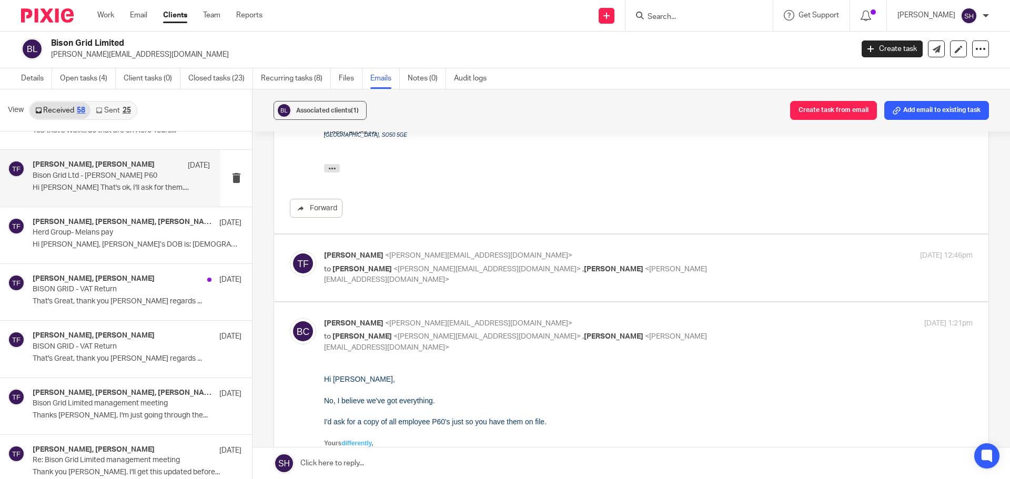
scroll to position [684, 0]
click at [456, 288] on label at bounding box center [631, 267] width 715 height 67
click at [290, 250] on input "checkbox" at bounding box center [289, 249] width 1 height 1
checkbox input "true"
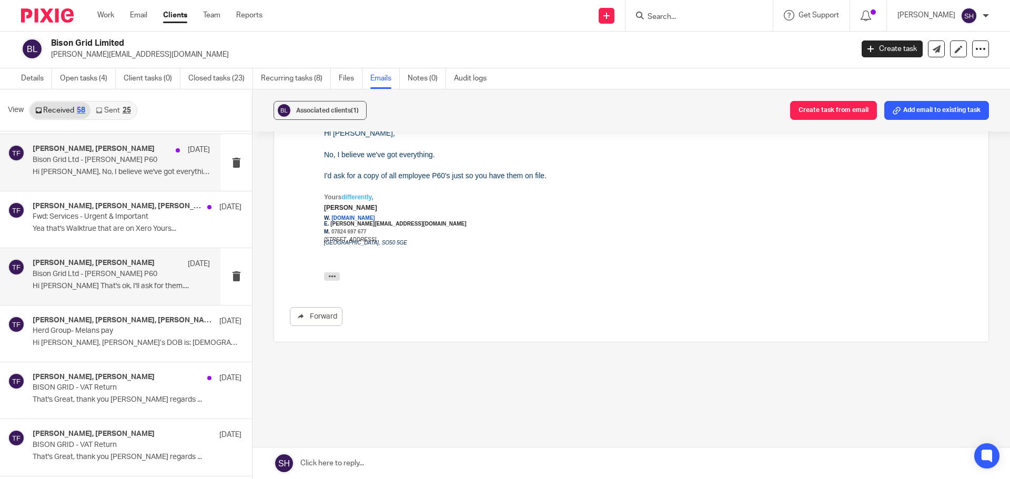
scroll to position [1644, 0]
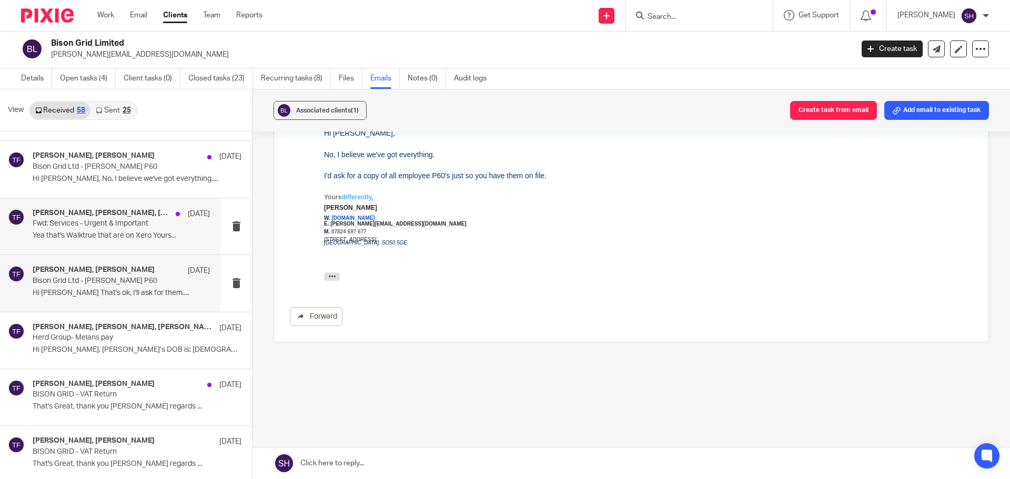
click at [123, 248] on div "[PERSON_NAME], [PERSON_NAME], [PERSON_NAME] [DATE] Fwd: Services - Urgent & Imp…" at bounding box center [110, 226] width 220 height 56
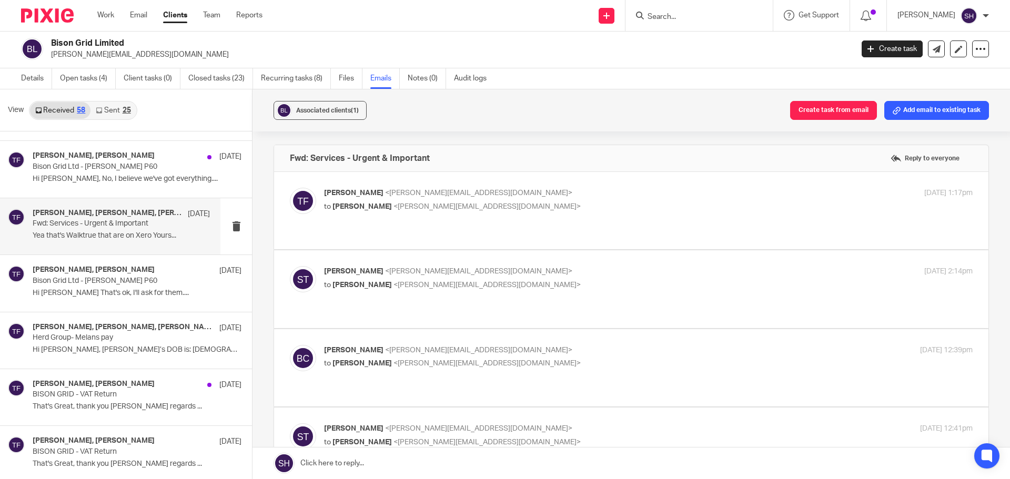
scroll to position [0, 0]
click at [478, 217] on div "[PERSON_NAME] <[PERSON_NAME][EMAIL_ADDRESS][DOMAIN_NAME]> to [PERSON_NAME] <[PE…" at bounding box center [631, 211] width 683 height 46
click at [441, 221] on div "[PERSON_NAME] <[PERSON_NAME][EMAIL_ADDRESS][DOMAIN_NAME]> to [PERSON_NAME] <[PE…" at bounding box center [631, 211] width 683 height 46
click at [487, 200] on div "[PERSON_NAME] <[PERSON_NAME][EMAIL_ADDRESS][DOMAIN_NAME]> to [PERSON_NAME] <[PE…" at bounding box center [540, 200] width 433 height 24
checkbox input "true"
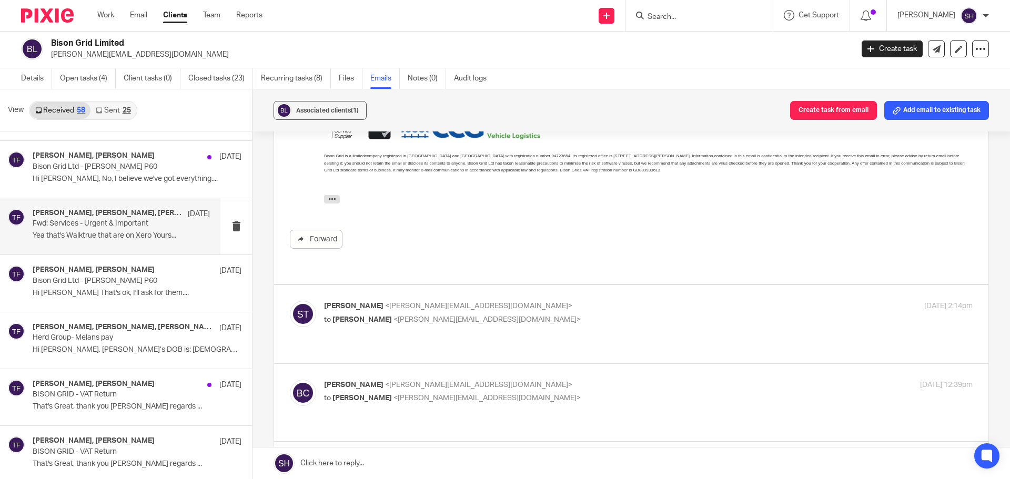
scroll to position [474, 0]
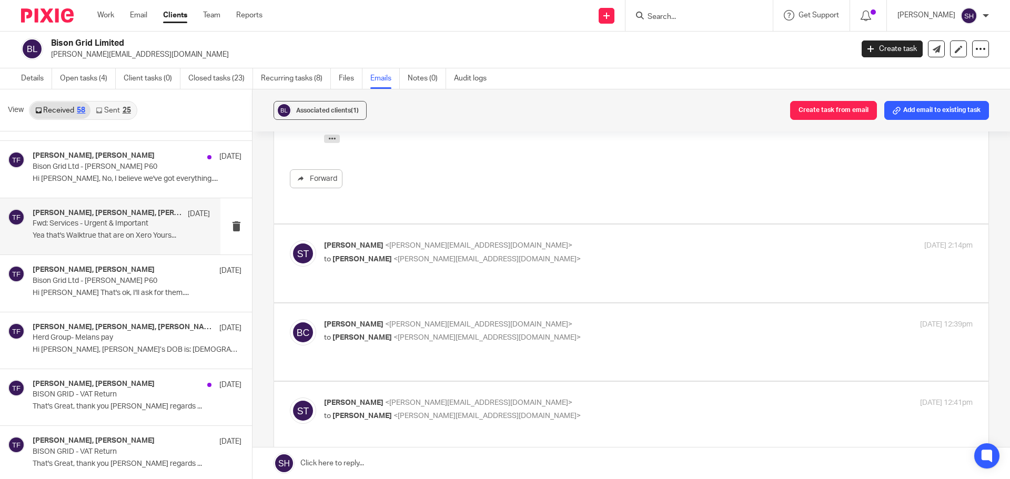
click at [491, 240] on p "[PERSON_NAME] <[PERSON_NAME][EMAIL_ADDRESS][DOMAIN_NAME]>" at bounding box center [540, 245] width 433 height 11
checkbox input "true"
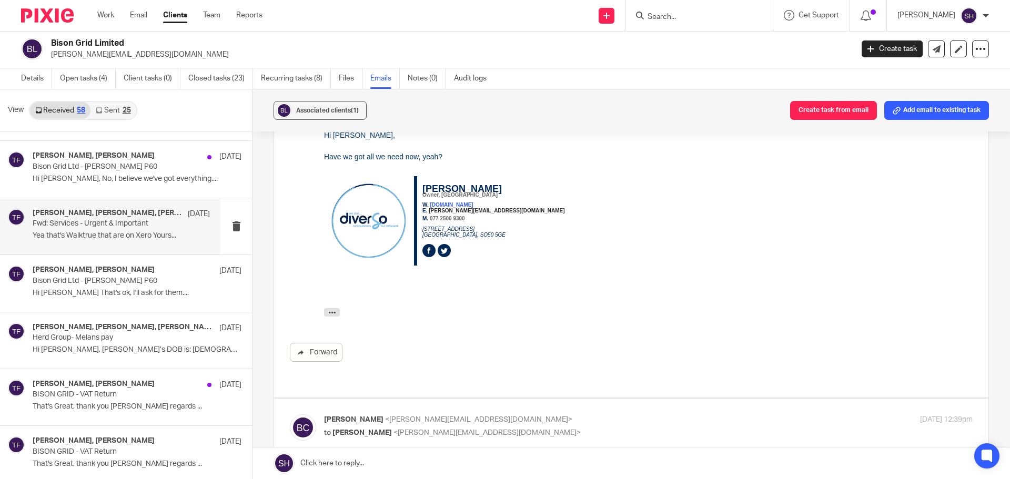
scroll to position [789, 0]
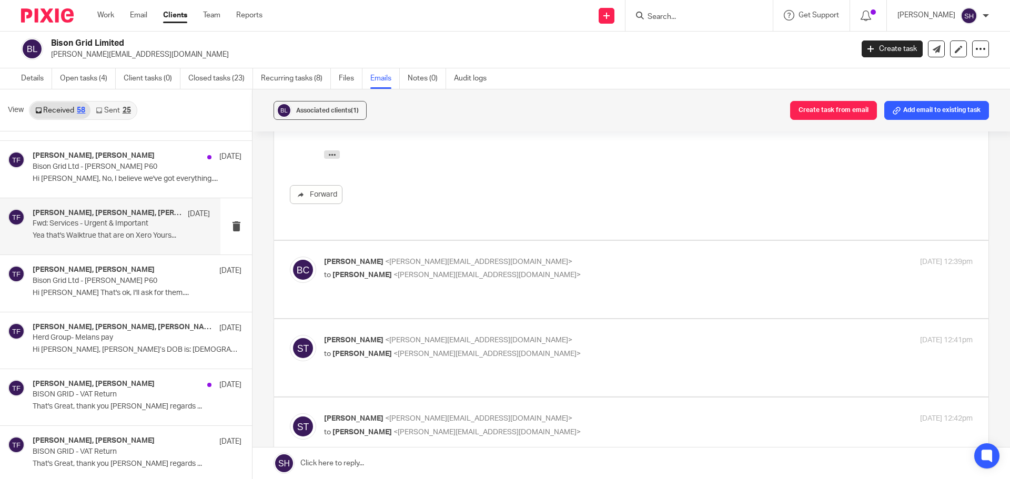
click at [484, 270] on p "to [PERSON_NAME] <[PERSON_NAME][EMAIL_ADDRESS][DOMAIN_NAME]>" at bounding box center [540, 275] width 433 height 11
checkbox input "true"
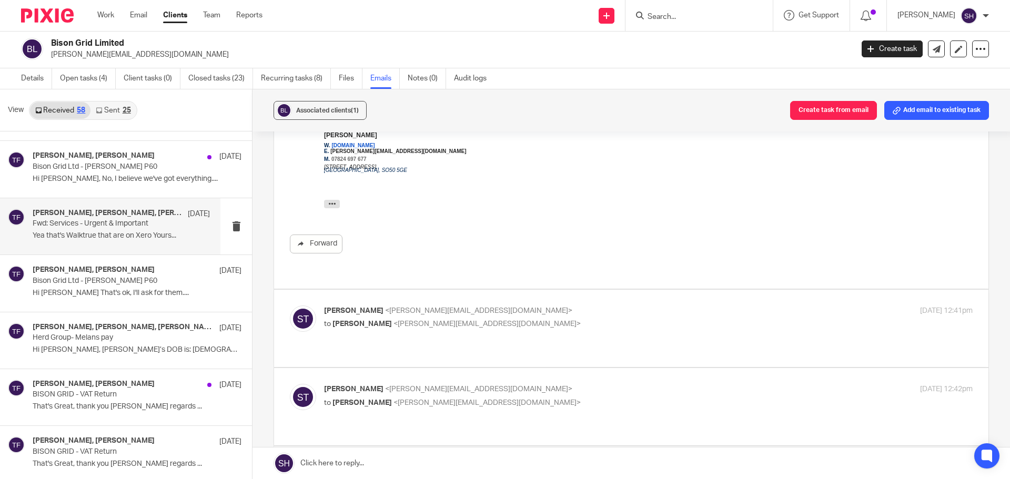
scroll to position [1052, 0]
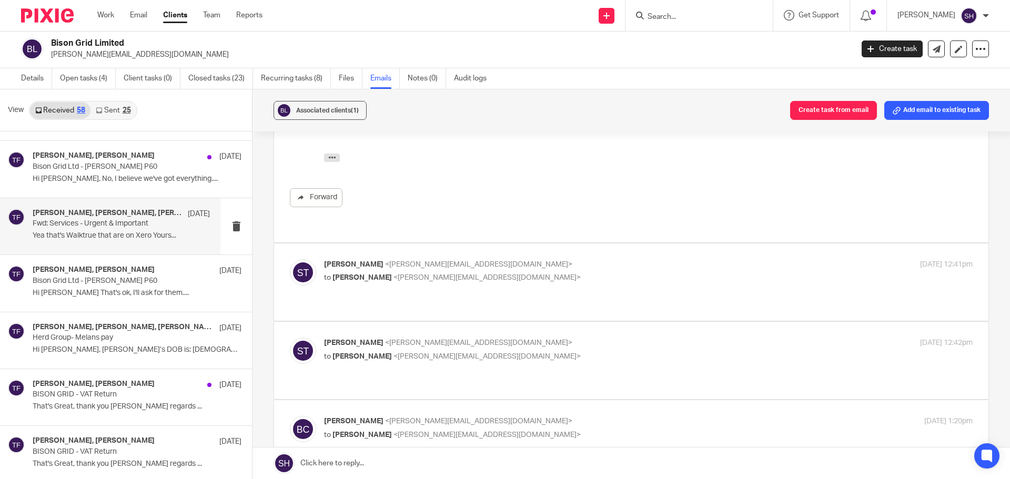
click at [497, 273] on p "to [PERSON_NAME] <[PERSON_NAME][EMAIL_ADDRESS][DOMAIN_NAME]>" at bounding box center [540, 278] width 433 height 11
checkbox input "true"
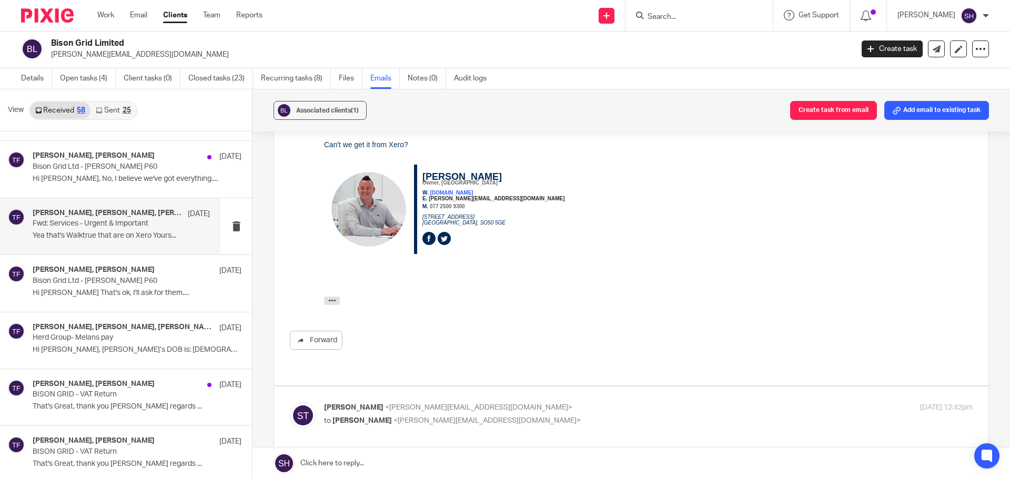
scroll to position [1315, 0]
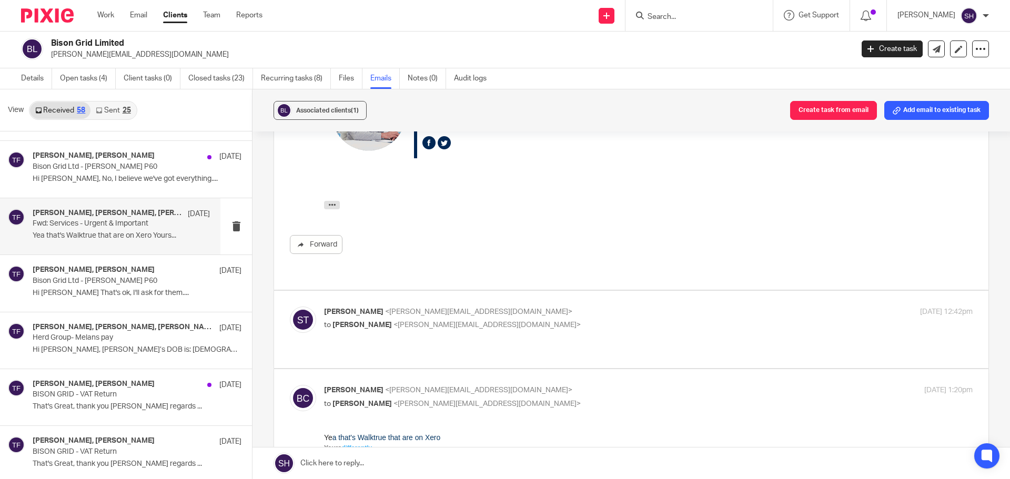
click at [496, 307] on p "[PERSON_NAME] <[PERSON_NAME][EMAIL_ADDRESS][DOMAIN_NAME]>" at bounding box center [540, 312] width 433 height 11
checkbox input "true"
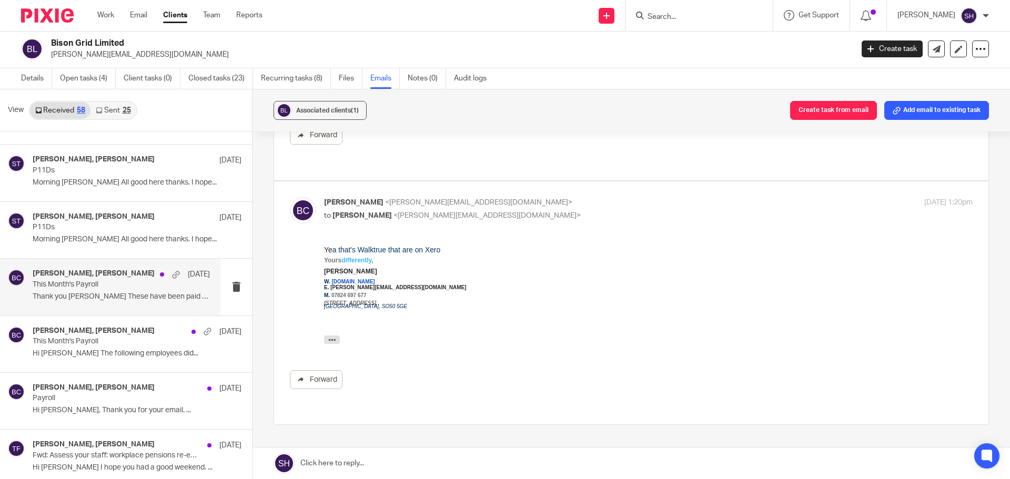
scroll to position [1012, 0]
